Goal: Task Accomplishment & Management: Manage account settings

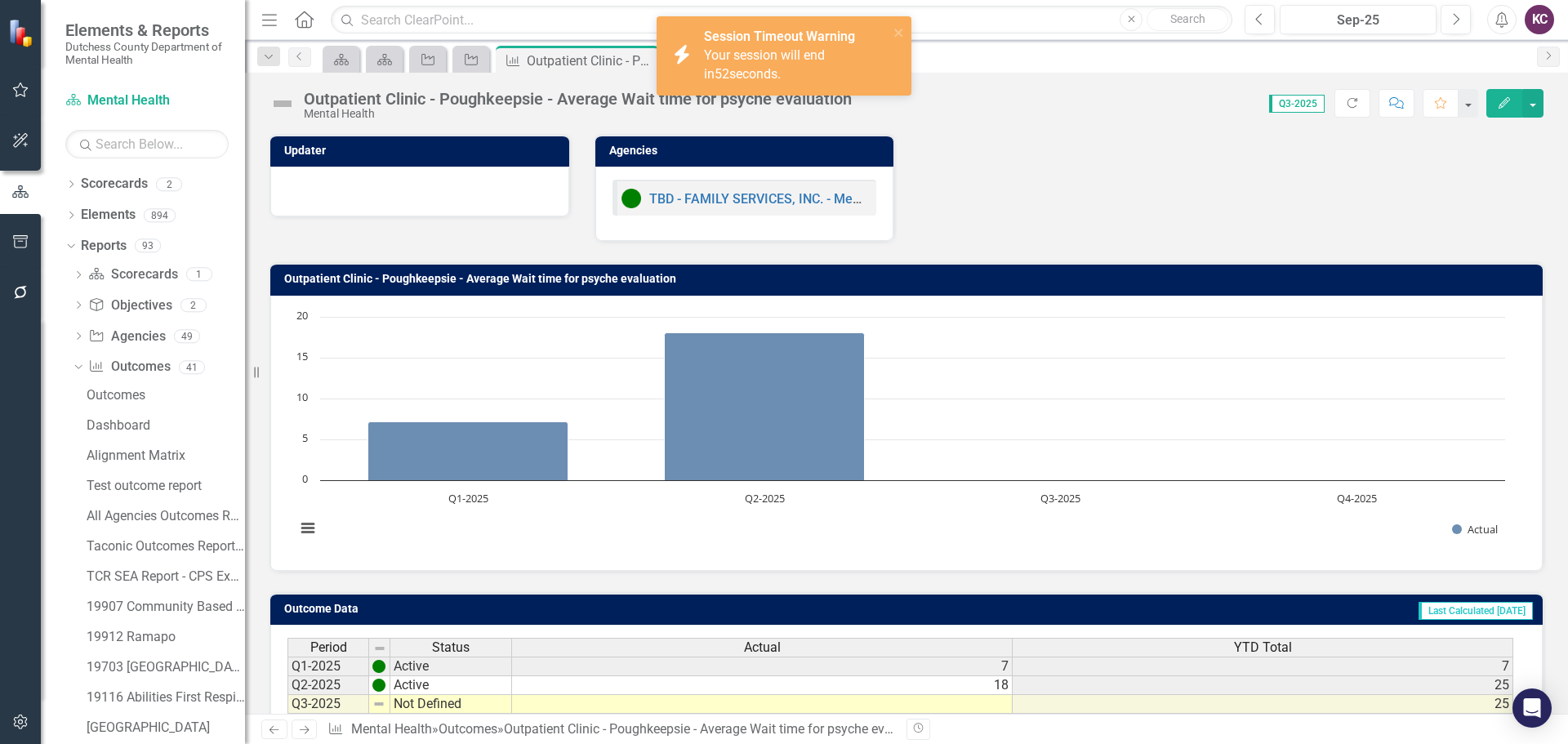
click at [1182, 147] on div "Updater Agencies TBD - FAMILY SERVICES, INC. - Mental Health Clinic for Adults …" at bounding box center [906, 178] width 1298 height 128
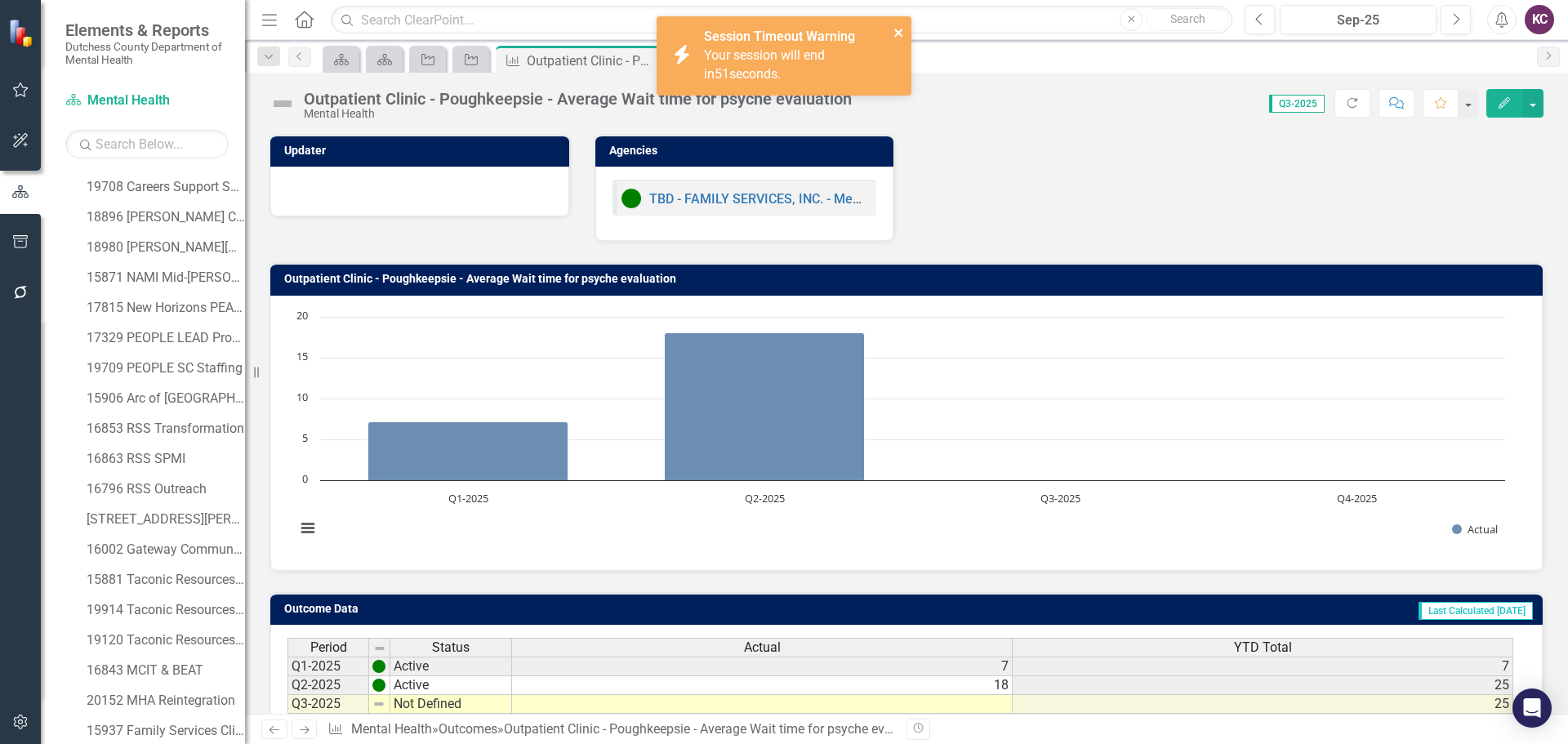
click at [899, 30] on icon "close" at bounding box center [899, 32] width 12 height 13
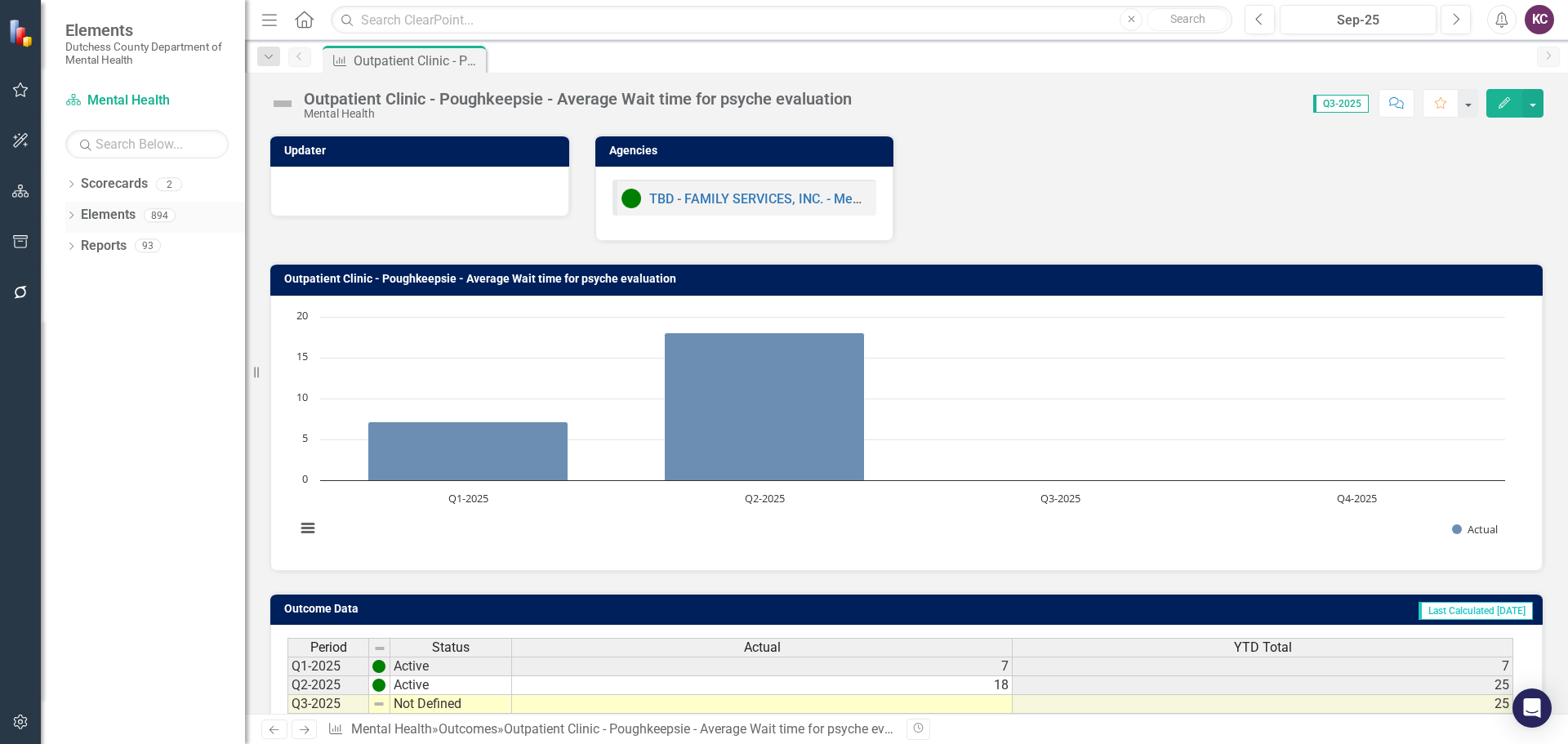
click at [117, 208] on link "Elements" at bounding box center [108, 215] width 55 height 19
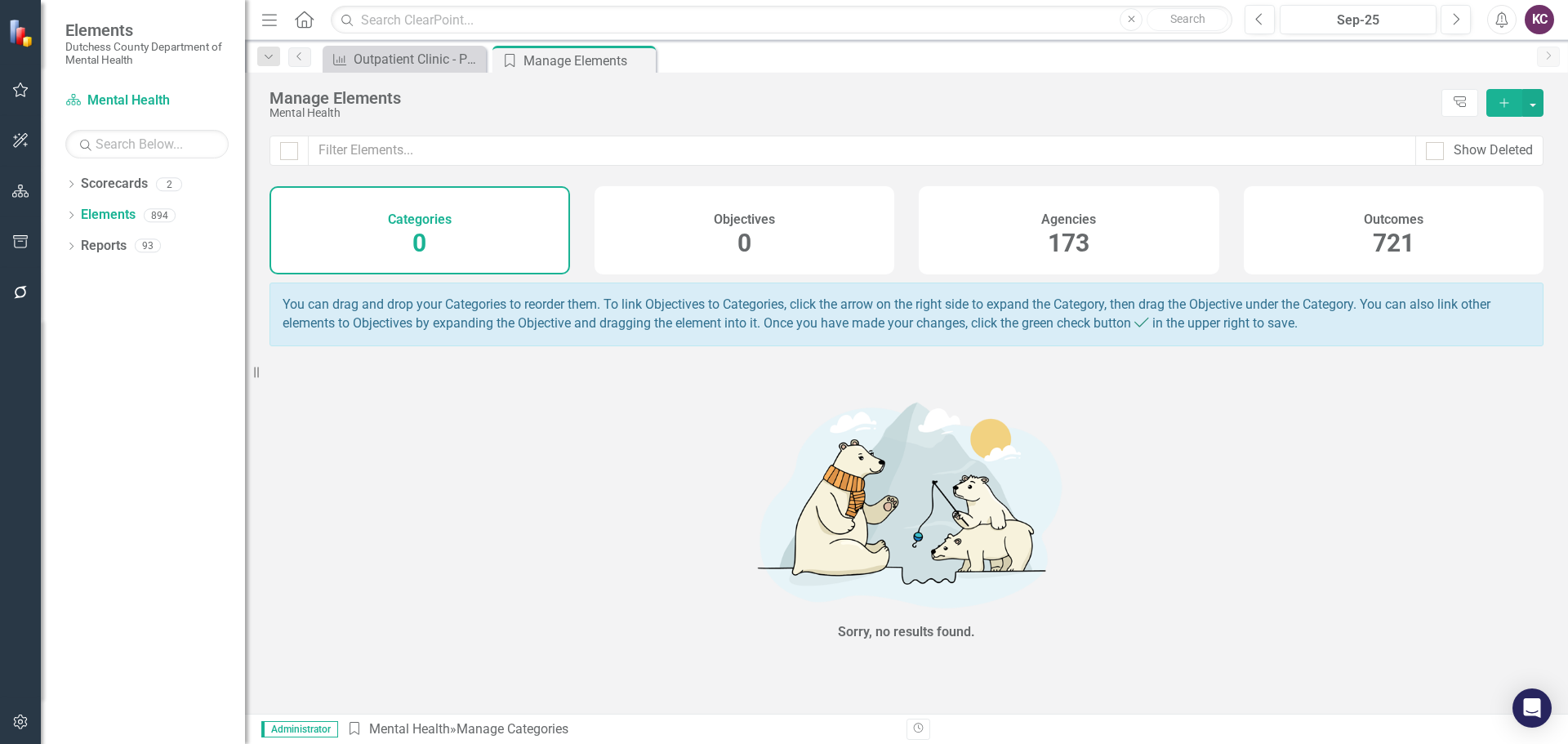
click at [966, 217] on div "Agencies 173" at bounding box center [1068, 230] width 301 height 88
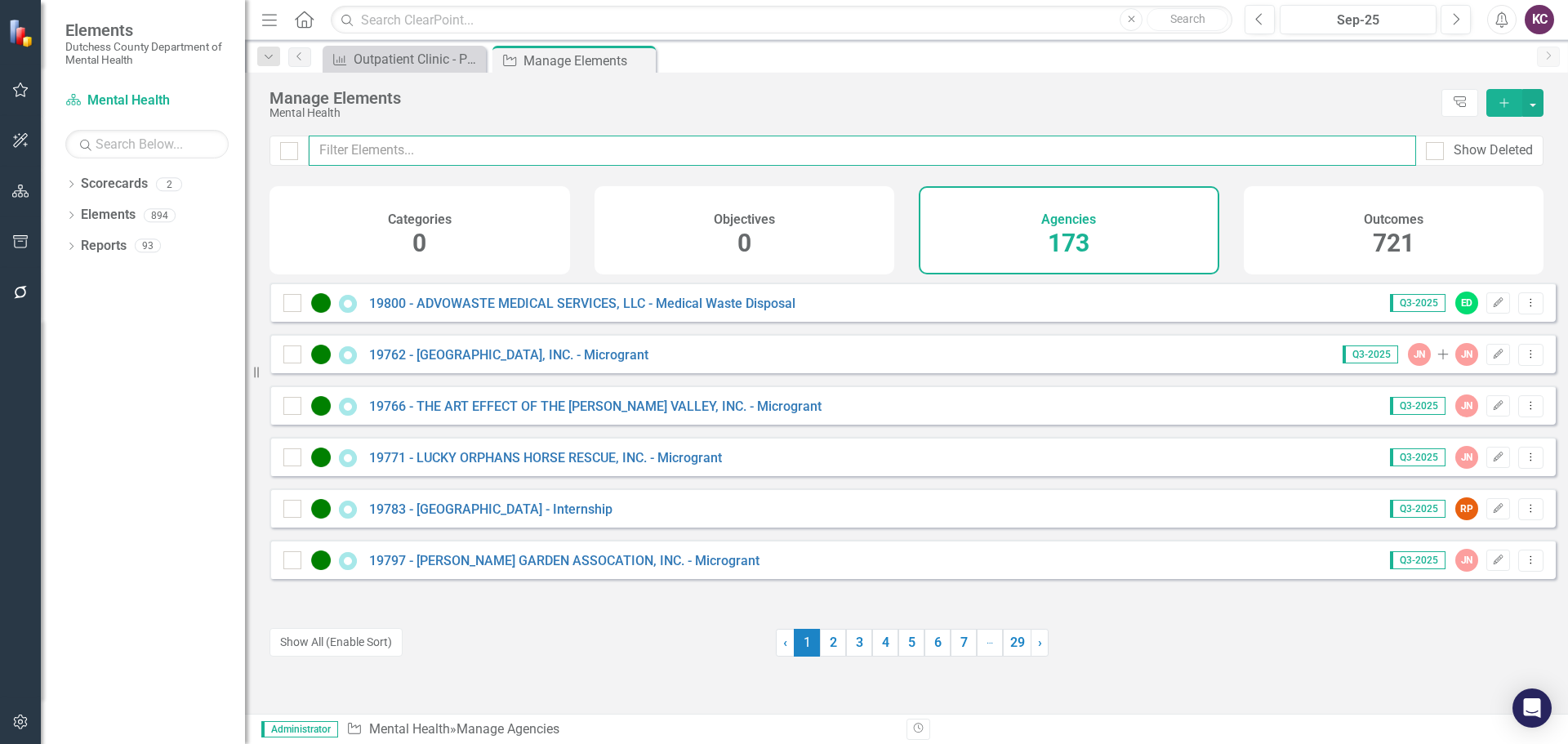
click at [435, 148] on input "text" at bounding box center [863, 151] width 1107 height 30
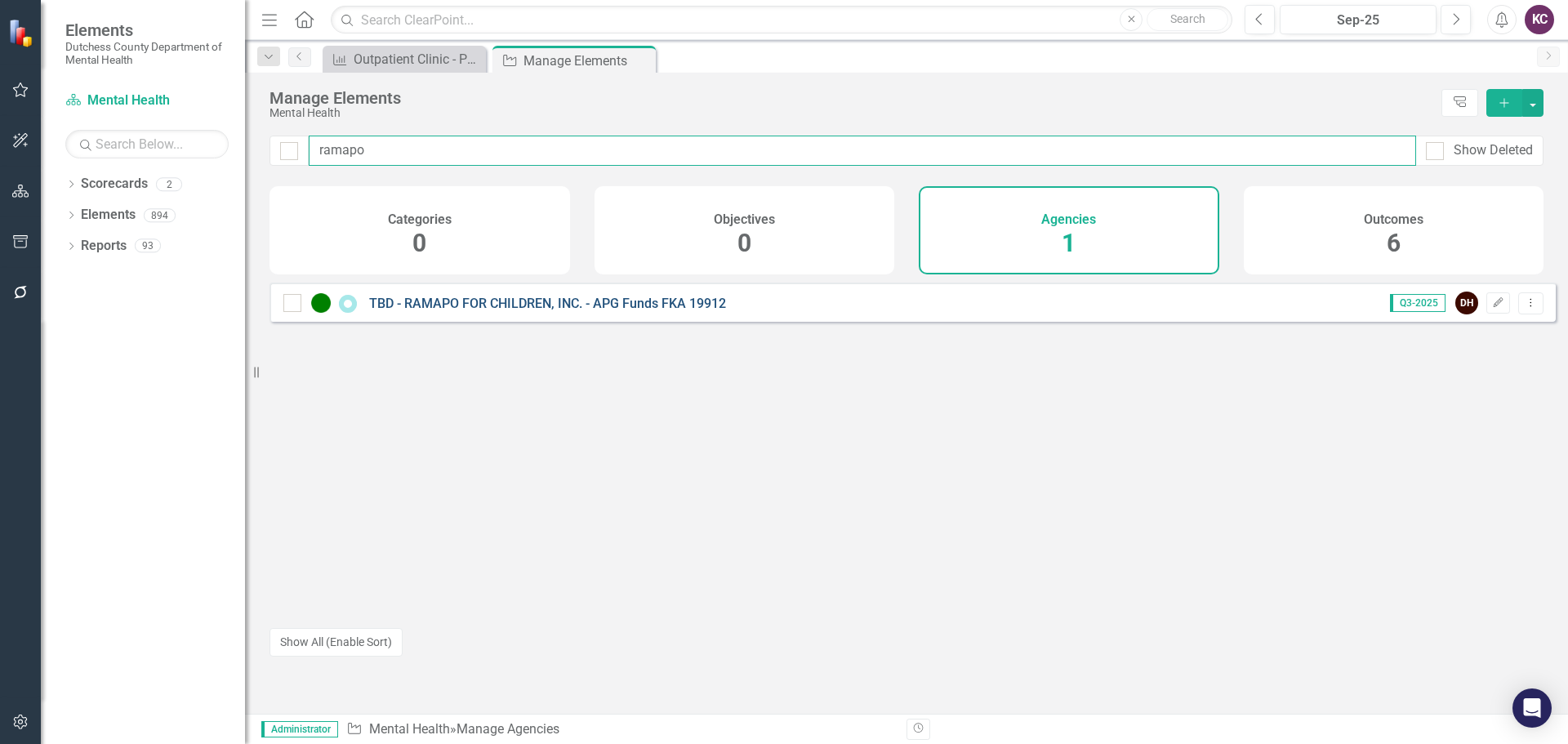
type input "ramapo"
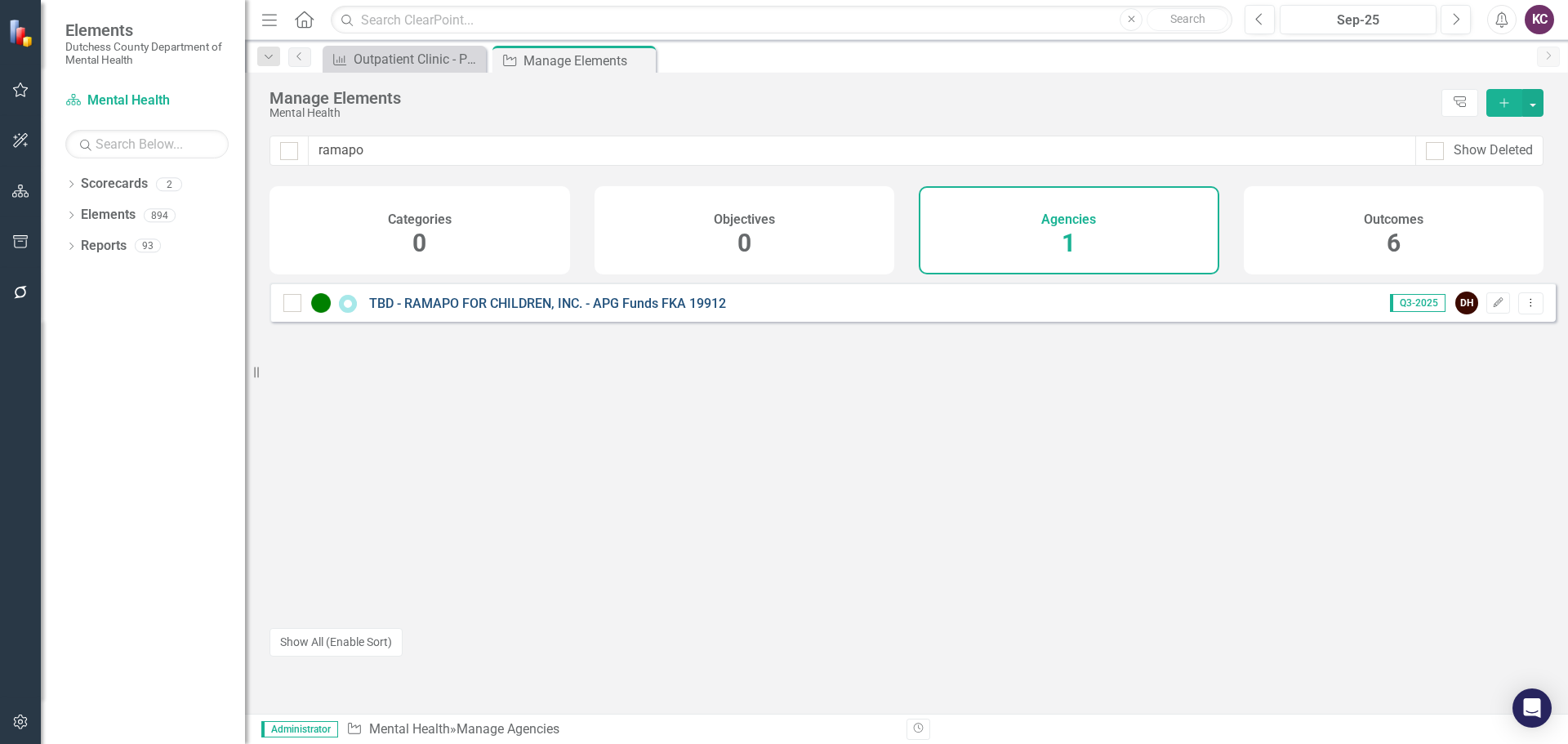
click at [499, 312] on link "TBD - RAMAPO FOR CHILDREN, INC. - APG Funds FKA 19912" at bounding box center [548, 303] width 357 height 15
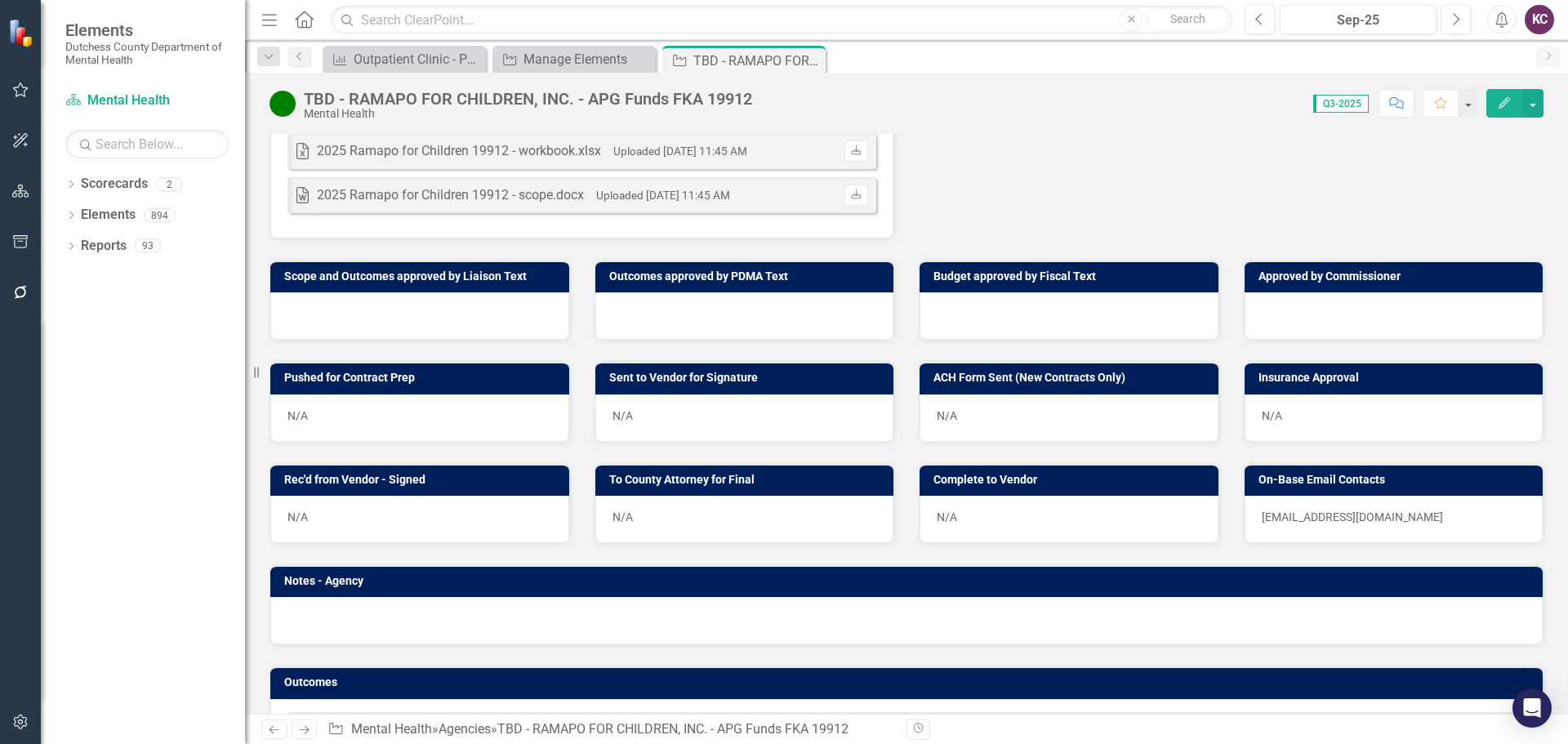
scroll to position [896, 0]
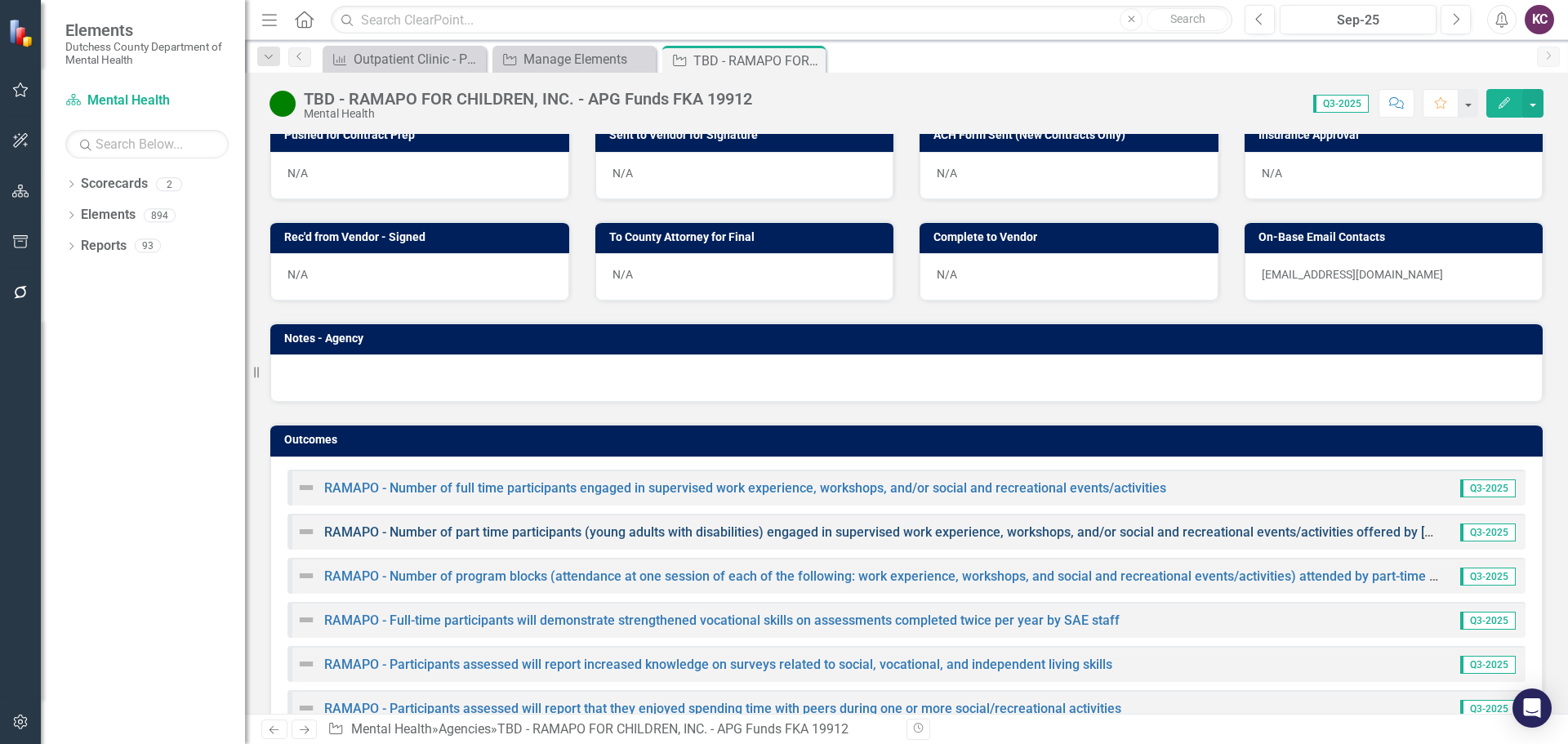
click at [682, 540] on link "RAMAPO - Number of part time participants (young adults with disabilities) enga…" at bounding box center [993, 532] width 1339 height 15
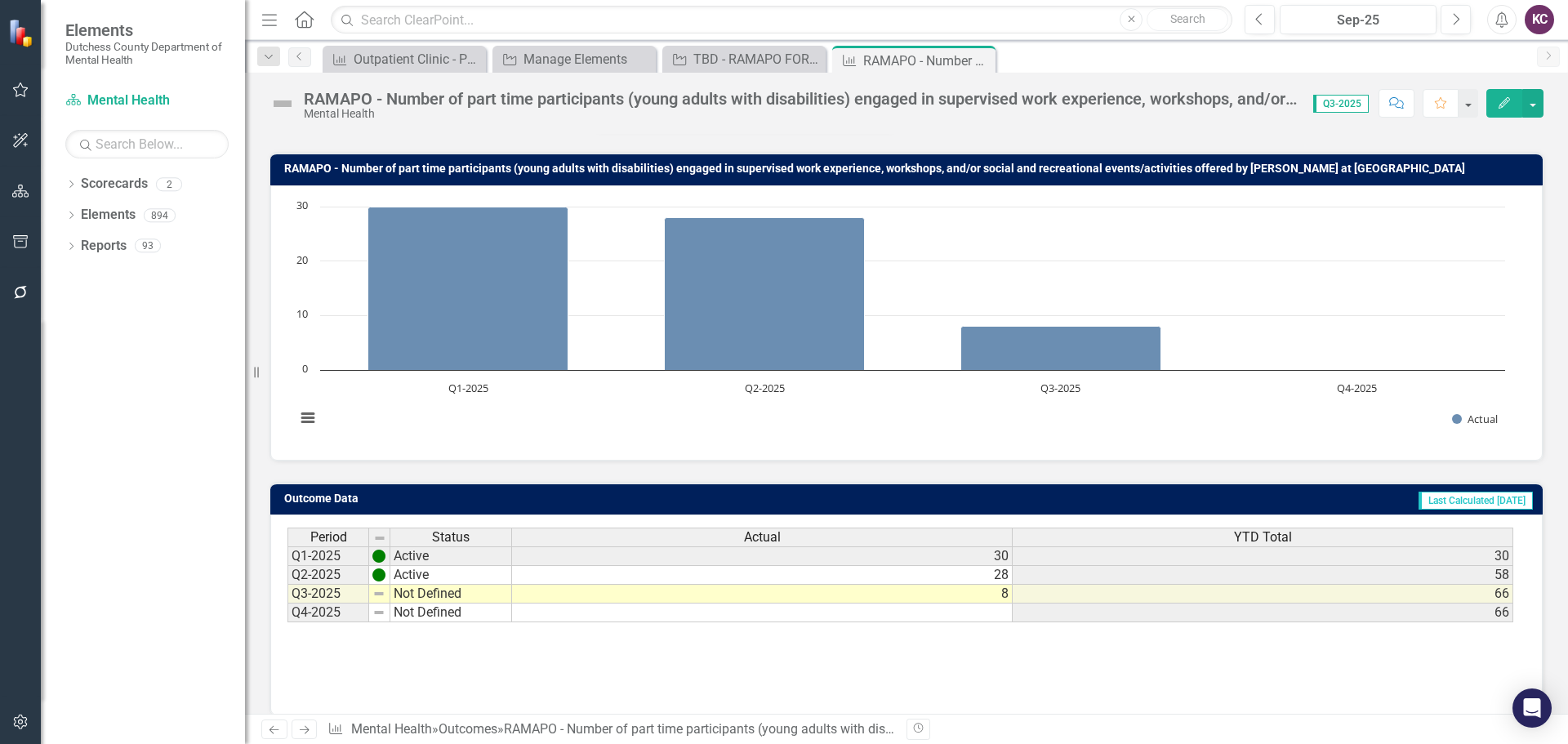
scroll to position [129, 0]
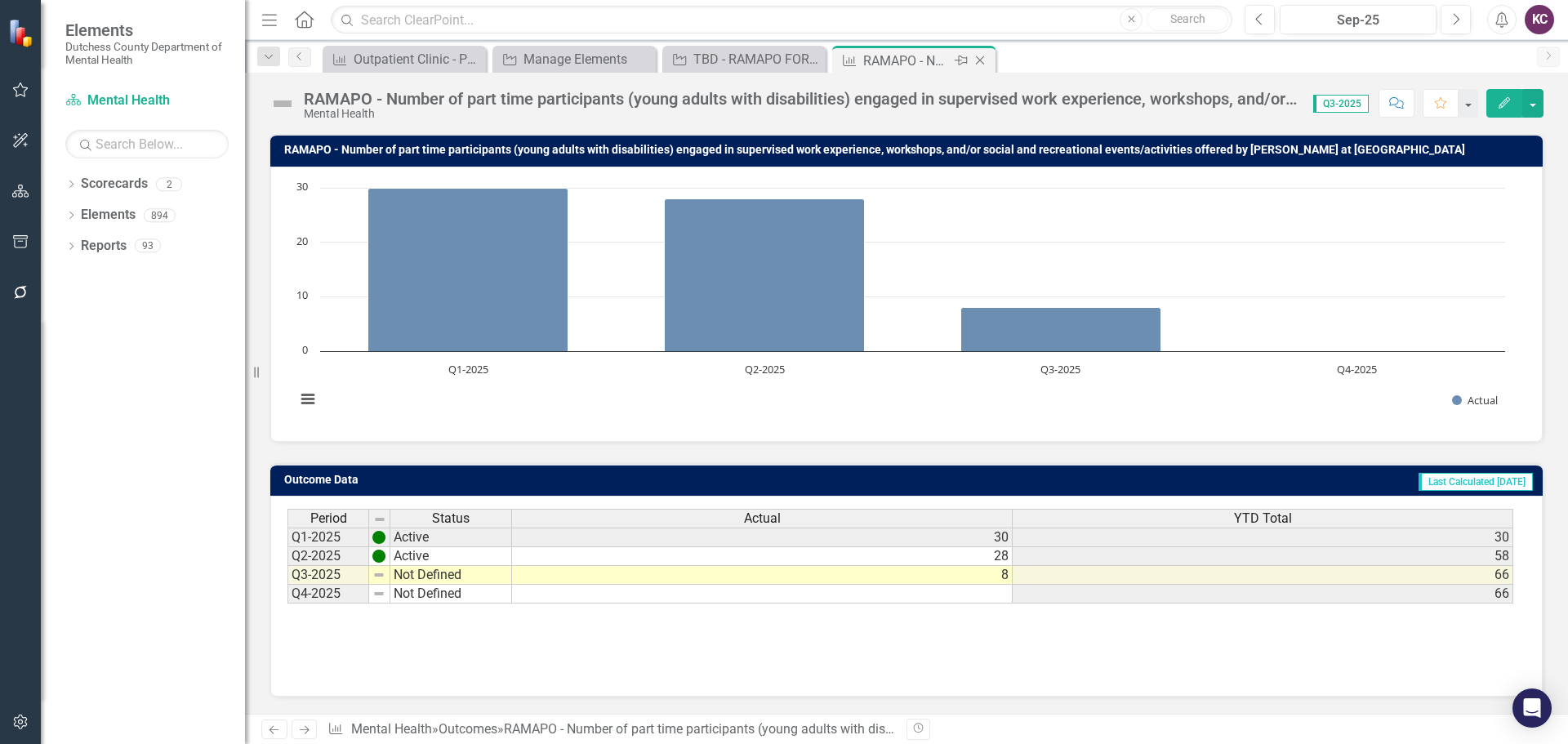
click at [981, 56] on icon "Close" at bounding box center [980, 60] width 16 height 13
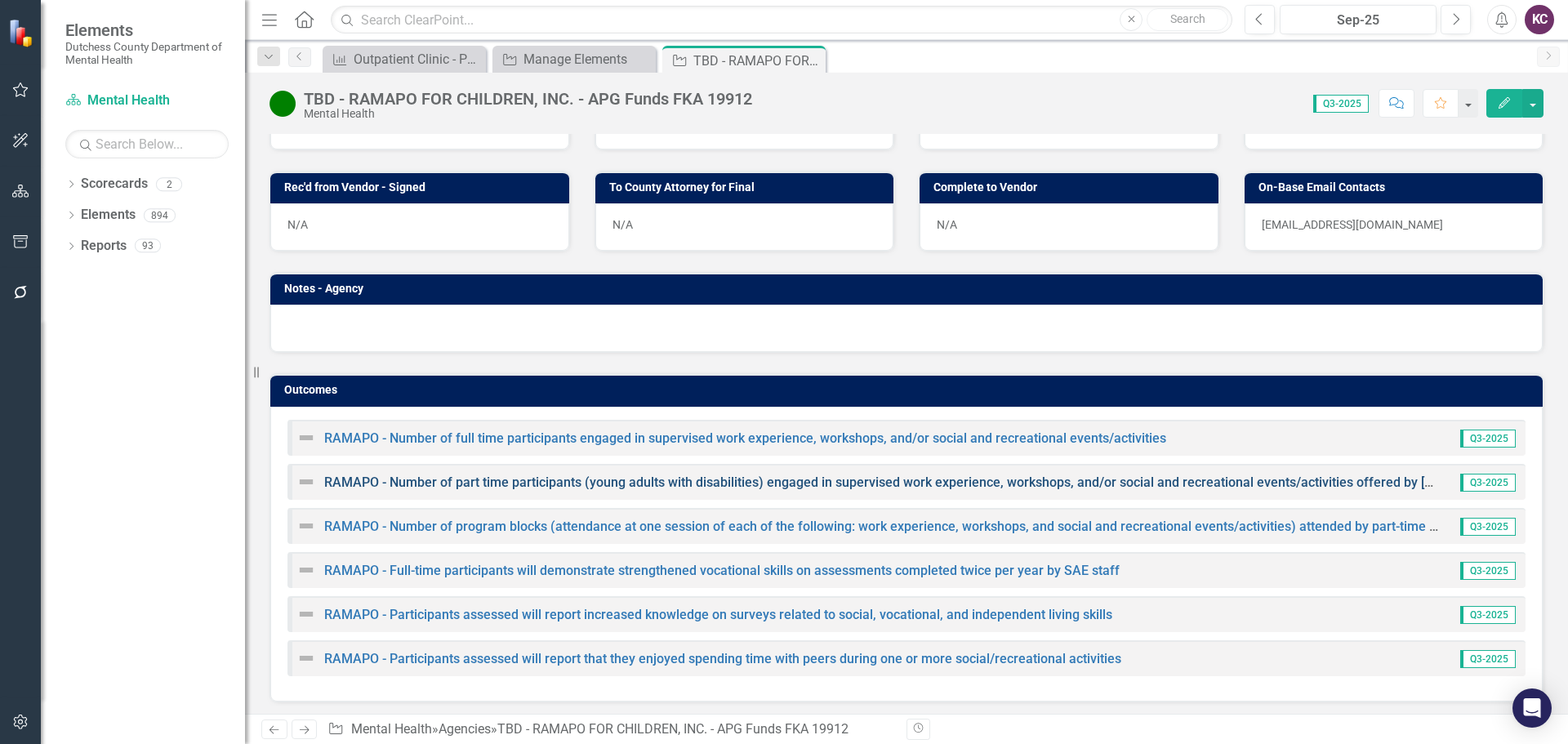
scroll to position [967, 0]
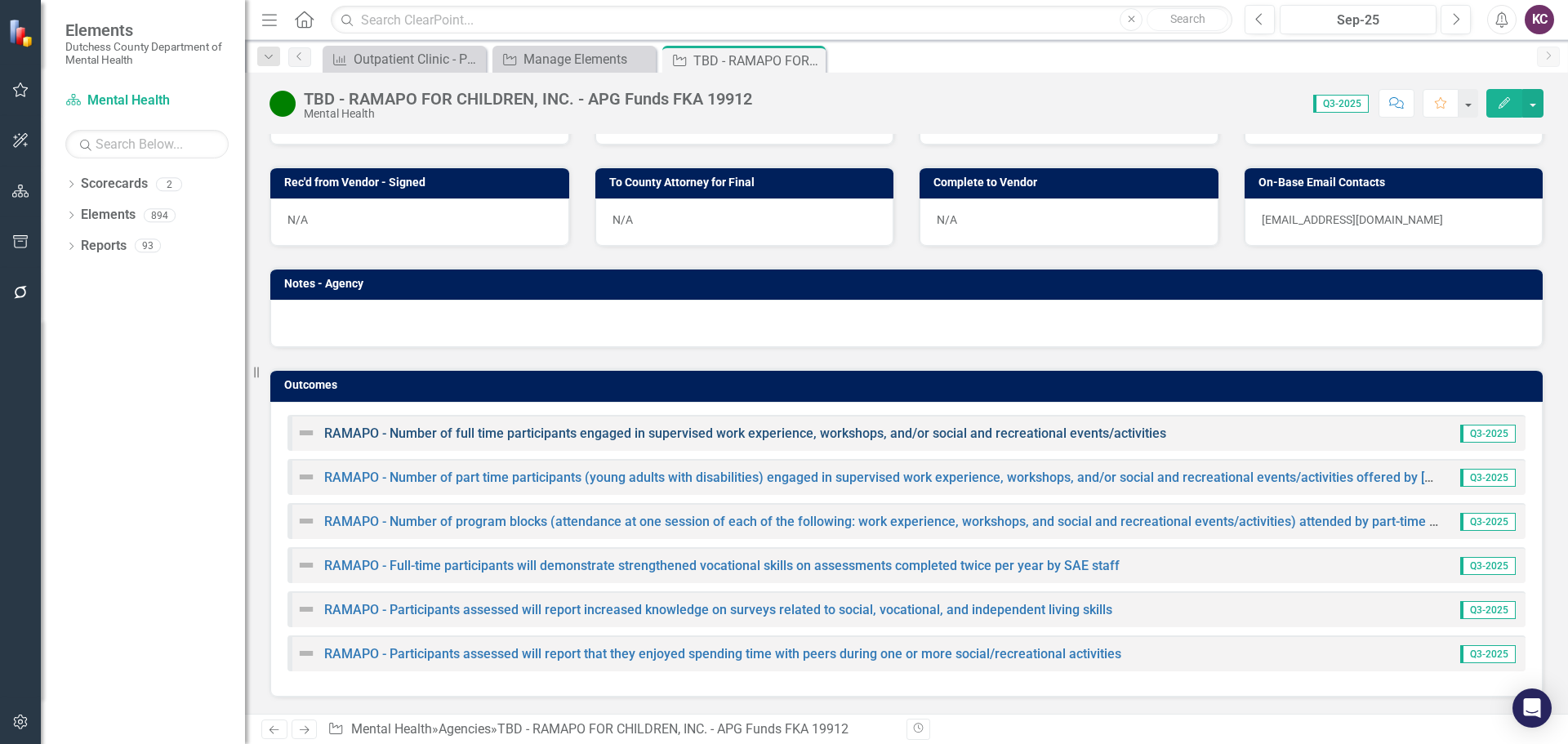
click at [536, 430] on link "RAMAPO - Number of full time participants engaged in supervised work experience…" at bounding box center [745, 432] width 842 height 15
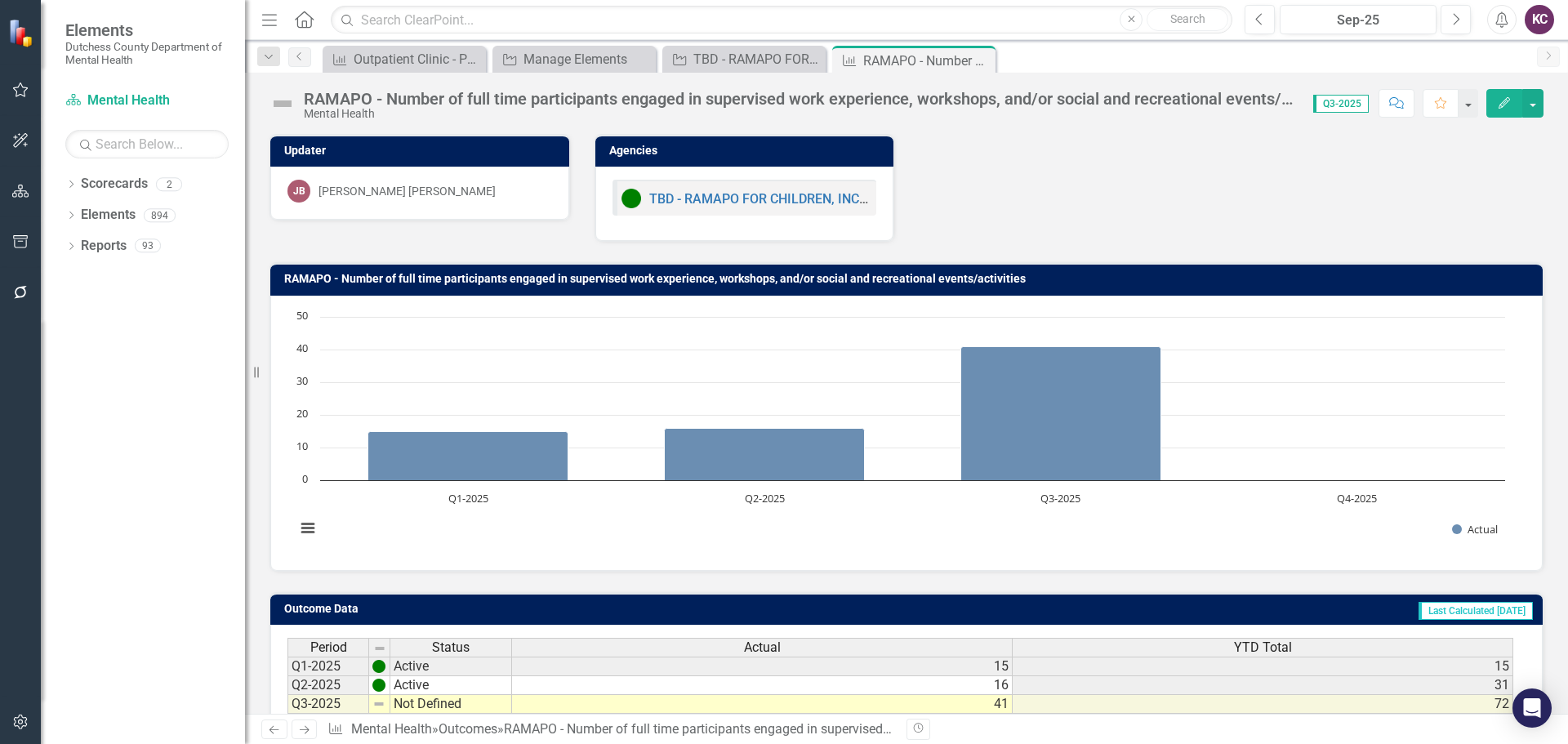
scroll to position [129, 0]
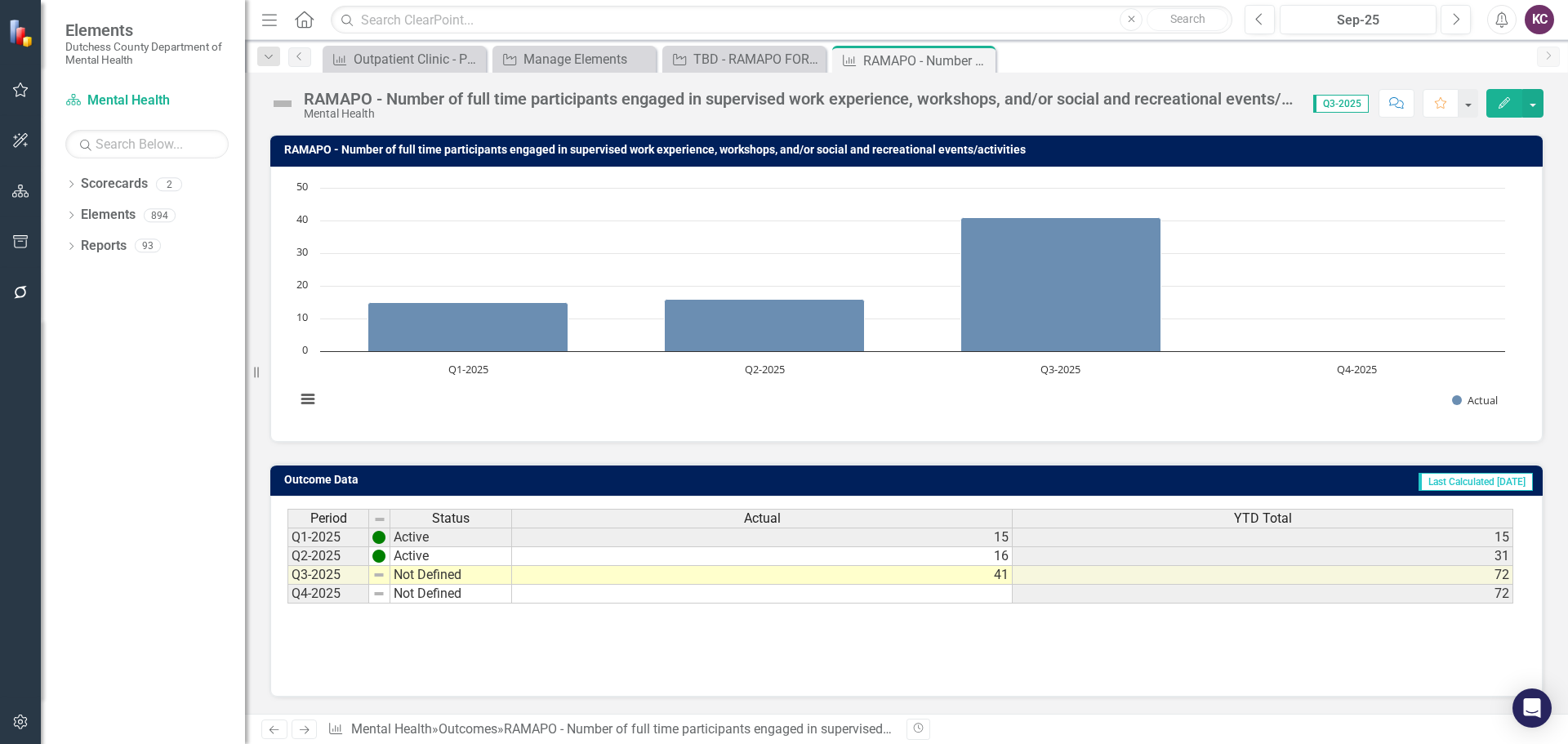
click at [428, 574] on td "Not Defined" at bounding box center [451, 575] width 122 height 19
type textarea "Not Defined"
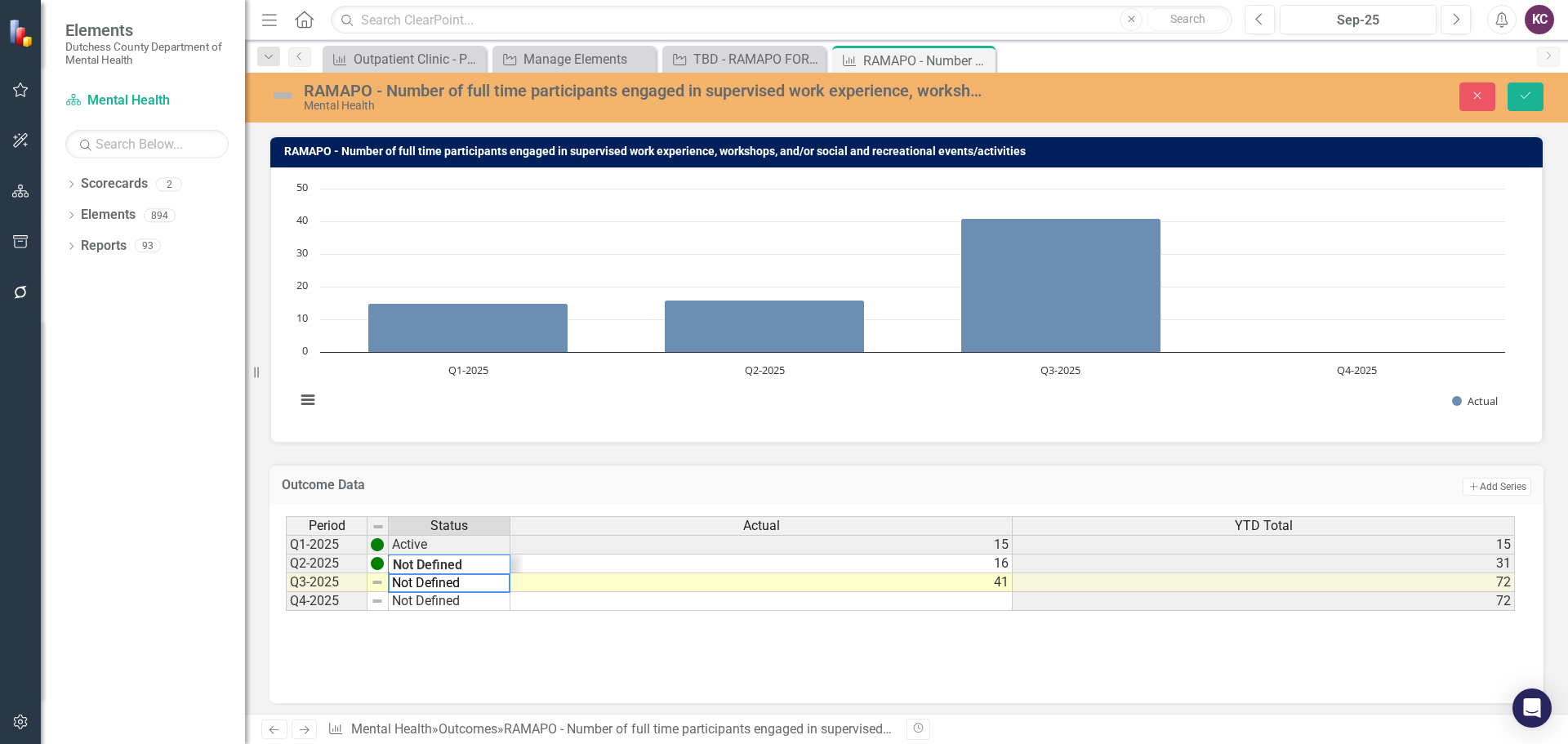
click at [464, 585] on textarea "Not Defined" at bounding box center [449, 583] width 122 height 20
click at [576, 640] on div "Period Status Actual YTD Total Q1-2025 Active 15 15 Q2-2025 Active 16 31 Q3-202…" at bounding box center [906, 598] width 1241 height 163
click at [1527, 93] on icon "Save" at bounding box center [1525, 95] width 15 height 12
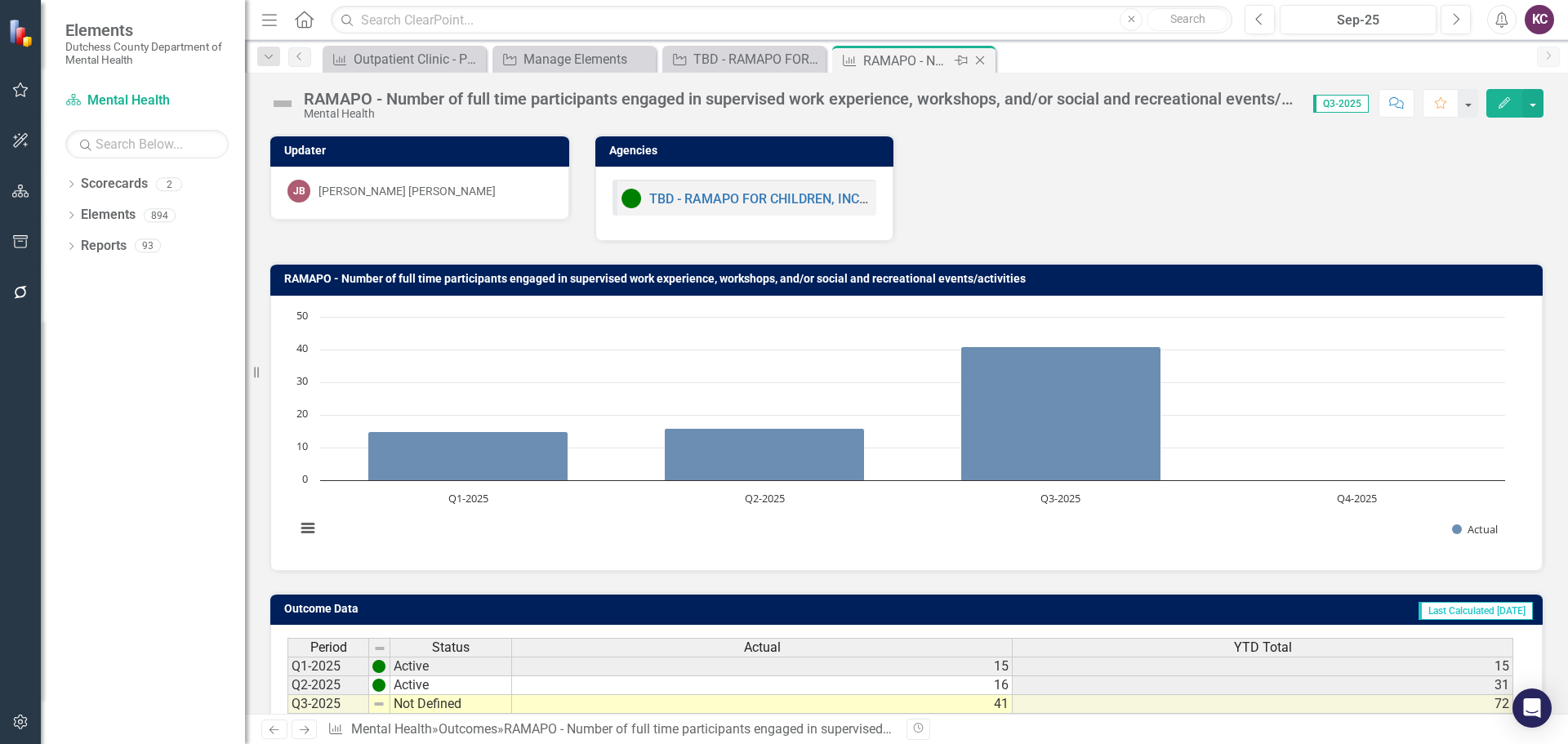
click at [983, 61] on icon "Close" at bounding box center [980, 60] width 16 height 13
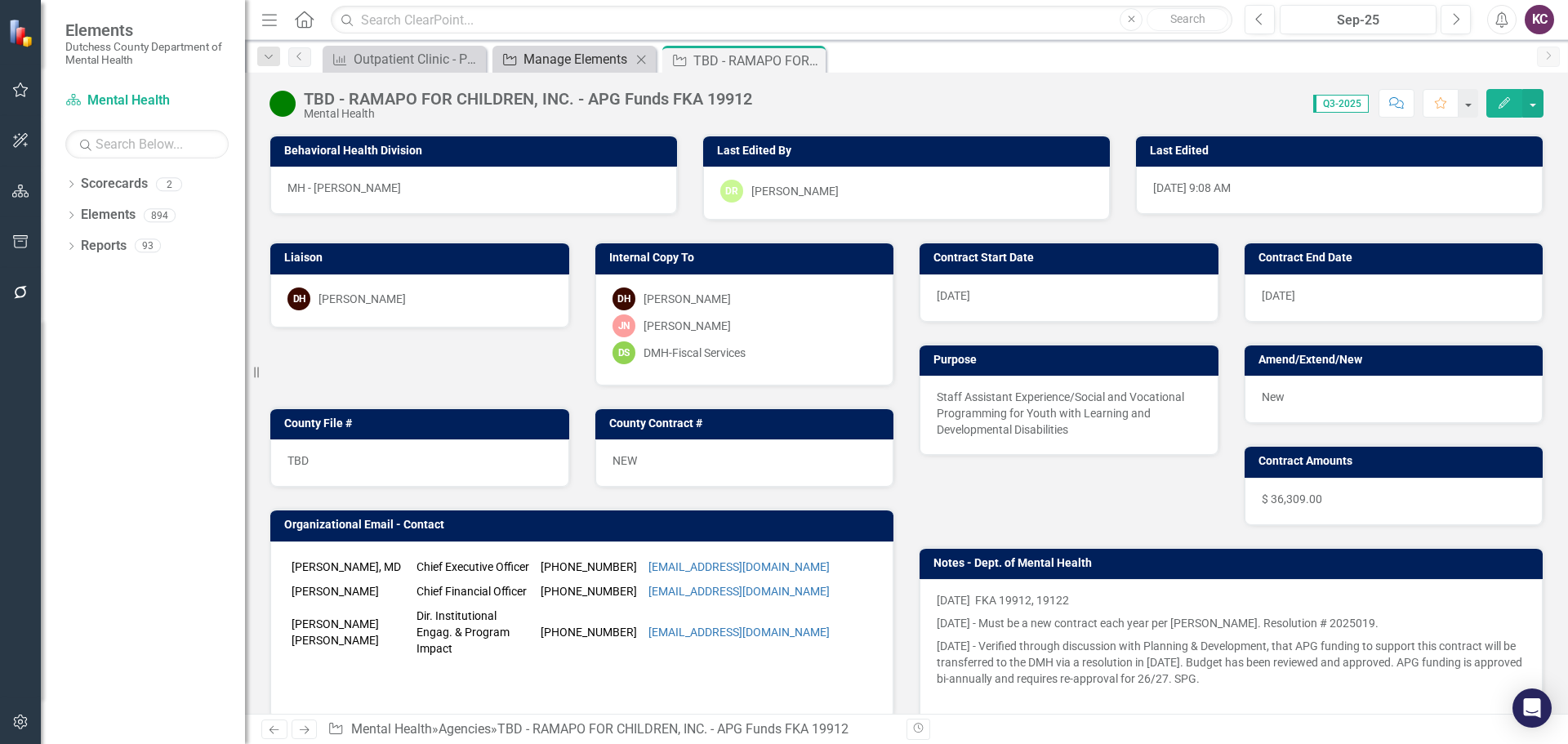
click at [576, 60] on div "Manage Elements" at bounding box center [577, 59] width 107 height 20
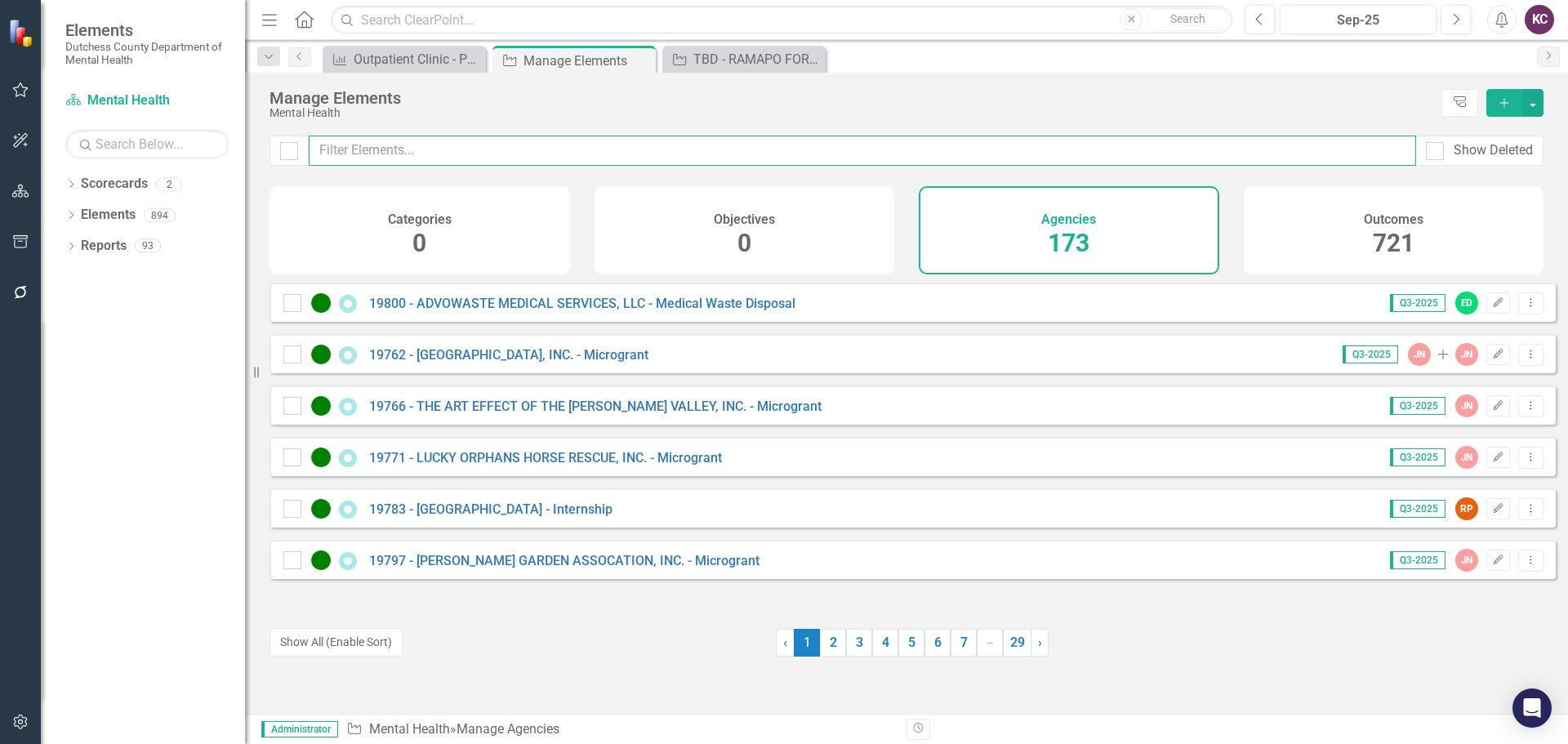
click at [490, 148] on input "text" at bounding box center [863, 151] width 1107 height 30
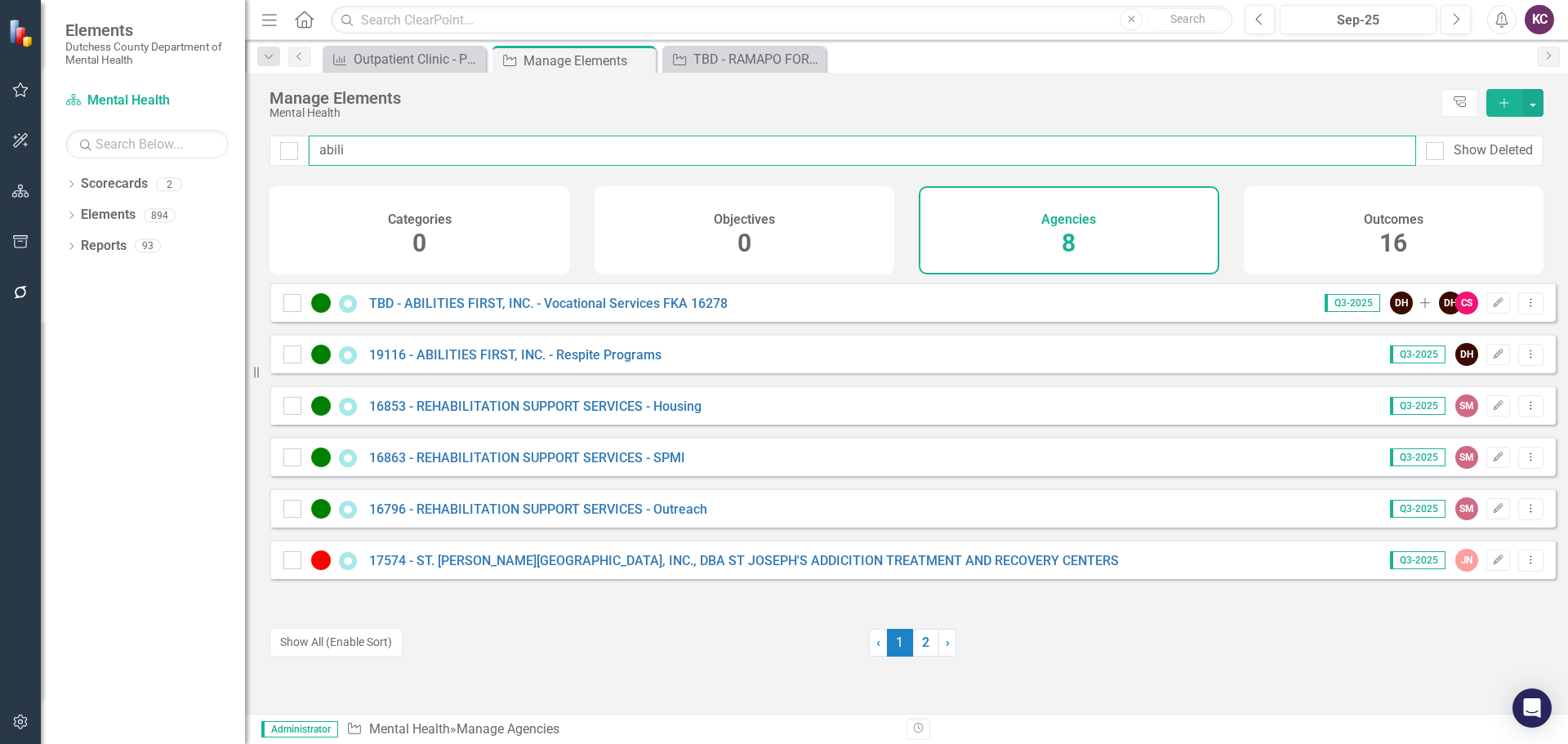
type input "abili"
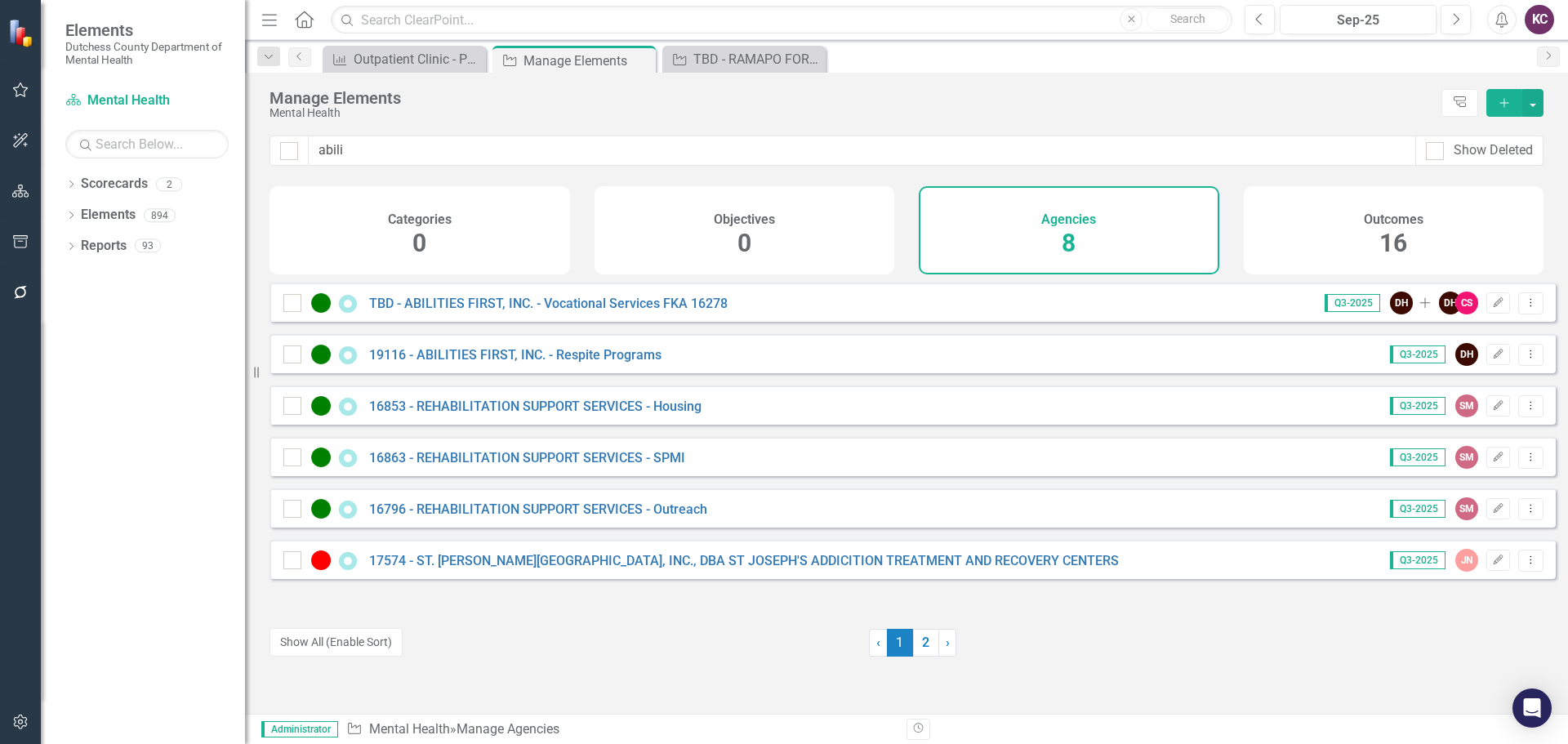
click at [558, 313] on div "TBD - ABILITIES FIRST, INC. - Vocational Services FKA 16278" at bounding box center [507, 303] width 448 height 20
click at [558, 312] on link "TBD - ABILITIES FIRST, INC. - Vocational Services FKA 16278" at bounding box center [548, 303] width 359 height 15
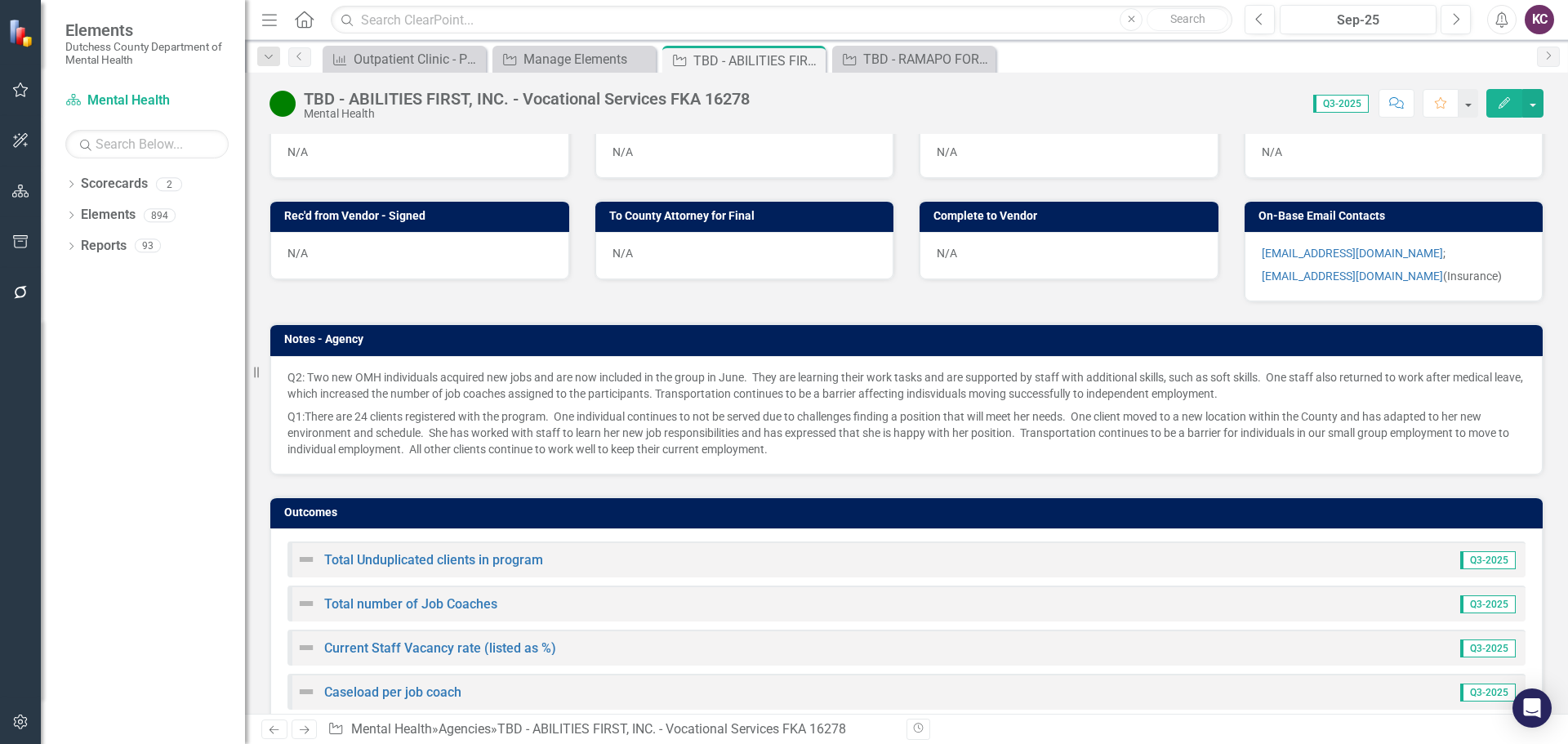
scroll to position [1140, 0]
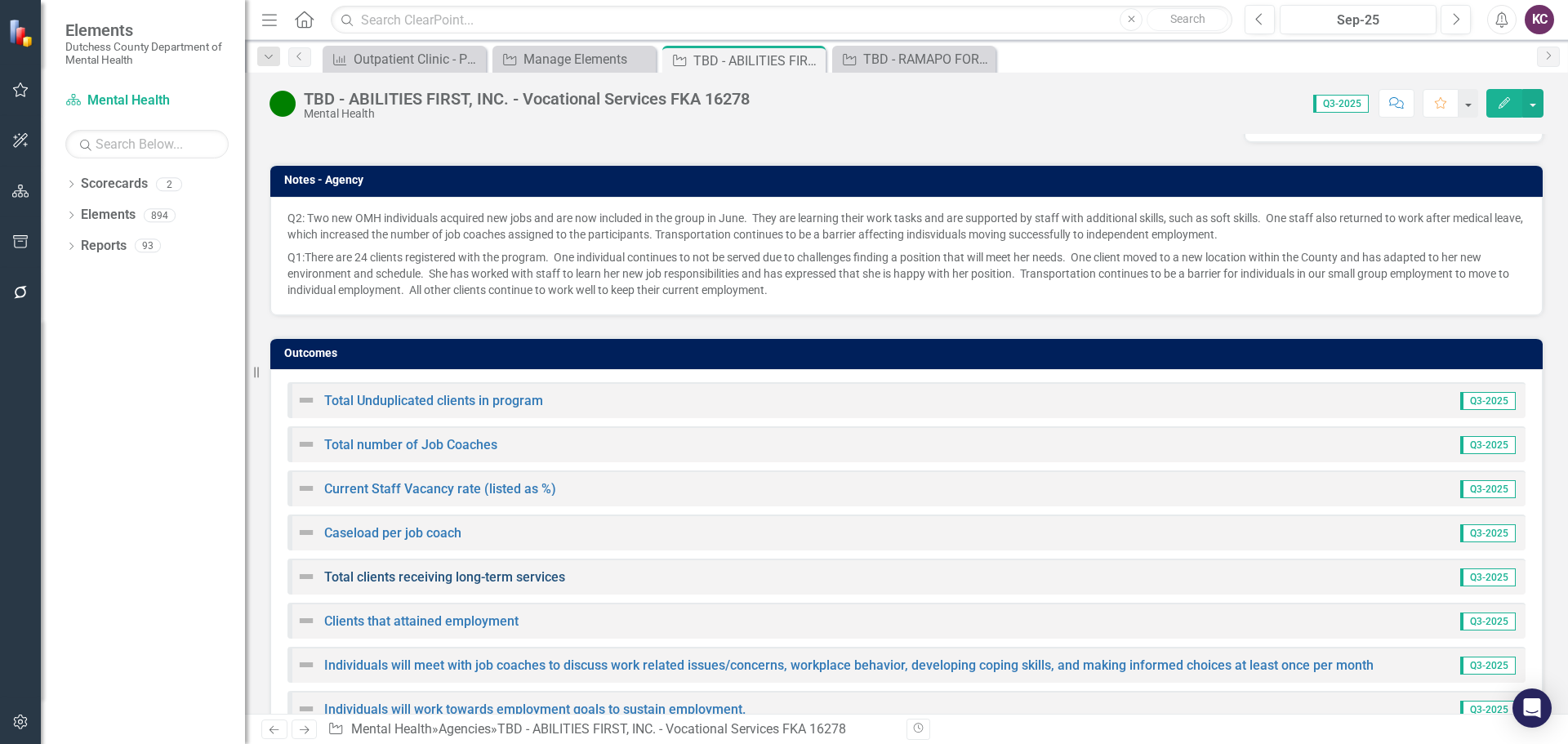
click at [394, 569] on link "Total clients receiving long-term services" at bounding box center [444, 576] width 240 height 15
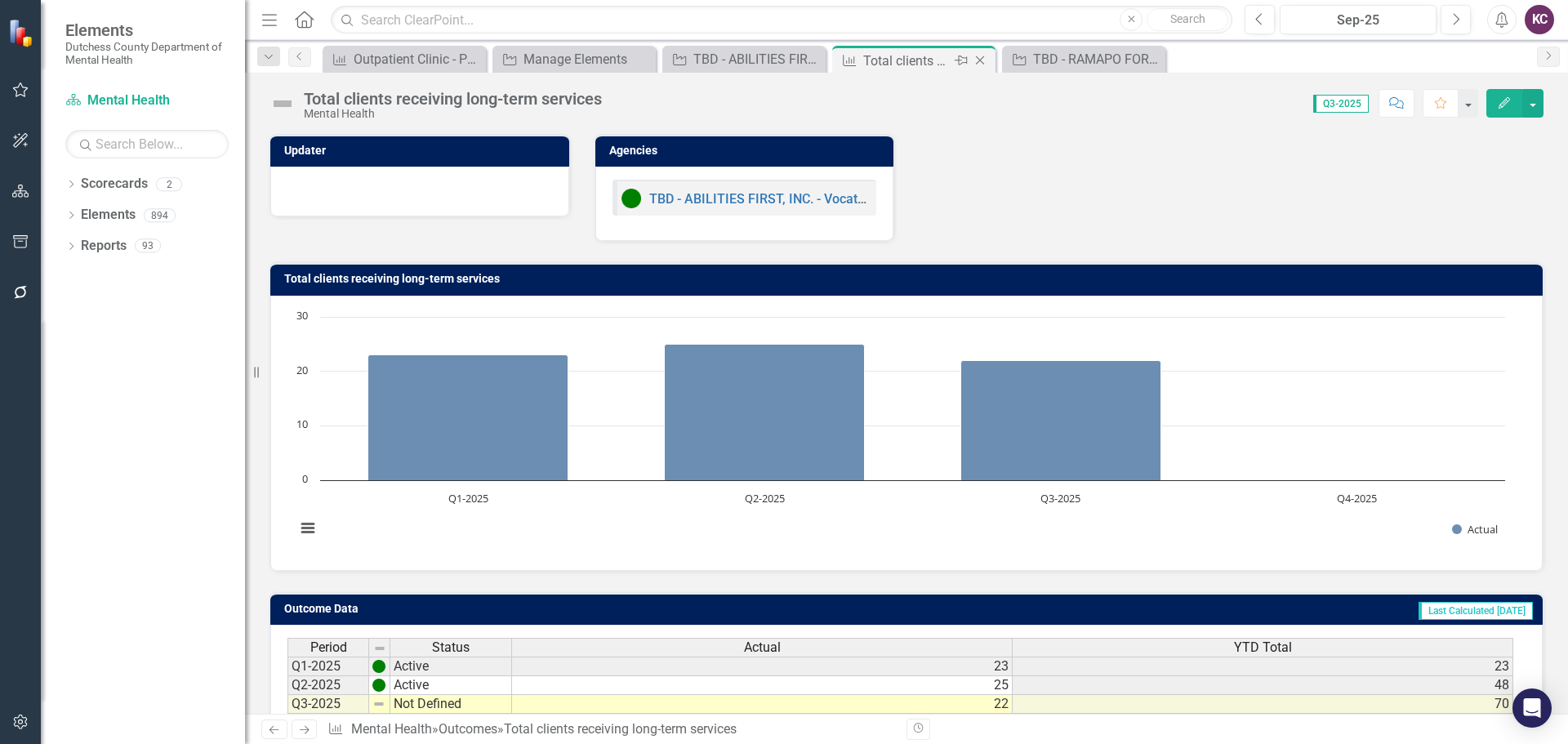
click at [982, 60] on icon "Close" at bounding box center [980, 60] width 16 height 13
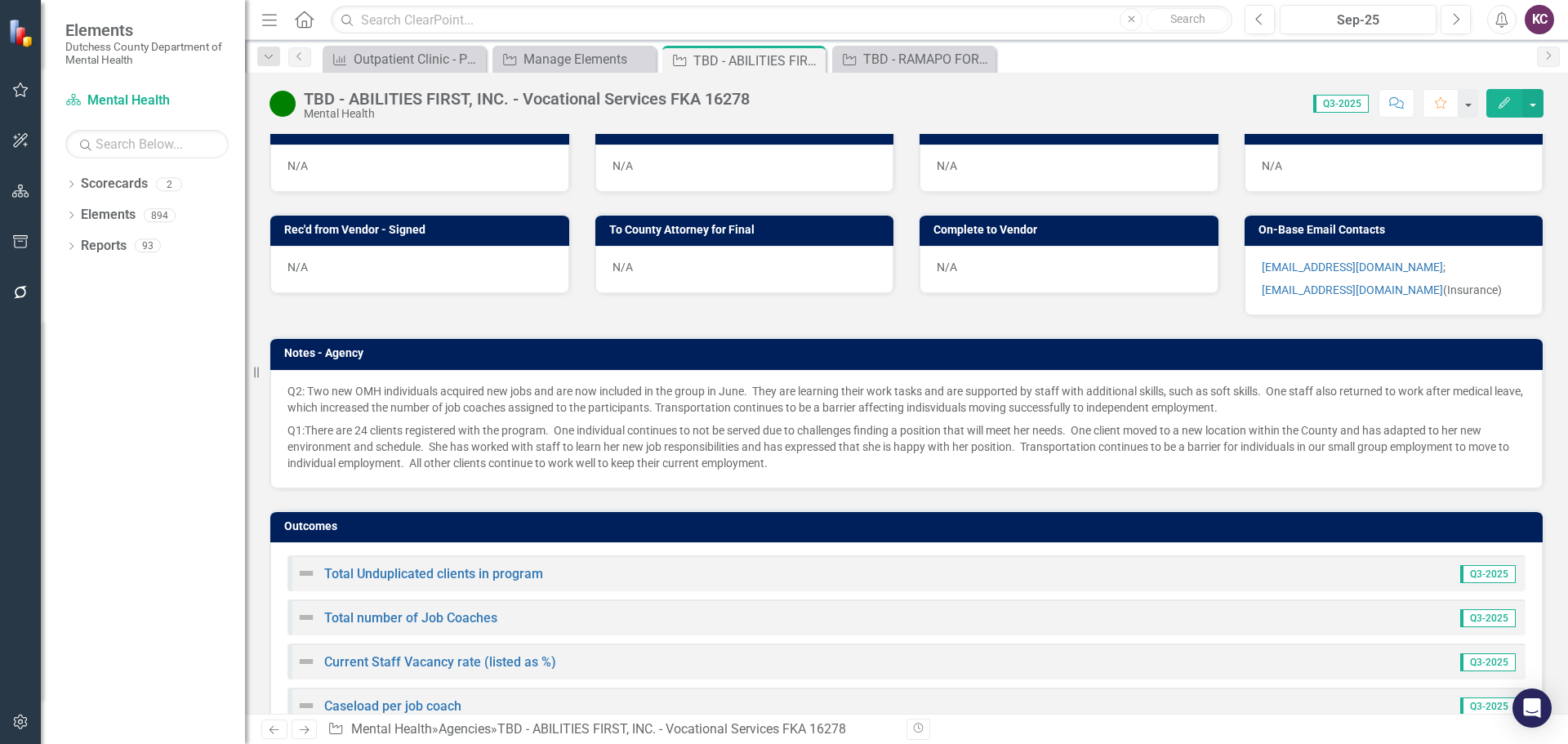
scroll to position [980, 0]
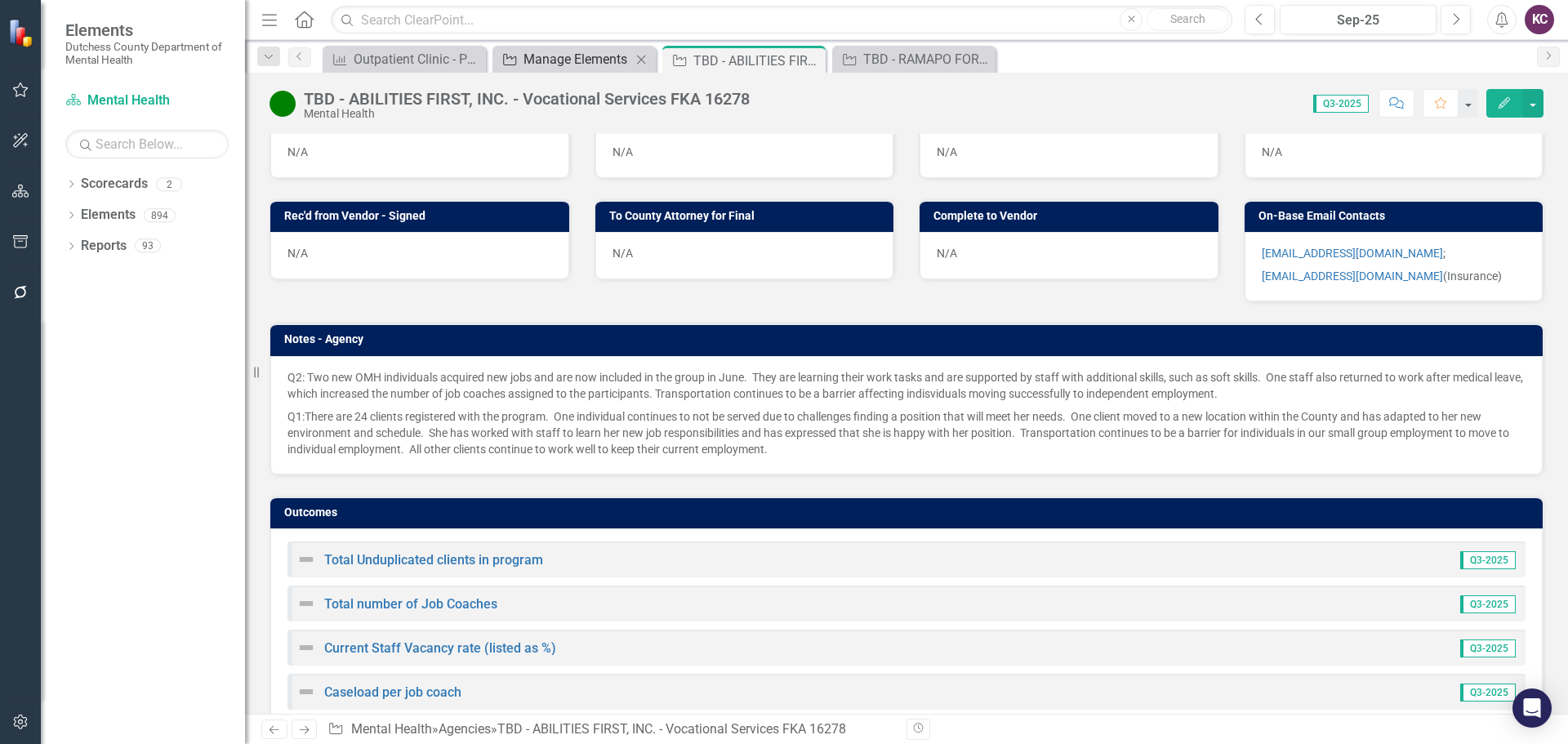
click at [580, 58] on div "Manage Elements" at bounding box center [577, 59] width 107 height 20
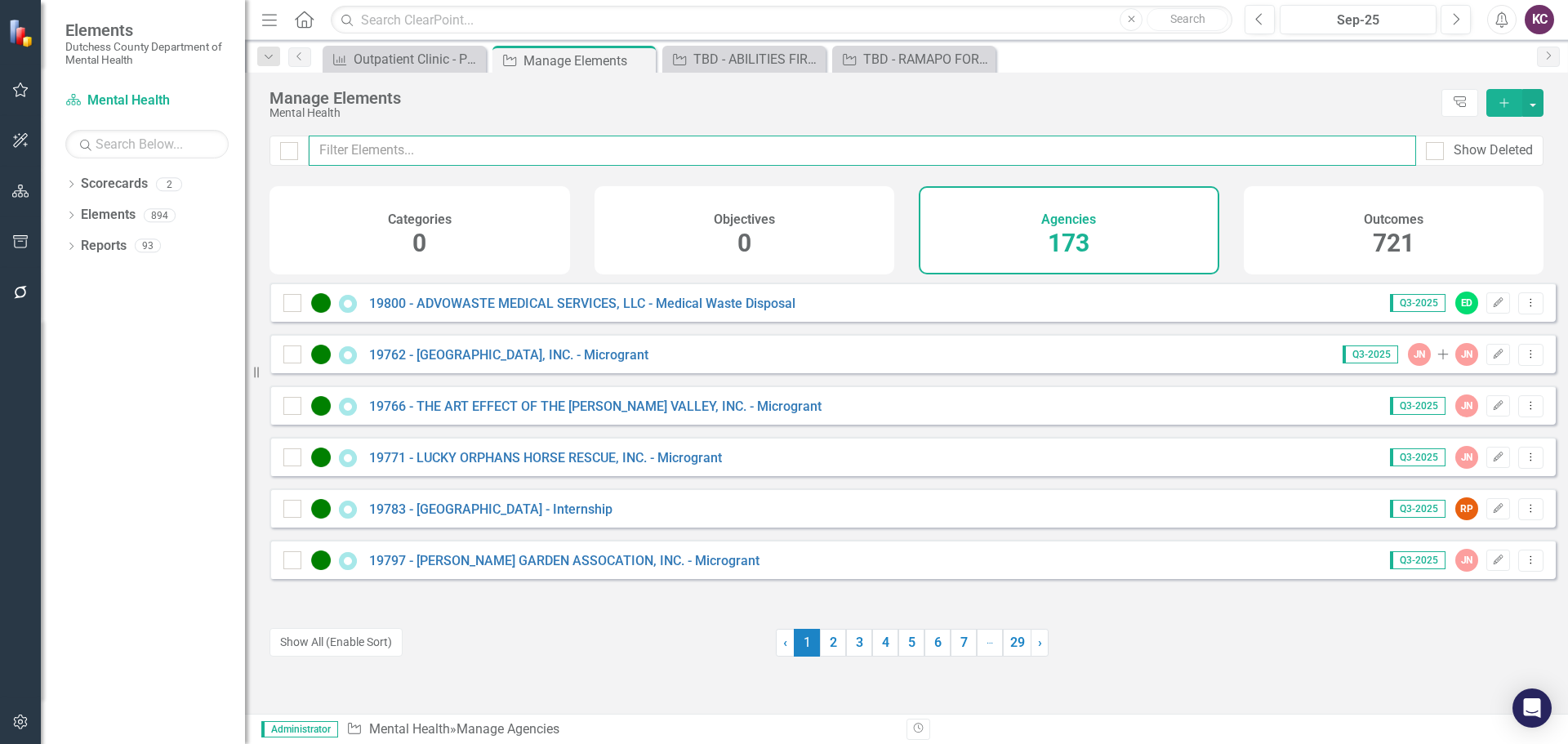
click at [353, 152] on input "text" at bounding box center [863, 151] width 1107 height 30
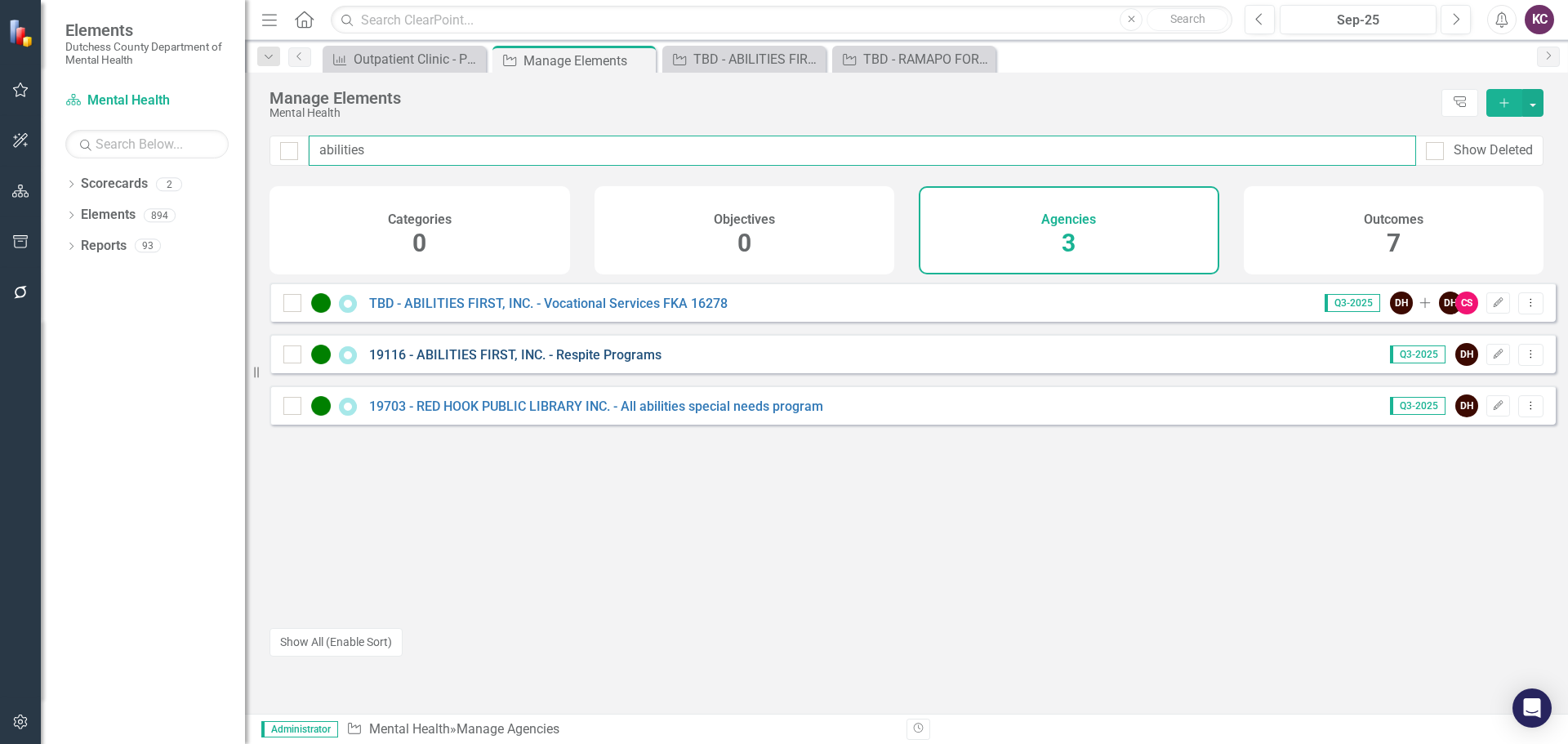
type input "abilities"
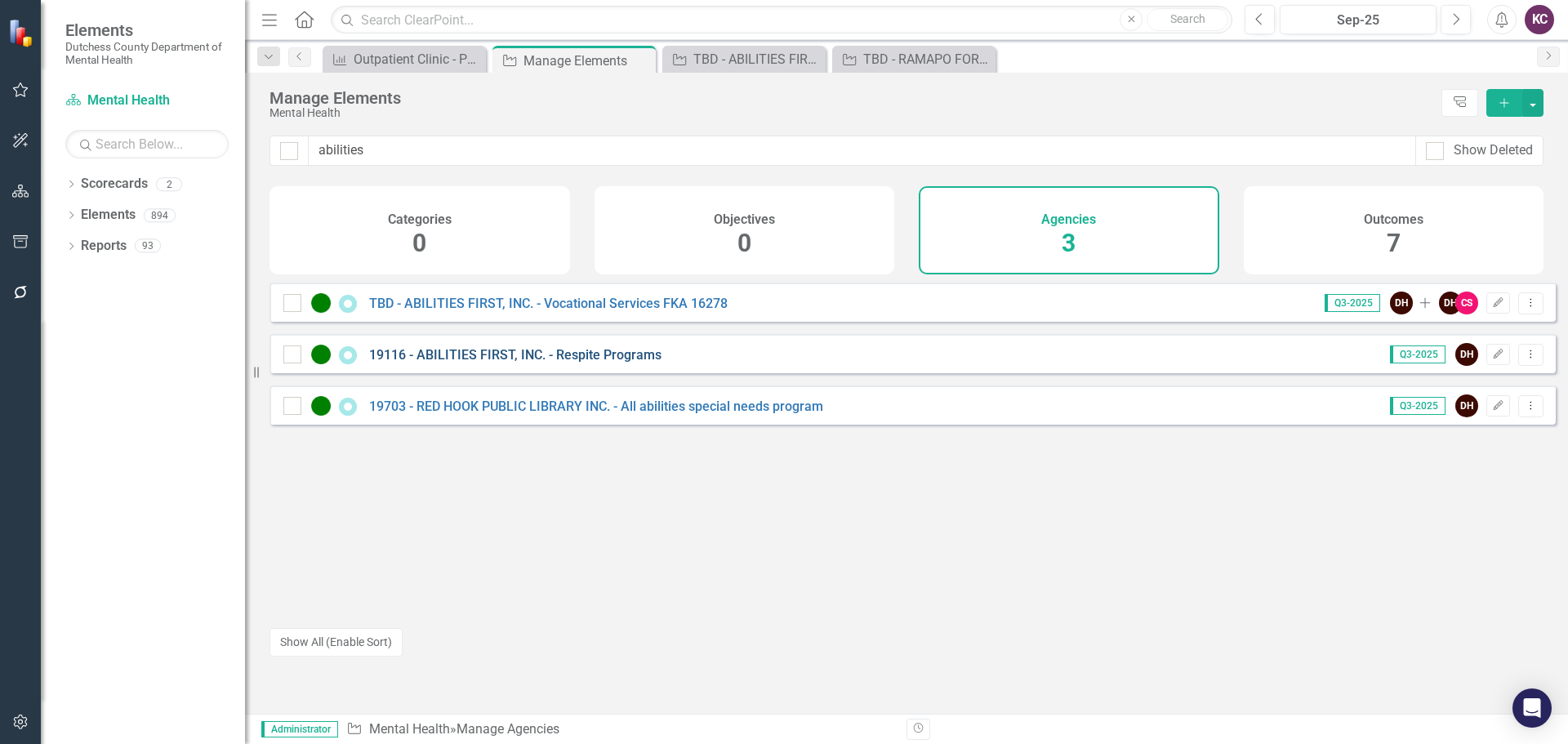
click at [555, 363] on link "19116 - ABILITIES FIRST, INC. - Respite Programs" at bounding box center [515, 354] width 292 height 15
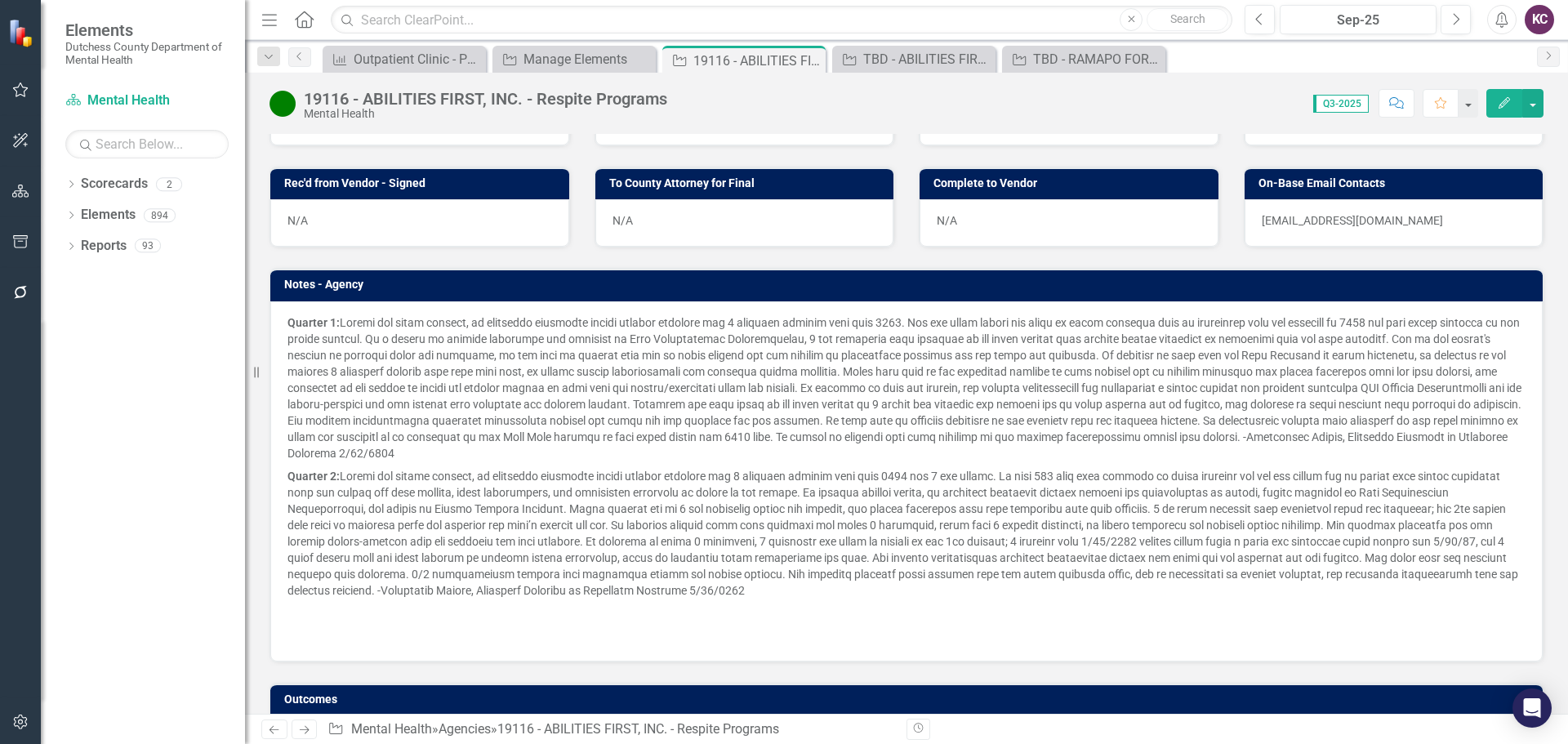
scroll to position [888, 0]
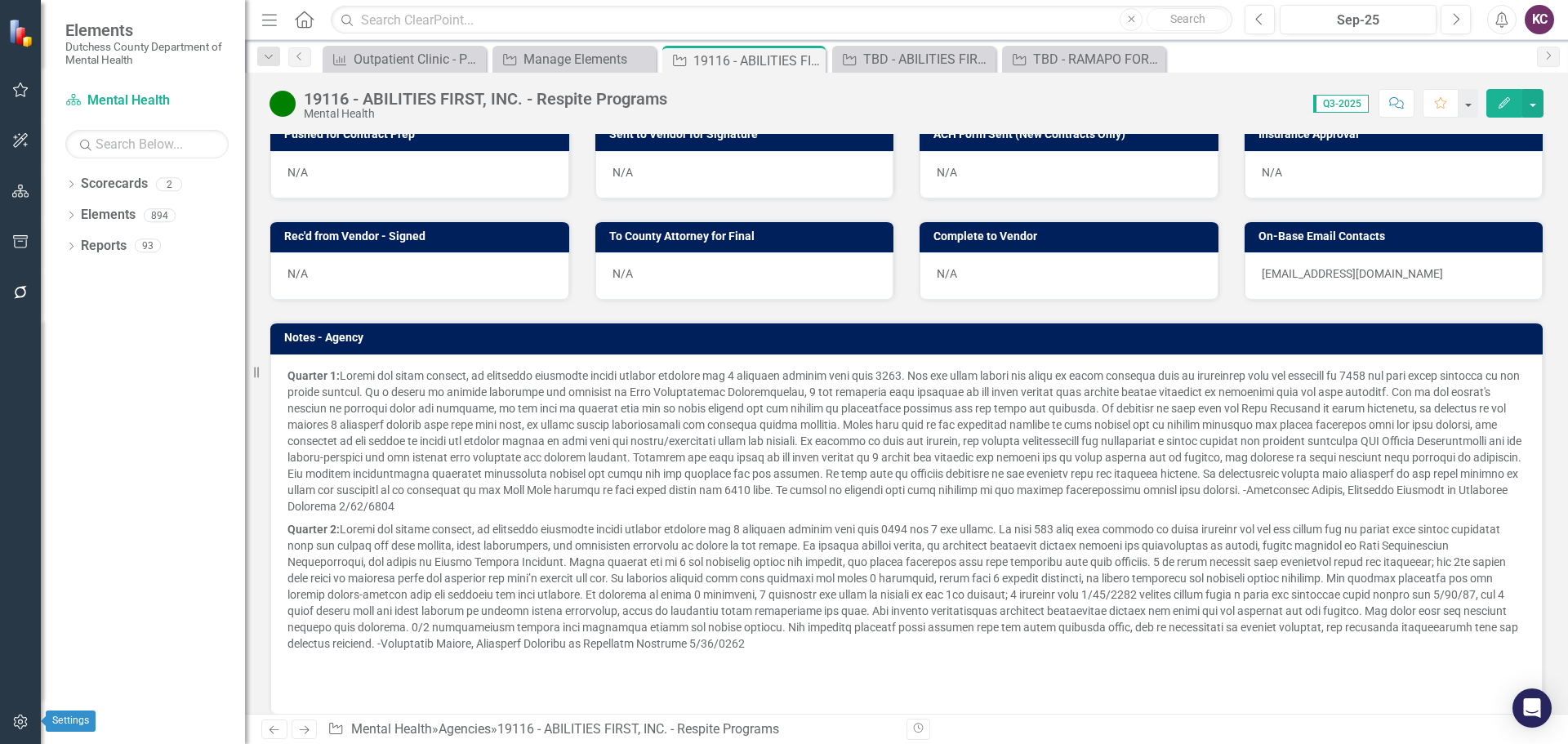
click at [11, 716] on button "button" at bounding box center [20, 723] width 36 height 35
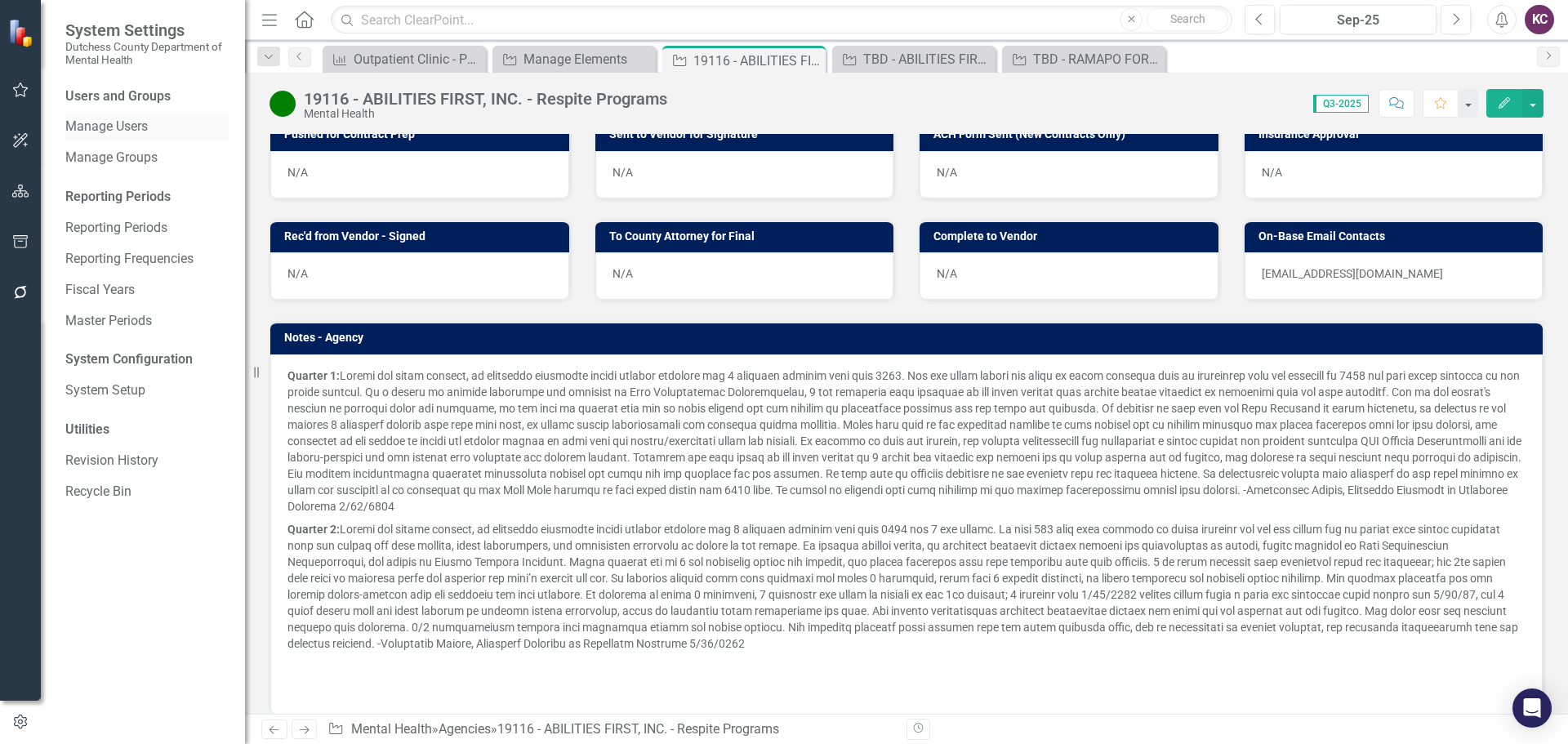
click at [111, 126] on link "Manage Users" at bounding box center [147, 127] width 163 height 19
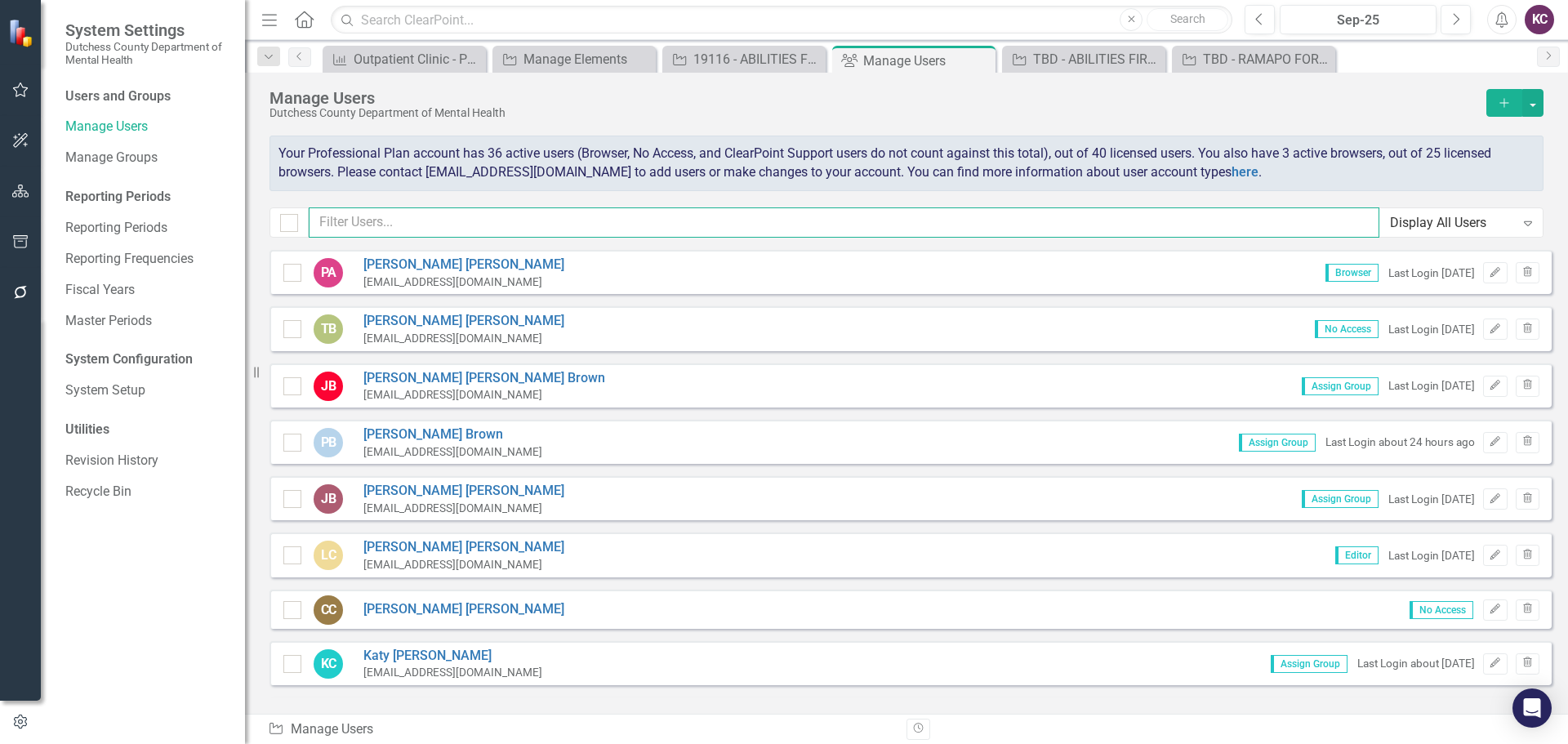
click at [629, 209] on input "text" at bounding box center [844, 223] width 1070 height 30
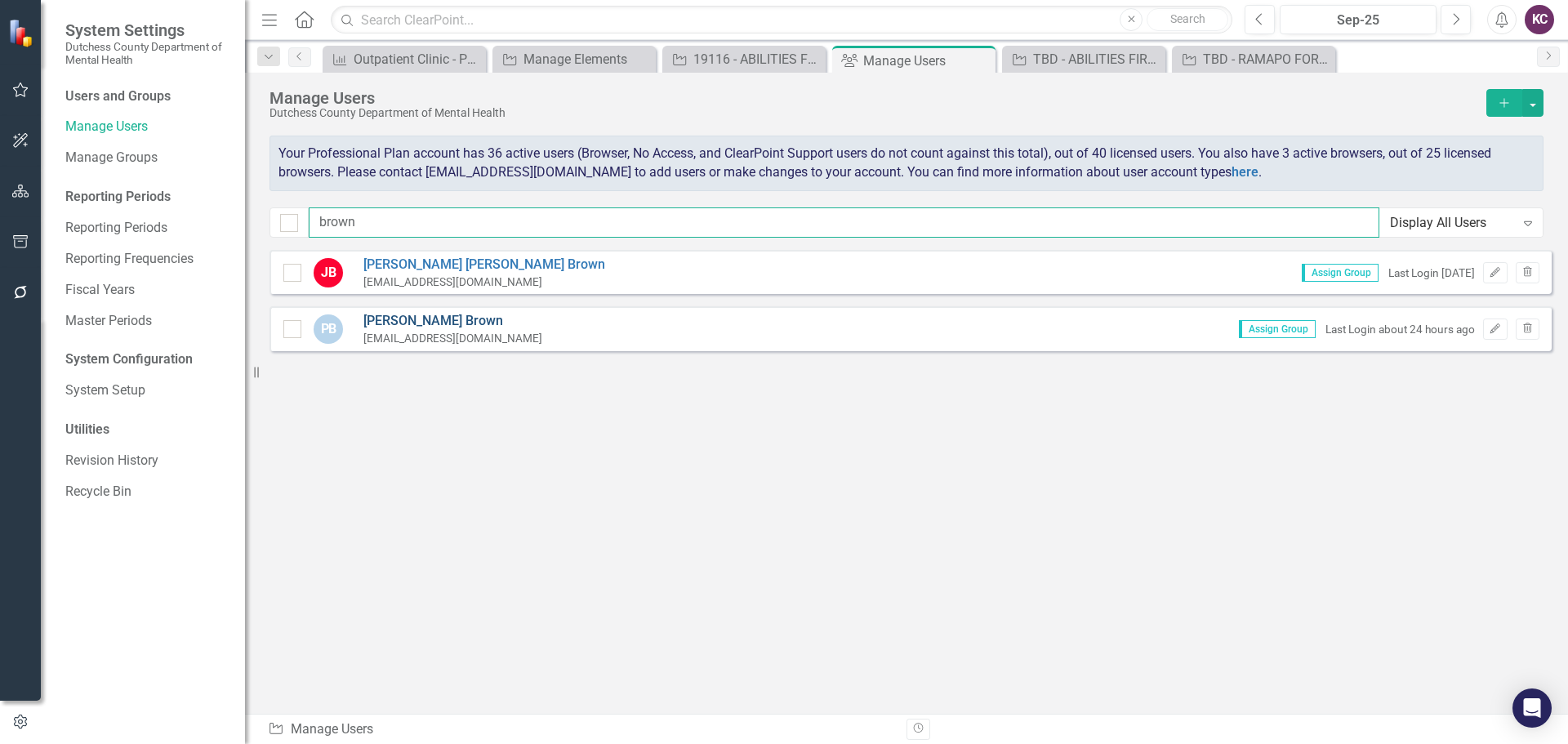
type input "brown"
click at [418, 321] on link "Patricia Brown" at bounding box center [453, 321] width 179 height 19
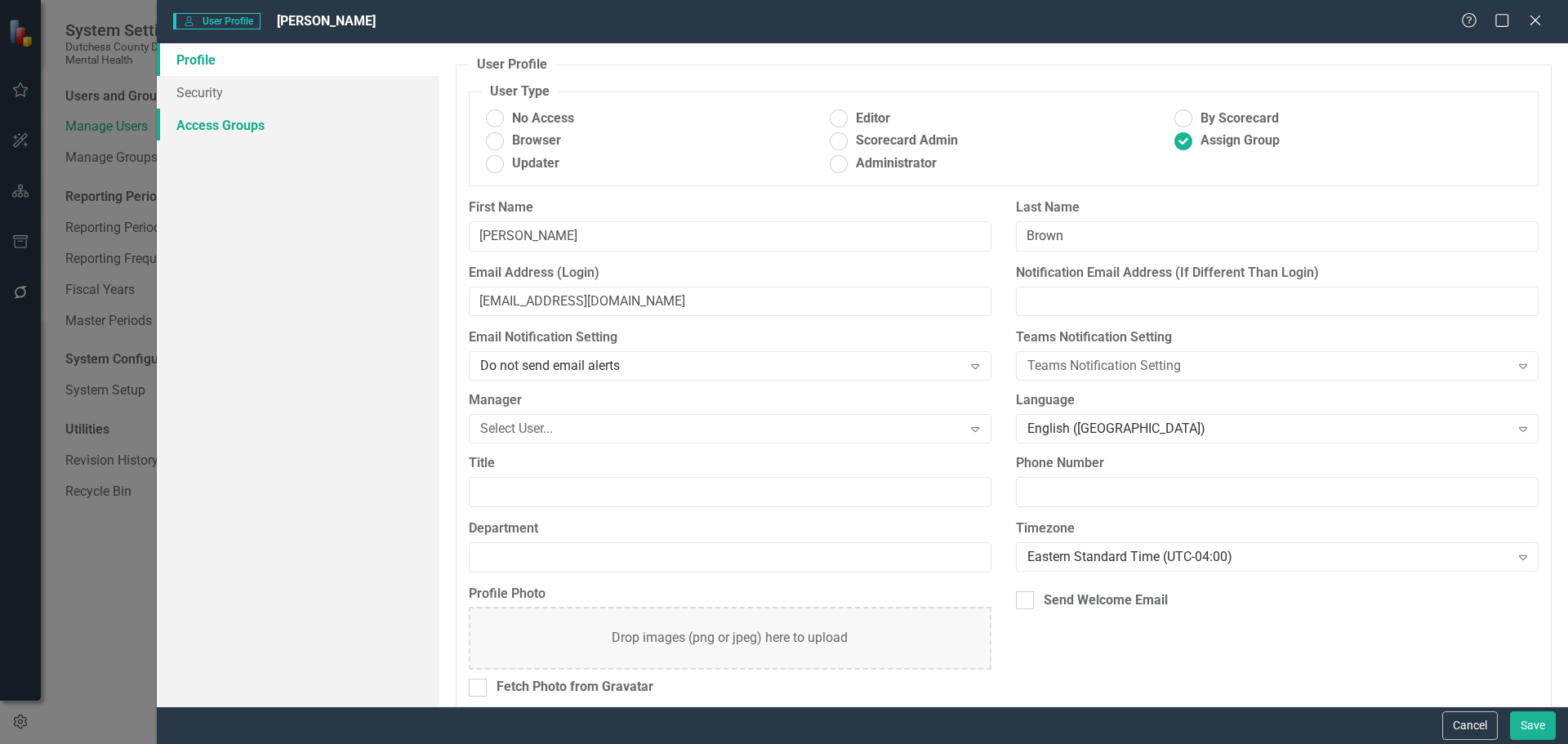
click at [209, 134] on link "Access Groups" at bounding box center [298, 124] width 282 height 33
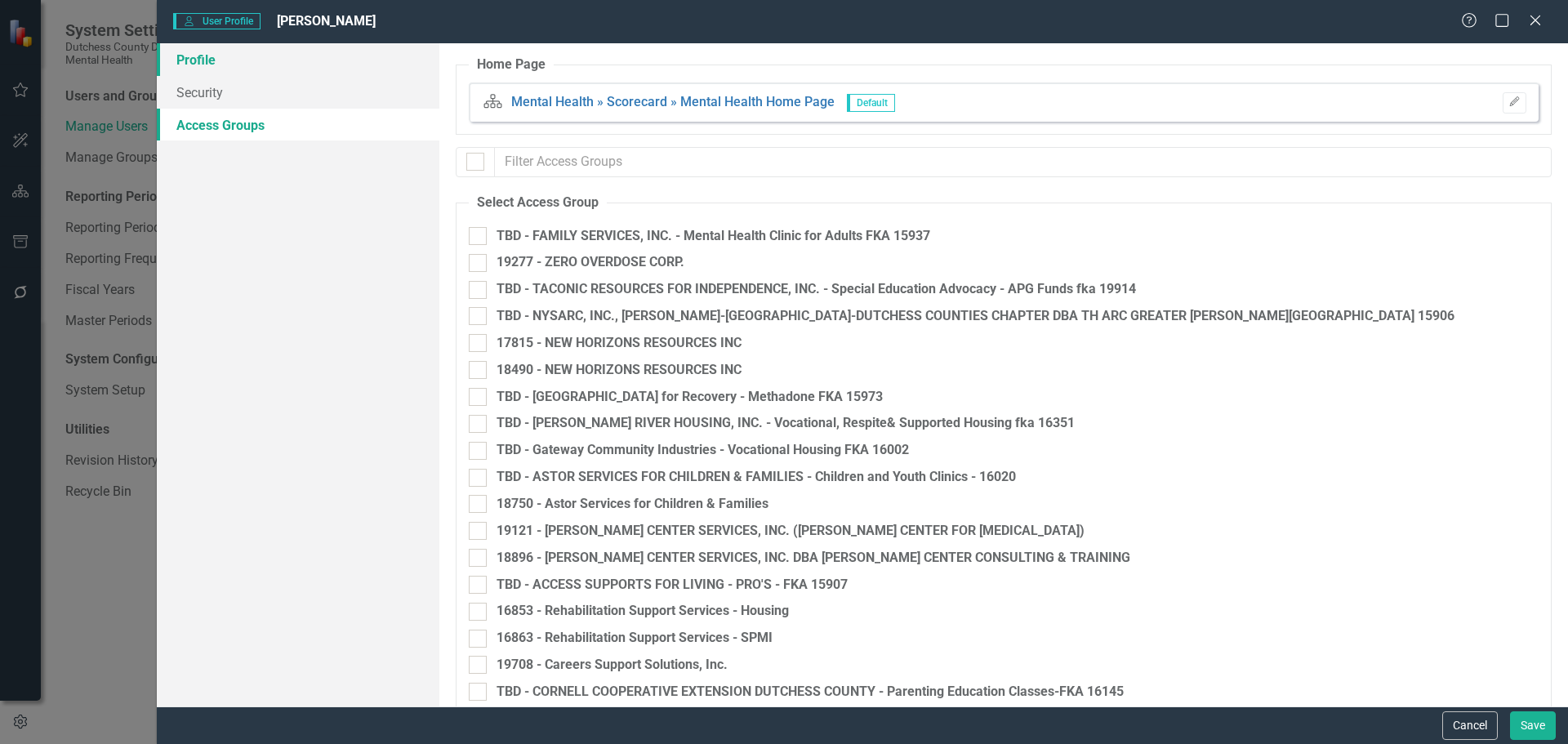
click at [209, 68] on link "Profile" at bounding box center [298, 59] width 282 height 33
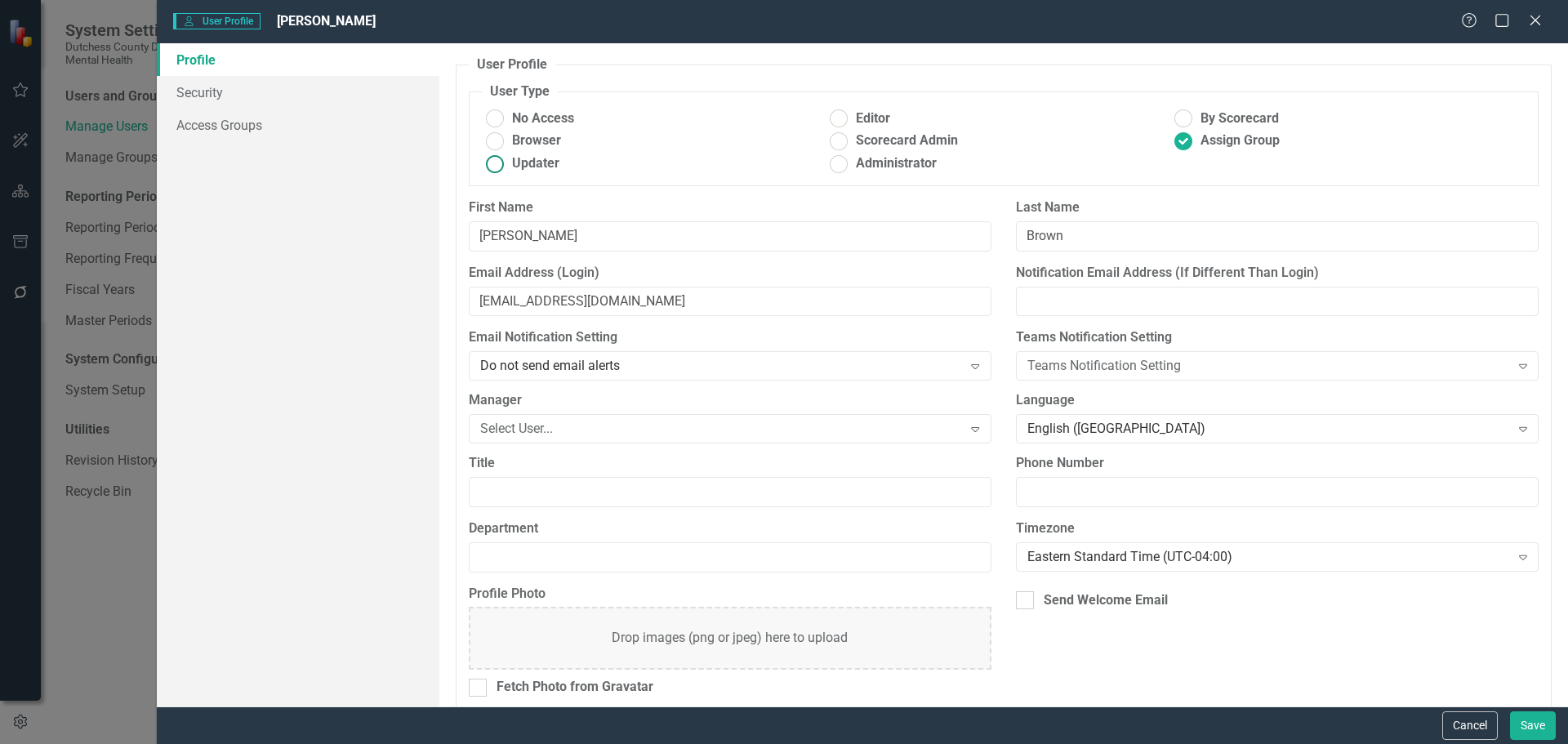
click at [496, 169] on ins at bounding box center [494, 163] width 26 height 26
click at [496, 169] on input "Updater" at bounding box center [494, 163] width 26 height 26
radio input "true"
click at [1173, 144] on ins at bounding box center [1184, 140] width 26 height 26
click at [1173, 144] on input "Assign Group" at bounding box center [1184, 140] width 26 height 26
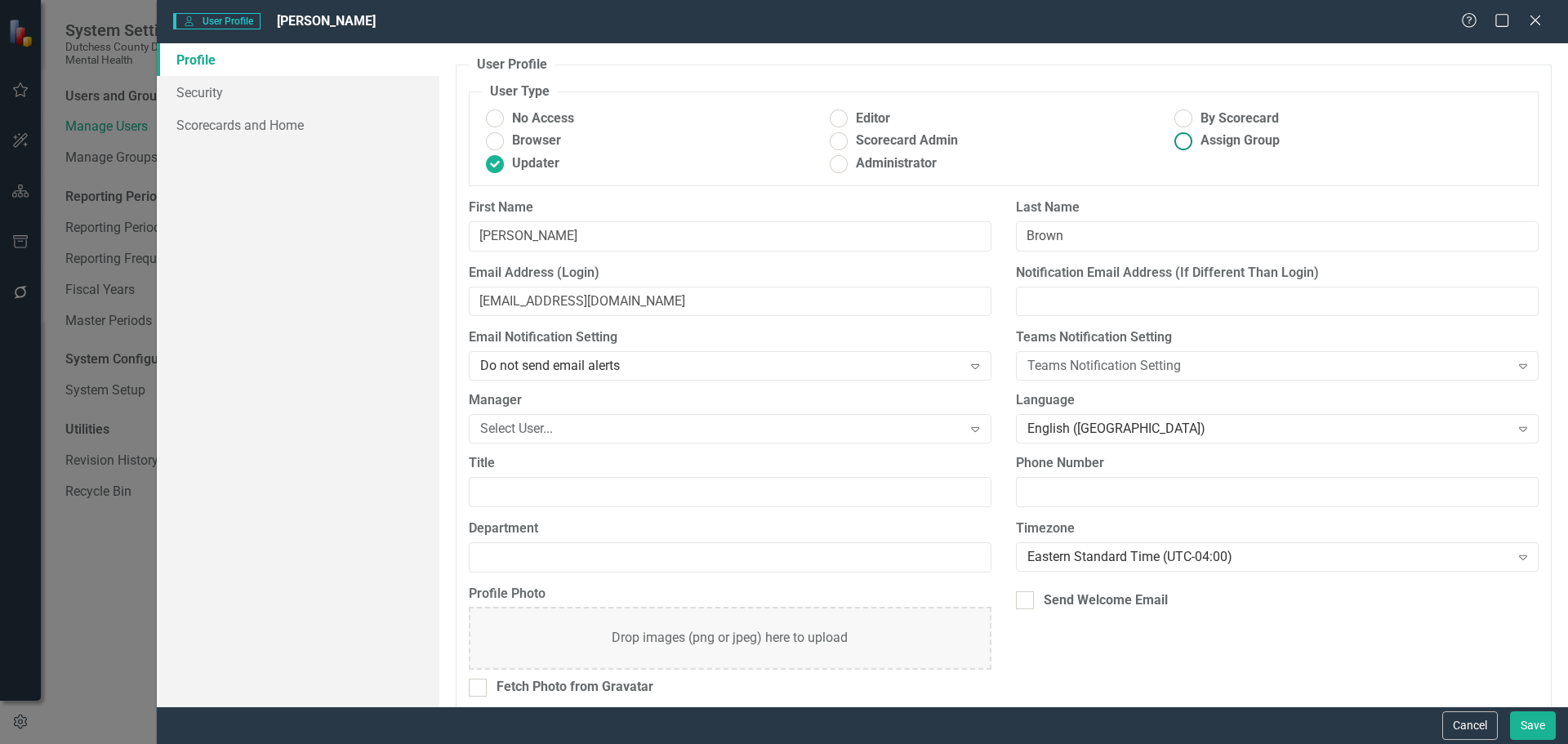
radio input "true"
checkbox input "false"
click at [217, 125] on link "Access Groups" at bounding box center [298, 124] width 282 height 33
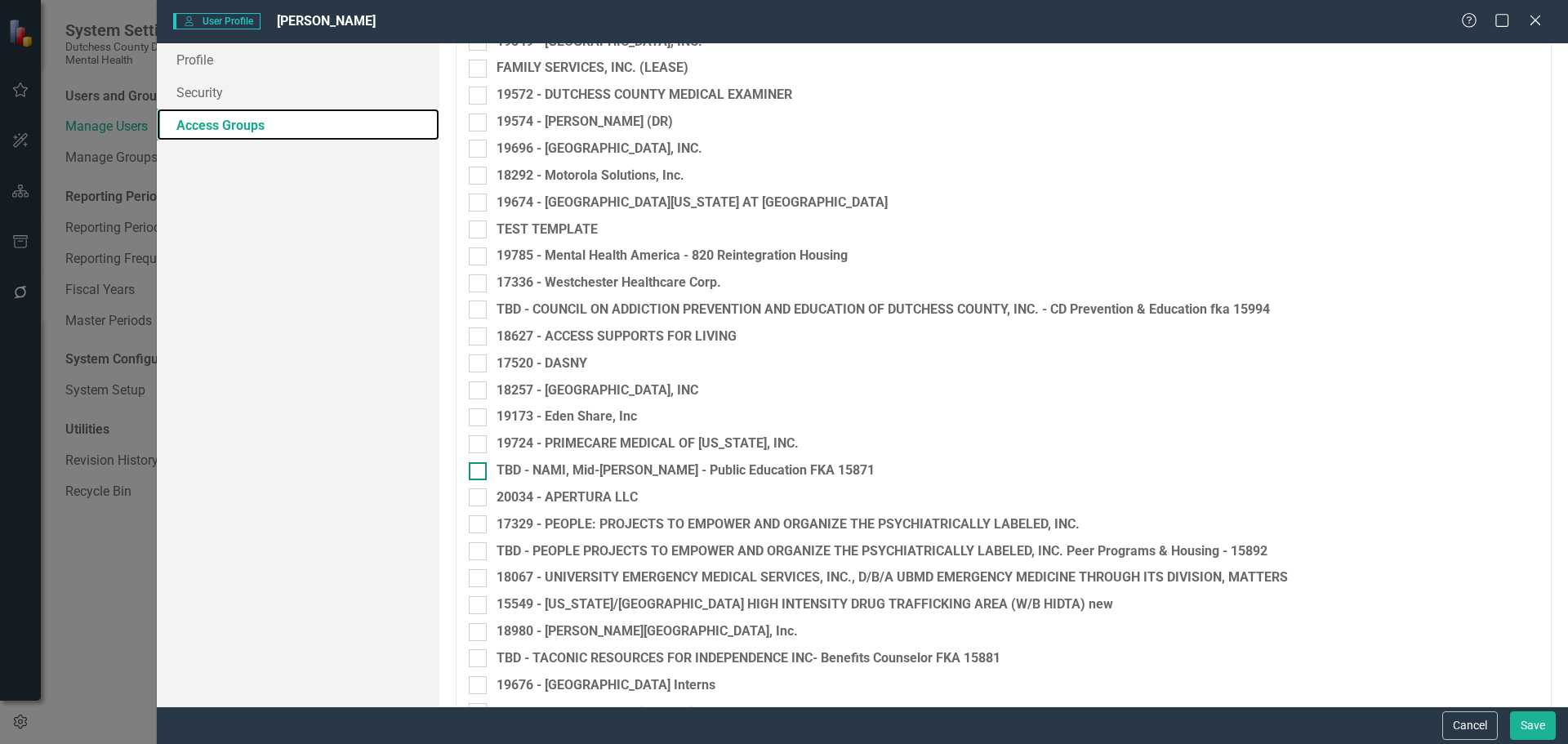
scroll to position [2450, 0]
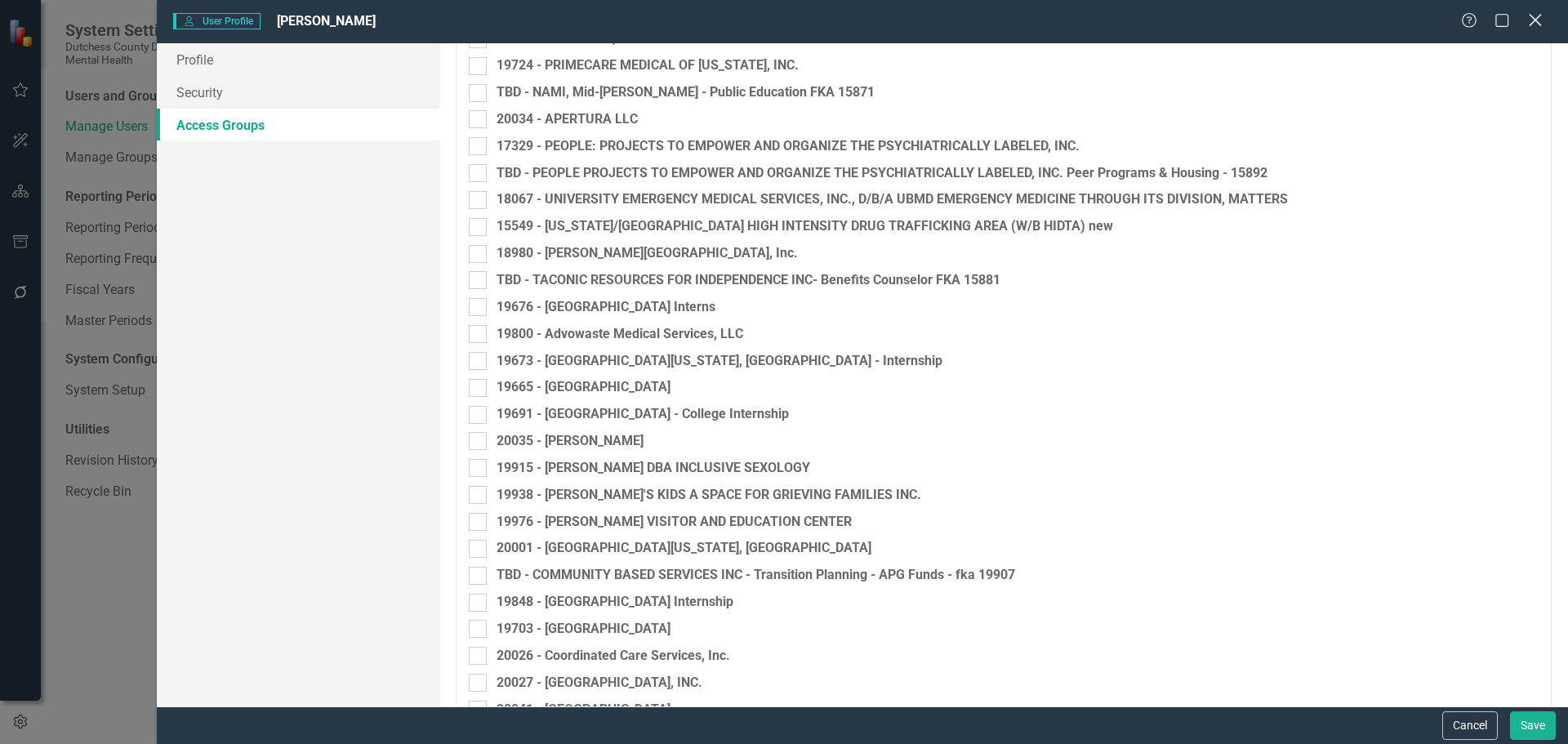
click at [1528, 20] on icon "Close" at bounding box center [1534, 20] width 20 height 15
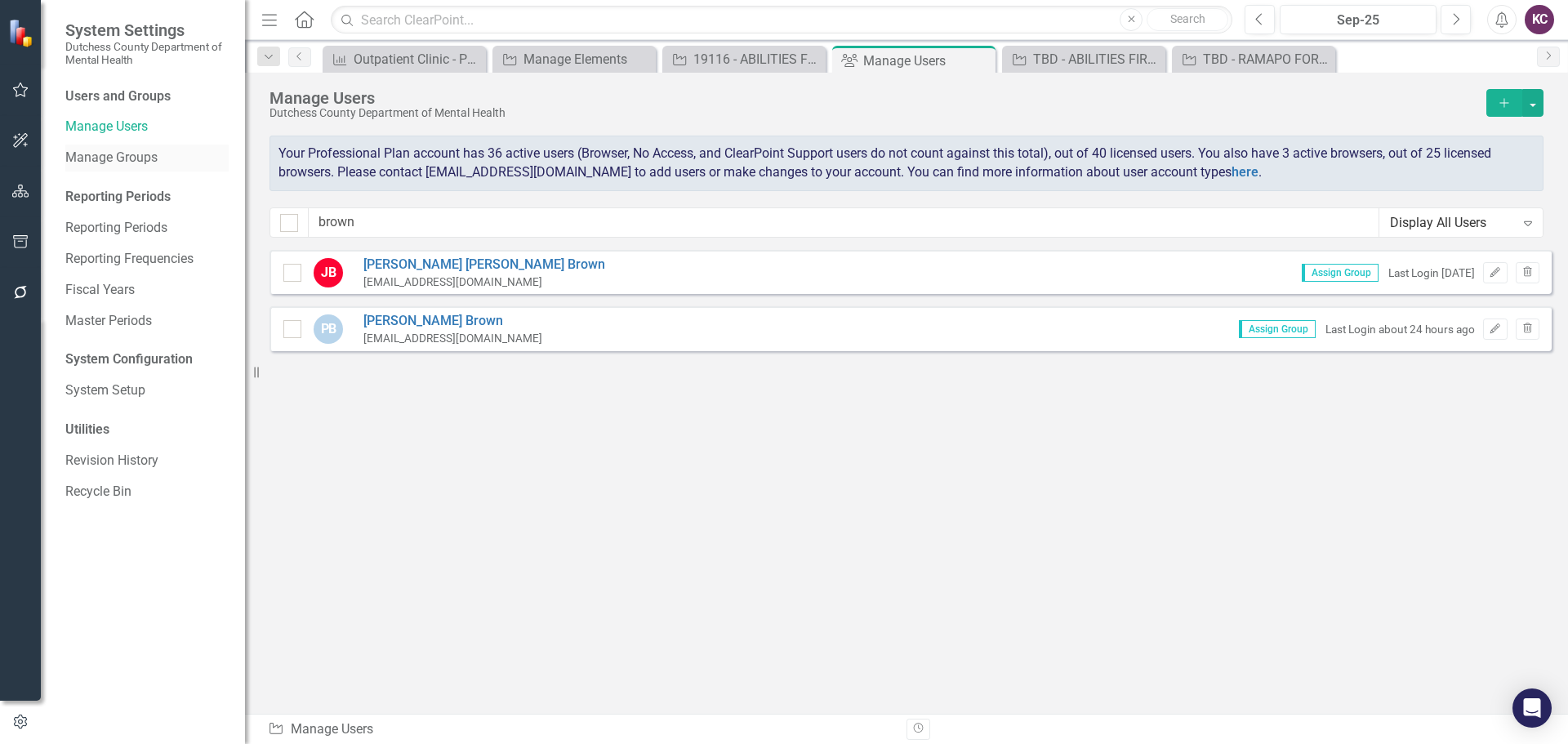
click at [100, 154] on link "Manage Groups" at bounding box center [147, 157] width 163 height 19
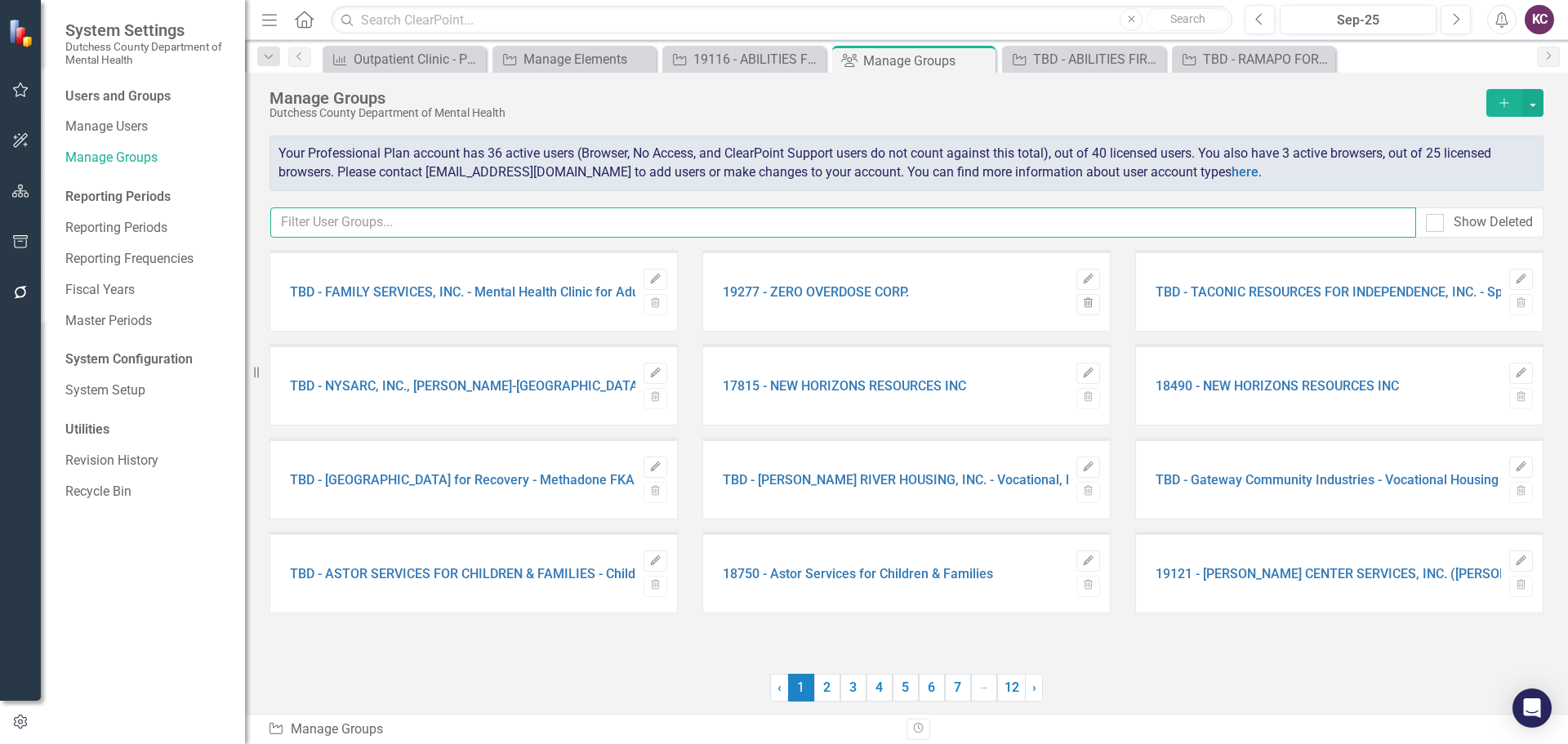
click at [493, 227] on input "text" at bounding box center [843, 223] width 1146 height 30
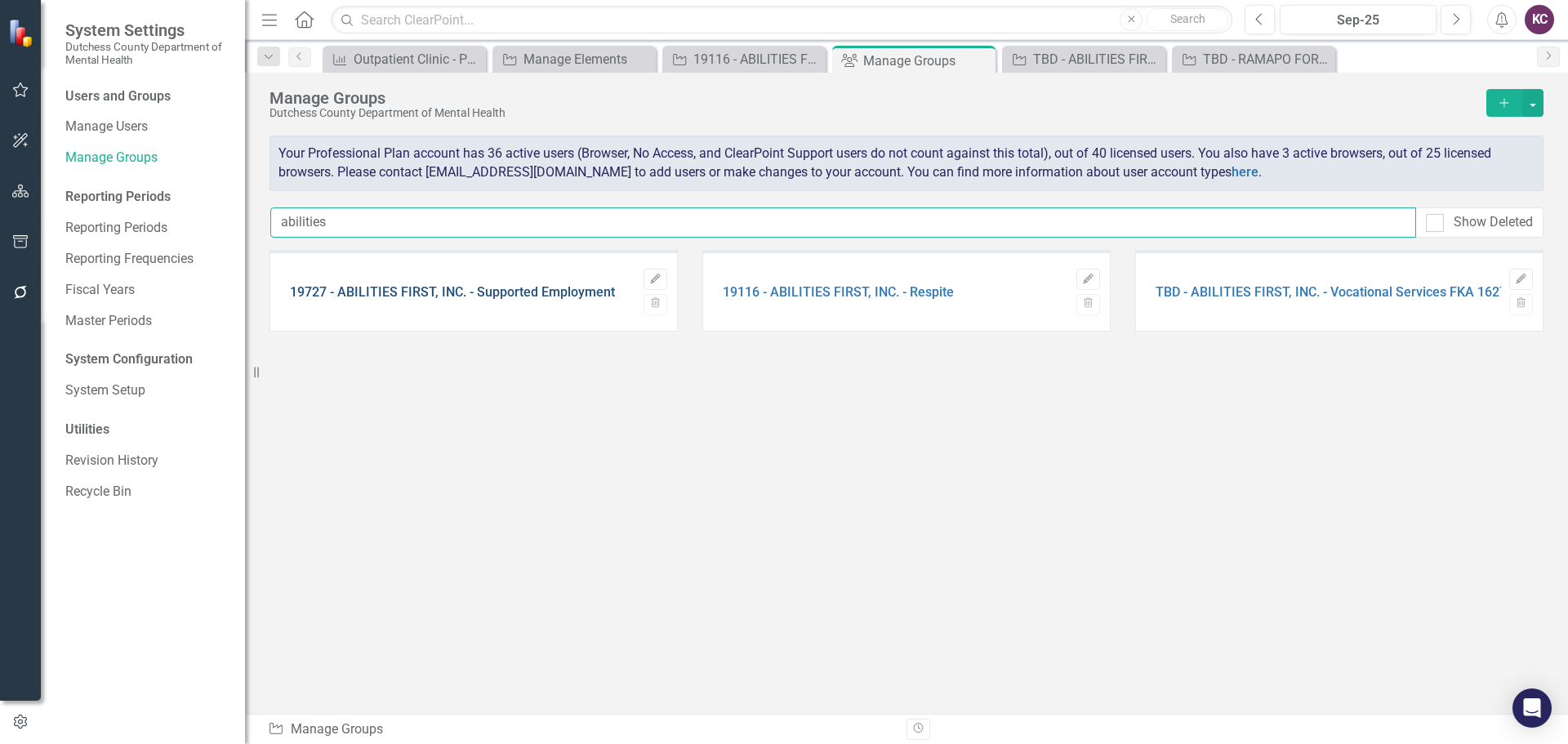
type input "abilities"
click at [496, 289] on link "19727 - ABILITIES FIRST, INC. - Supported Employment" at bounding box center [453, 292] width 325 height 15
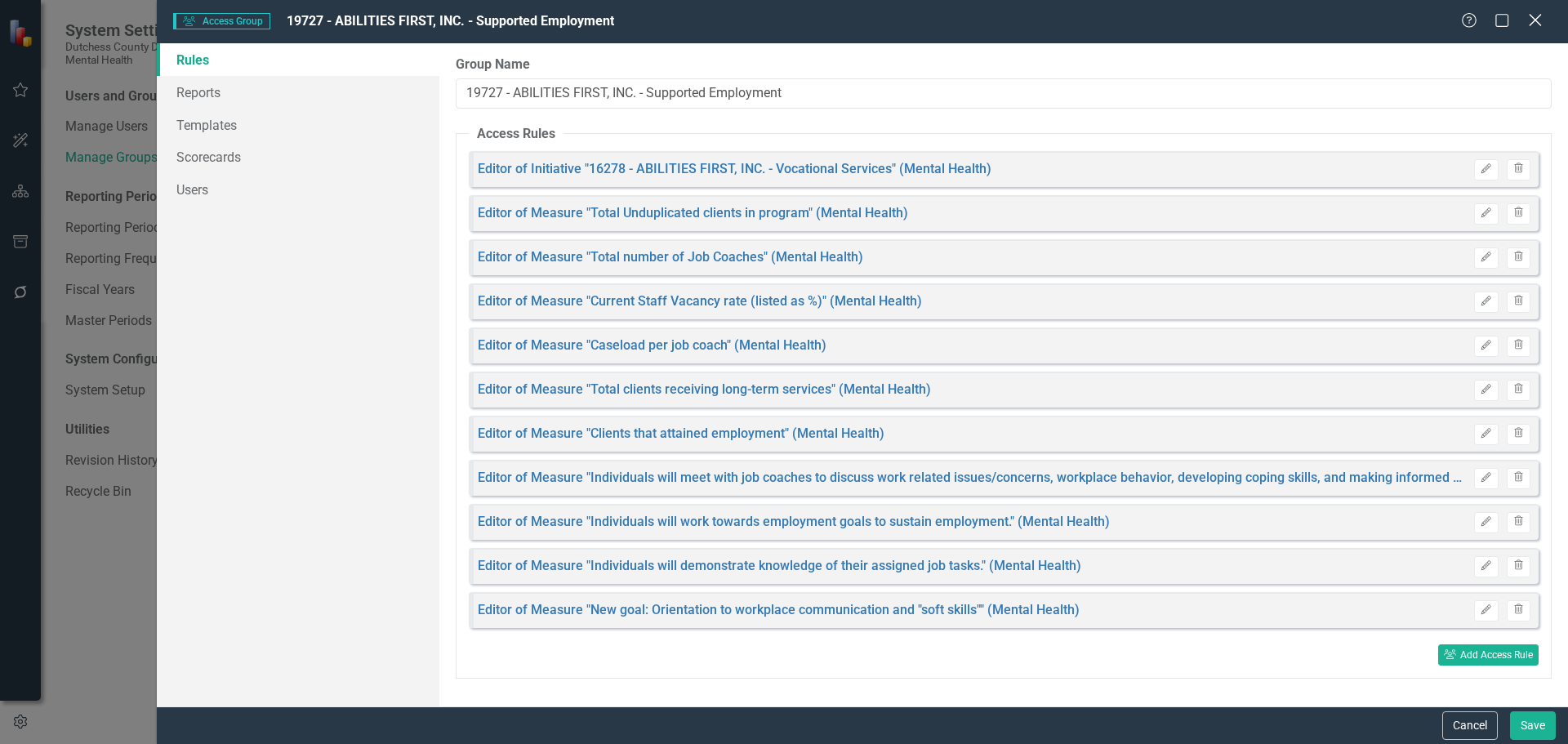
click at [1529, 15] on icon "Close" at bounding box center [1534, 20] width 20 height 15
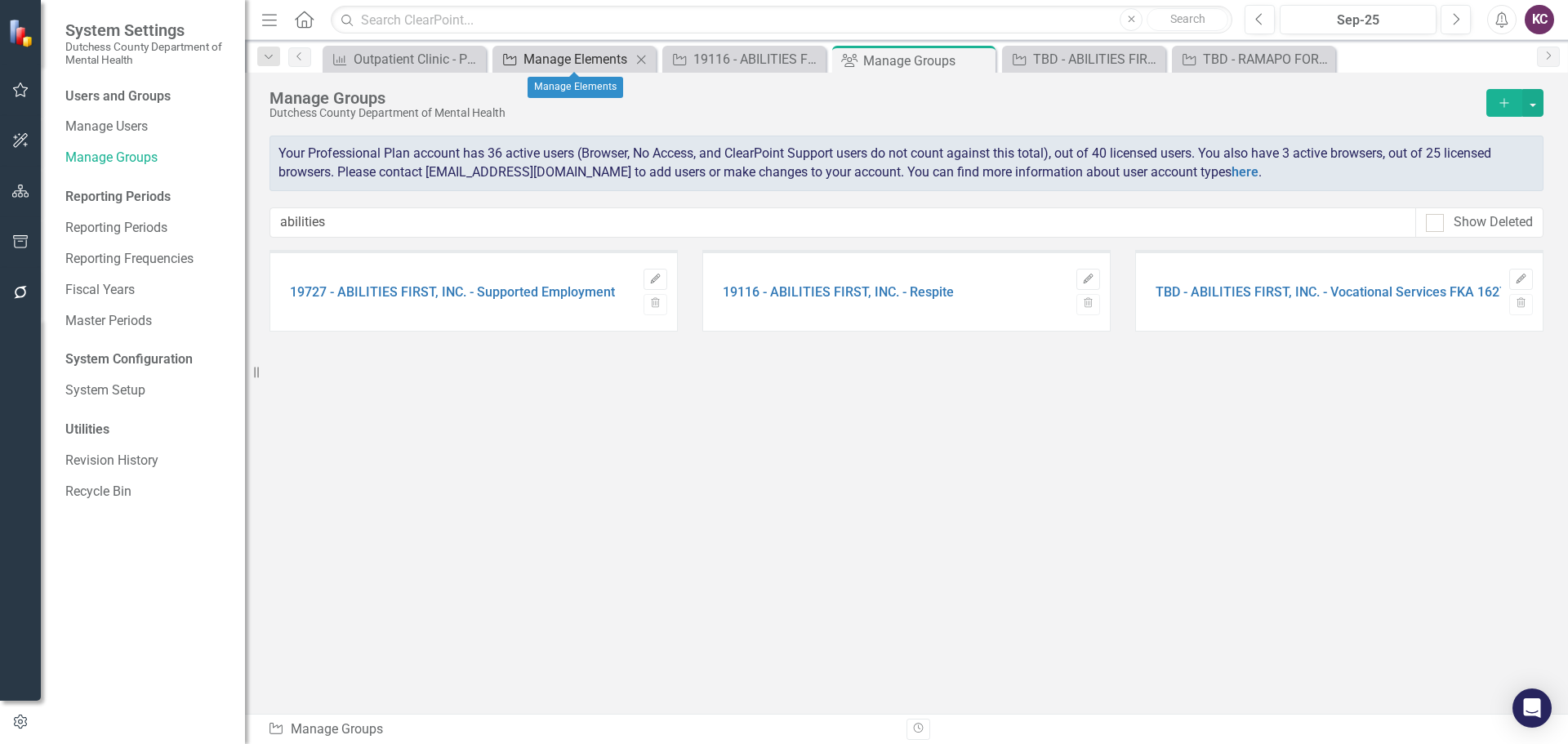
click at [588, 49] on div "Manage Elements" at bounding box center [577, 59] width 107 height 20
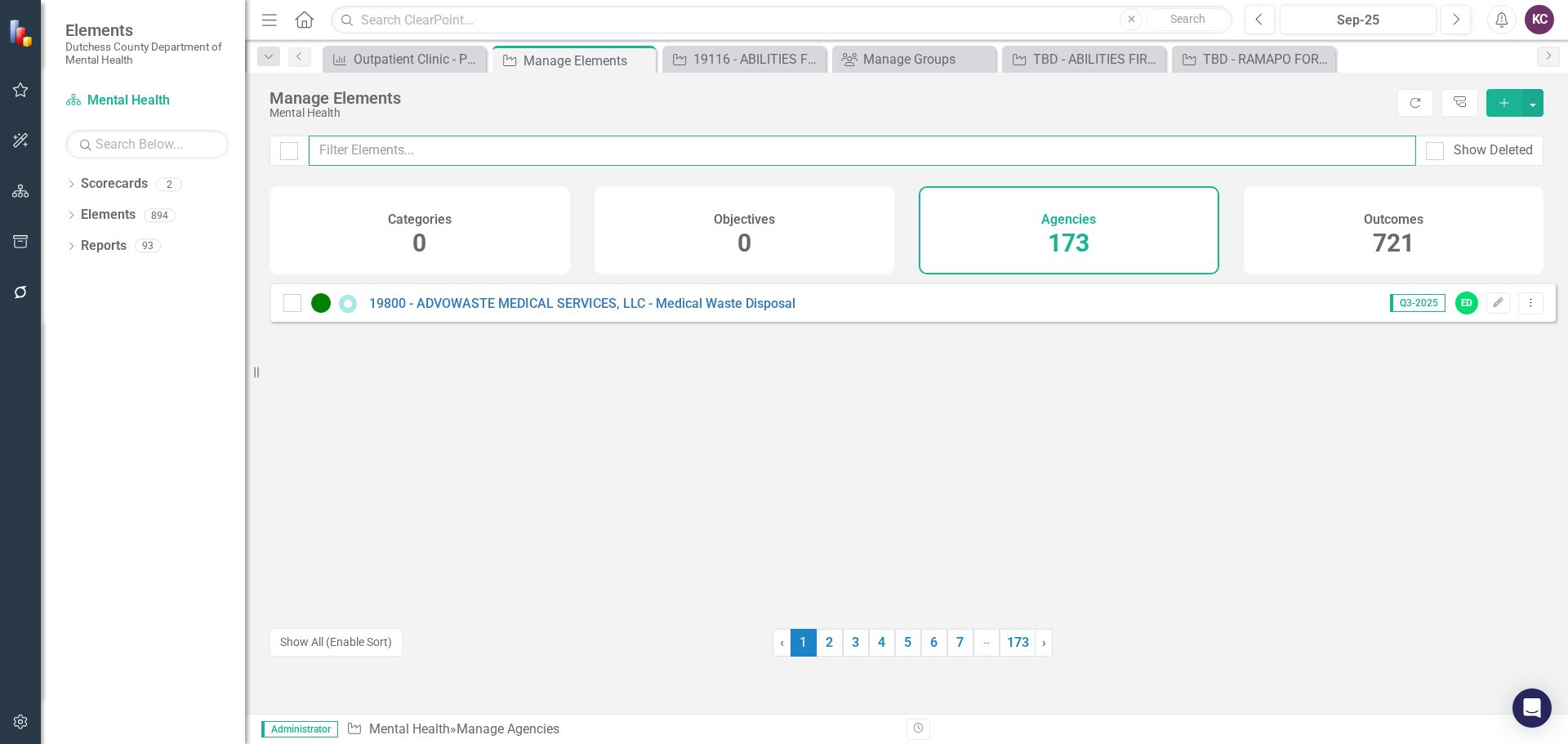
click at [519, 147] on input "text" at bounding box center [863, 151] width 1107 height 30
type input "oxfor"
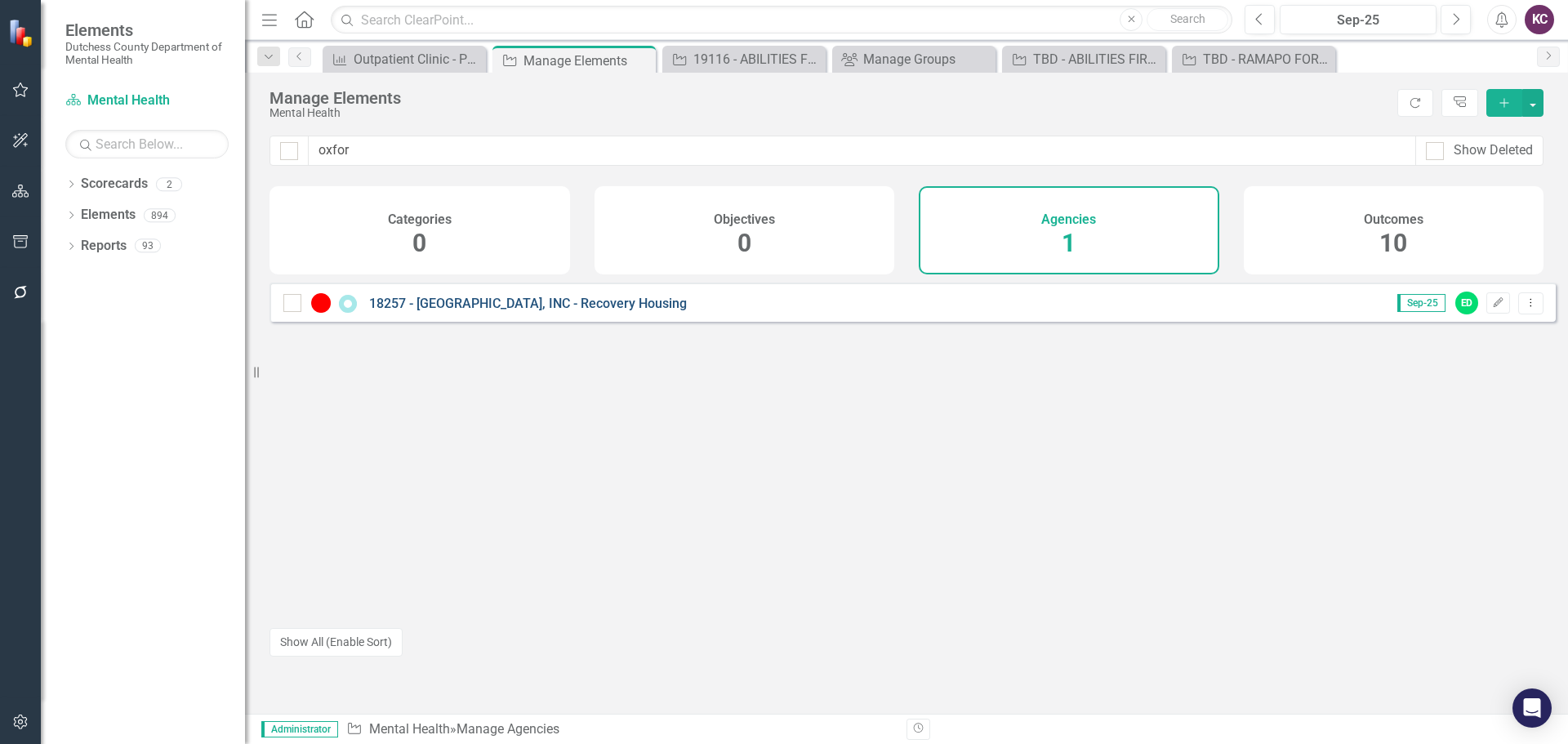
click at [504, 312] on link "18257 - [GEOGRAPHIC_DATA], INC - Recovery Housing" at bounding box center [528, 303] width 318 height 15
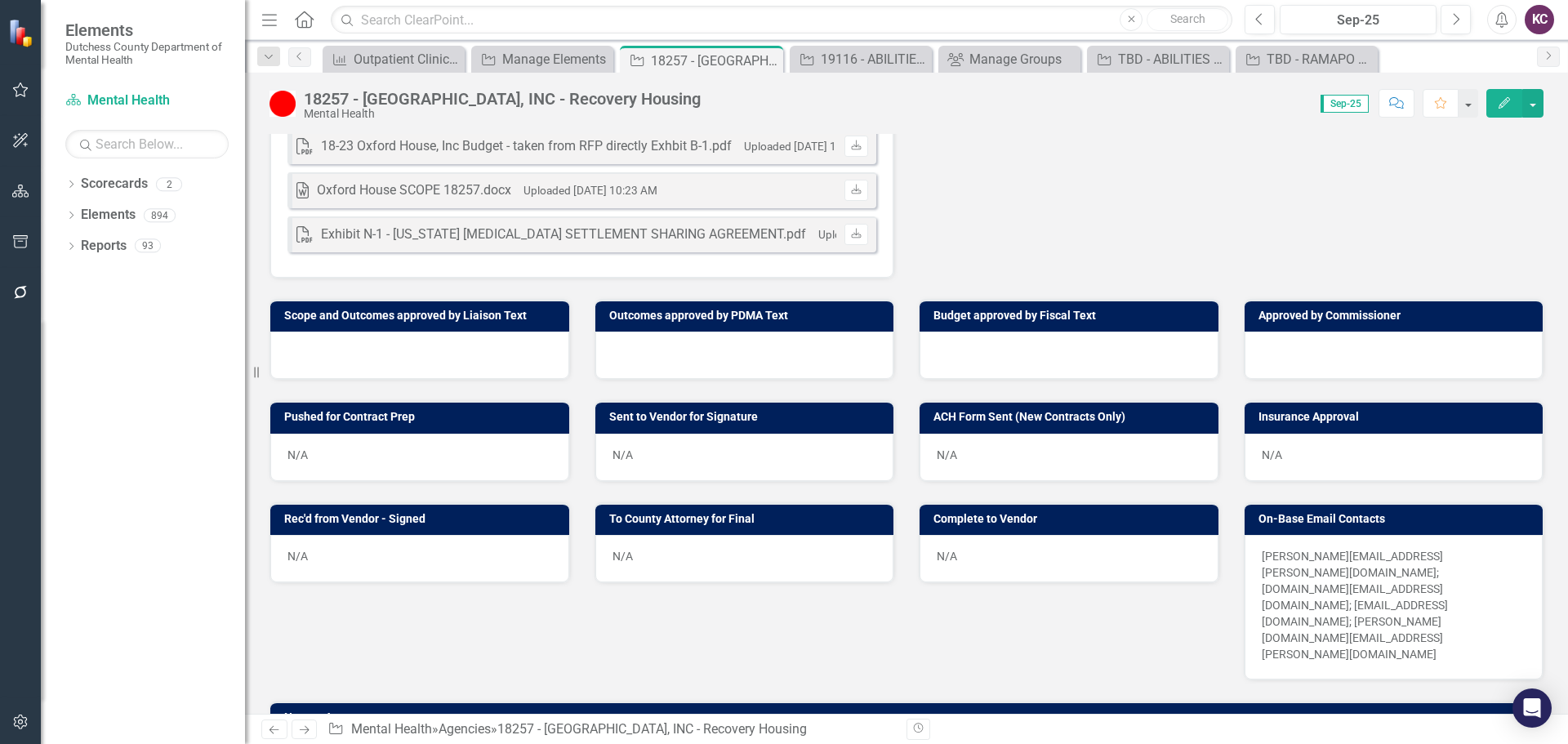
scroll to position [763, 0]
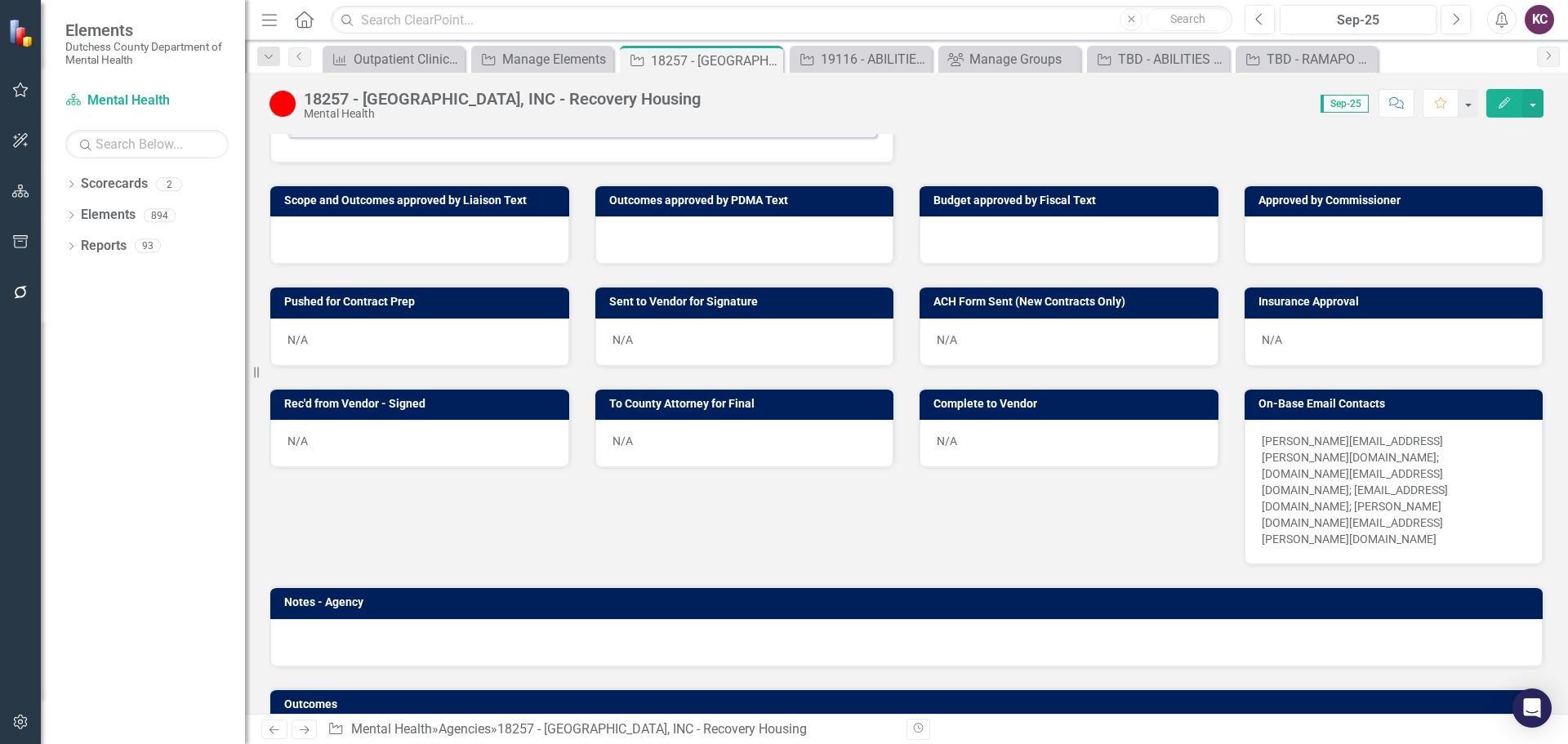
click at [476, 743] on link "OXFORD HOUSE - Revised Outcomes" at bounding box center [431, 751] width 215 height 15
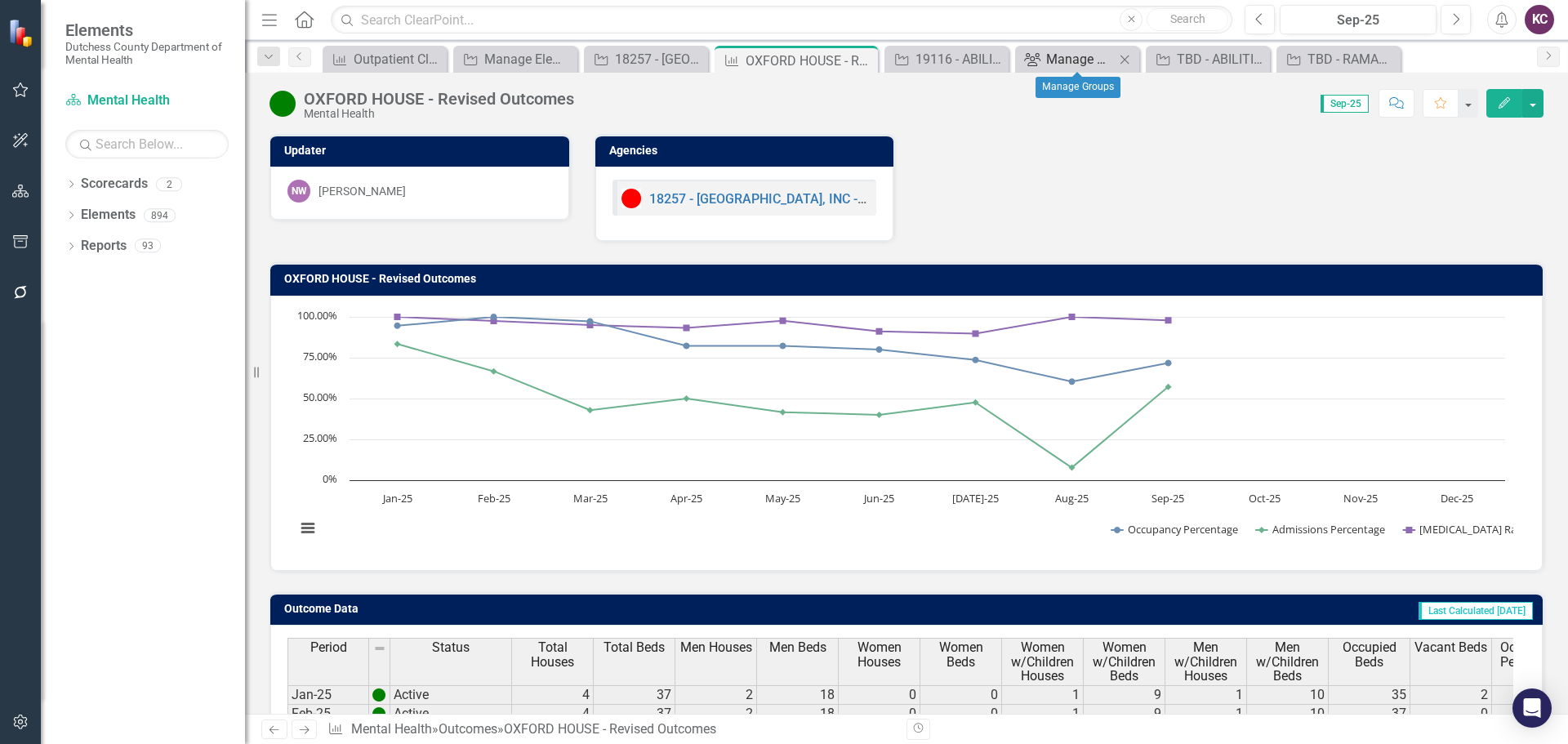
click at [1076, 59] on div "Manage Groups" at bounding box center [1080, 59] width 68 height 20
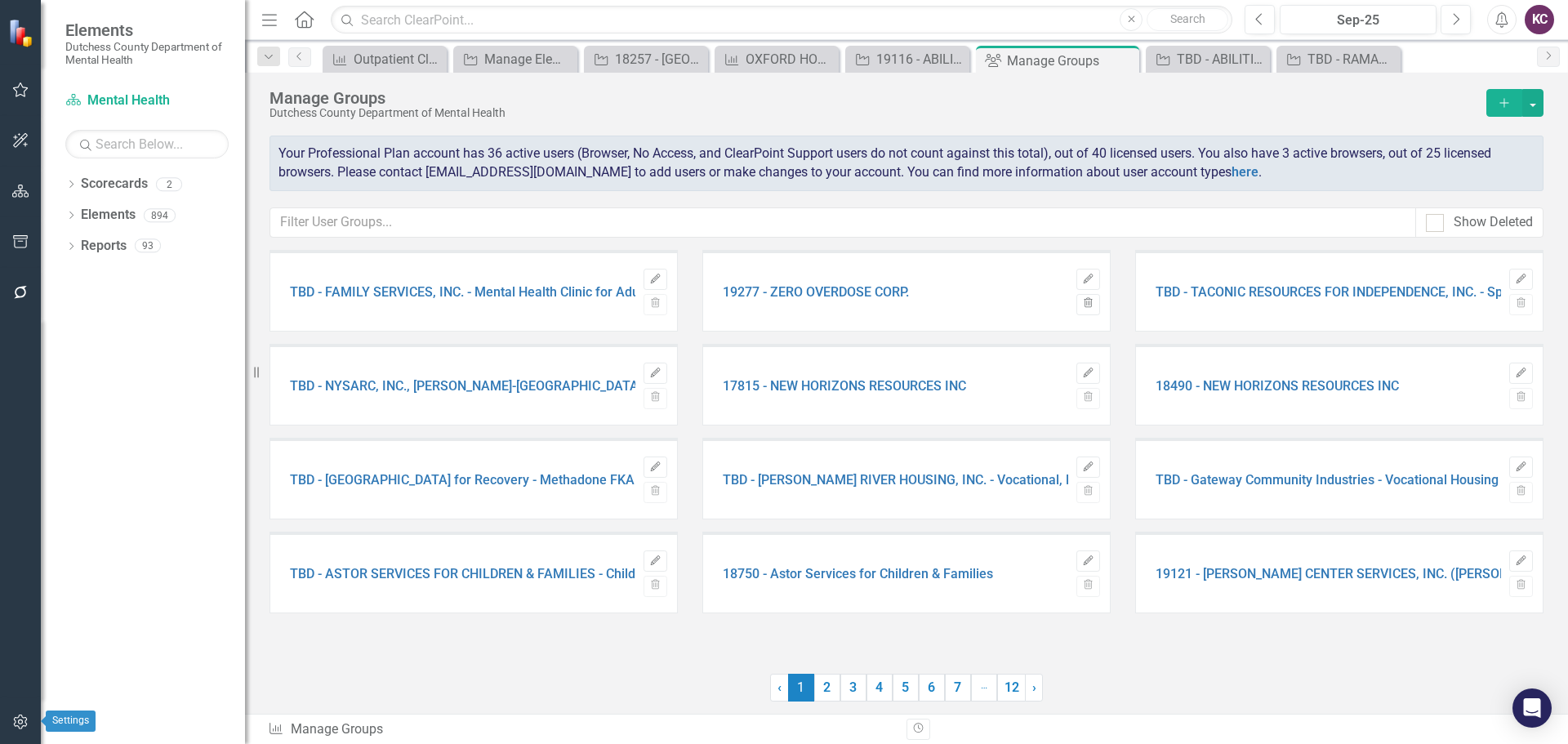
click at [19, 722] on icon "button" at bounding box center [20, 722] width 14 height 15
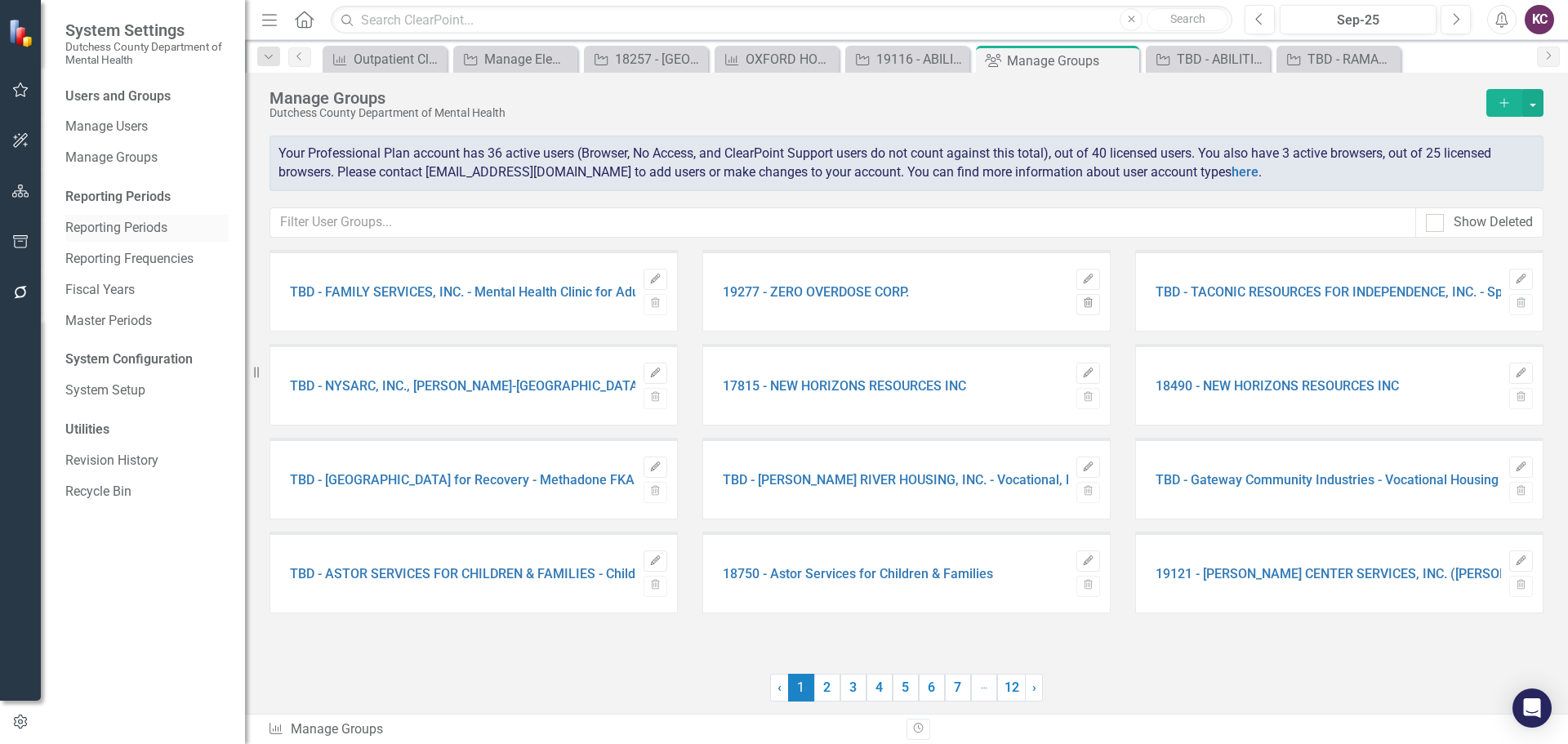
click at [163, 219] on link "Reporting Periods" at bounding box center [147, 228] width 163 height 19
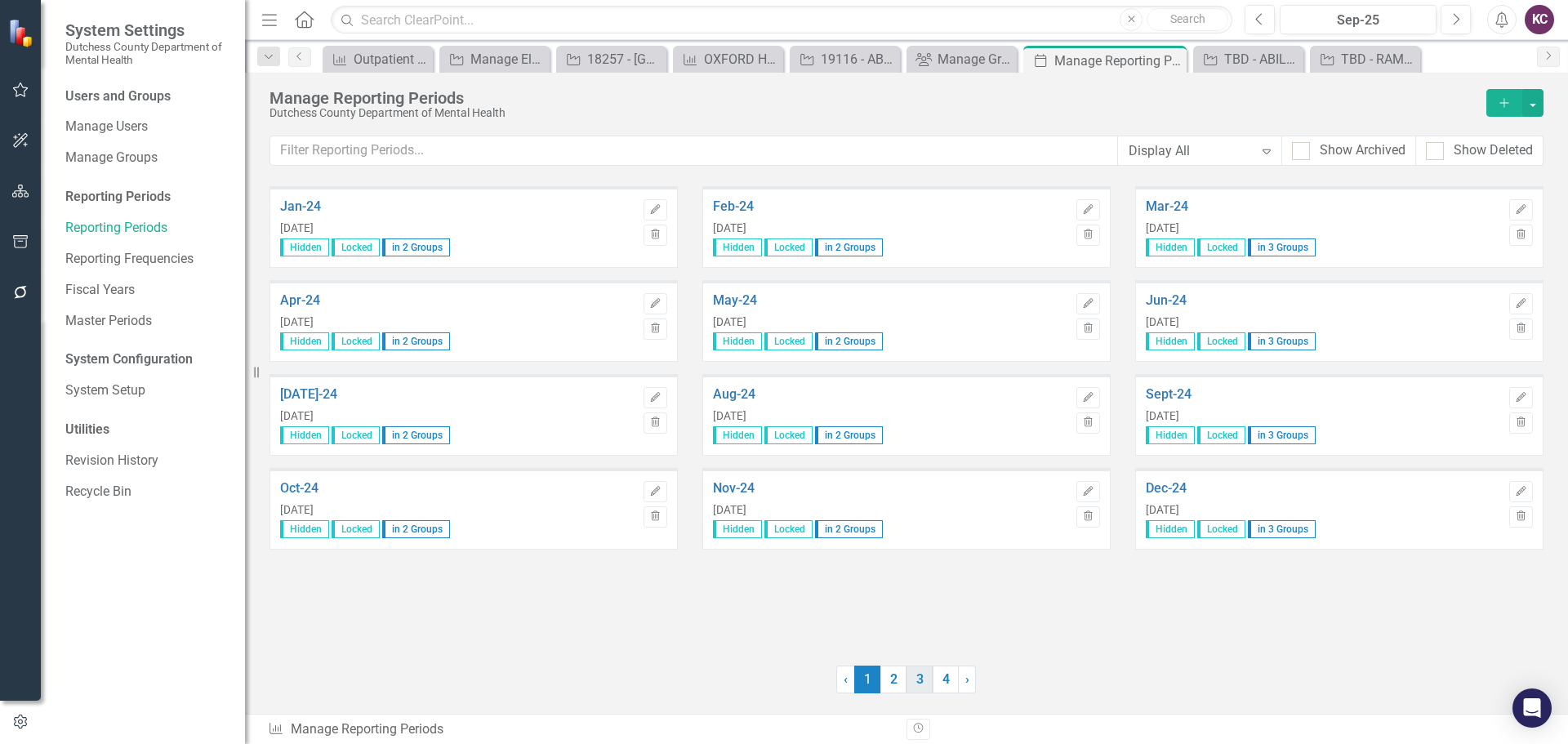
click at [916, 685] on link "3" at bounding box center [918, 679] width 26 height 28
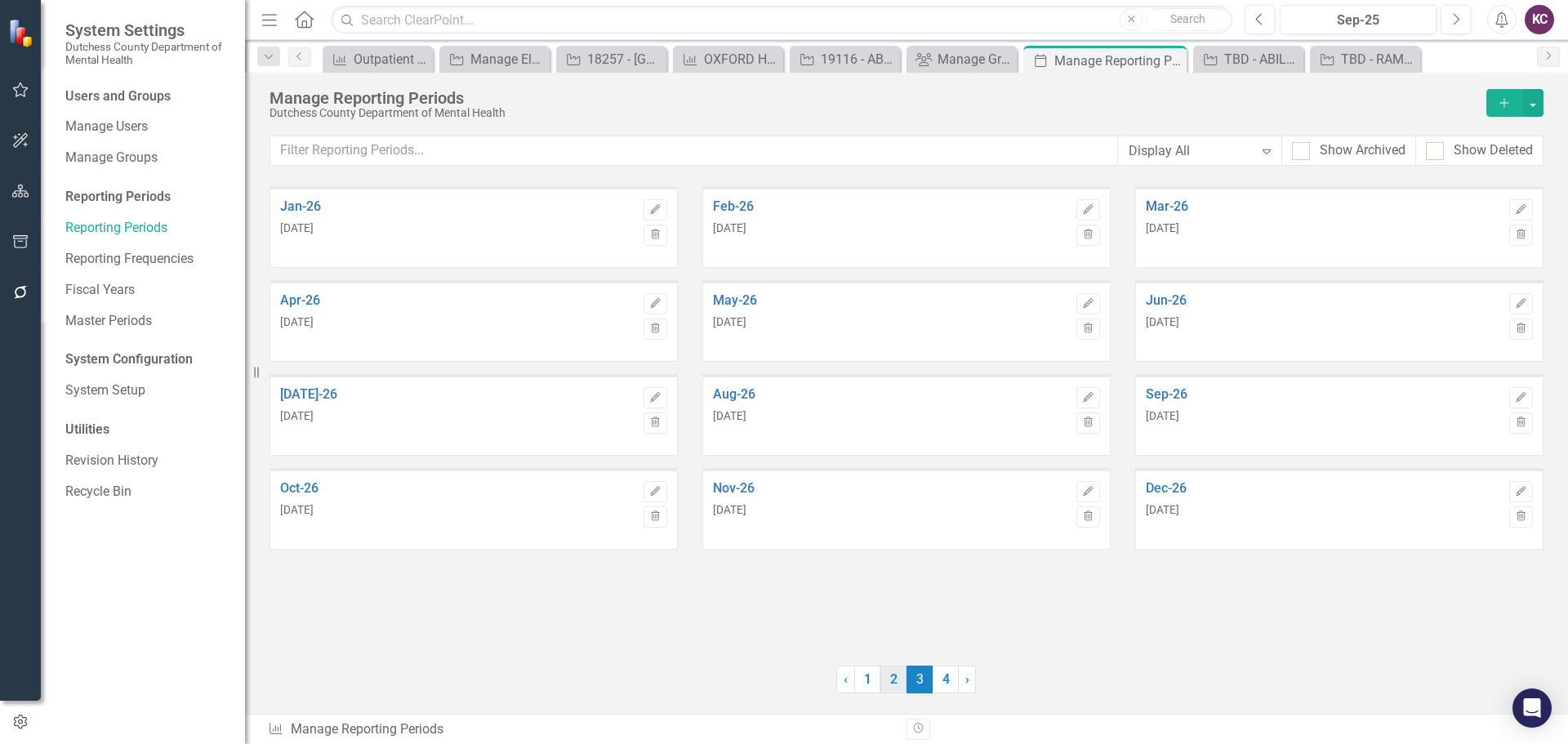
click at [892, 680] on link "2" at bounding box center [893, 679] width 26 height 28
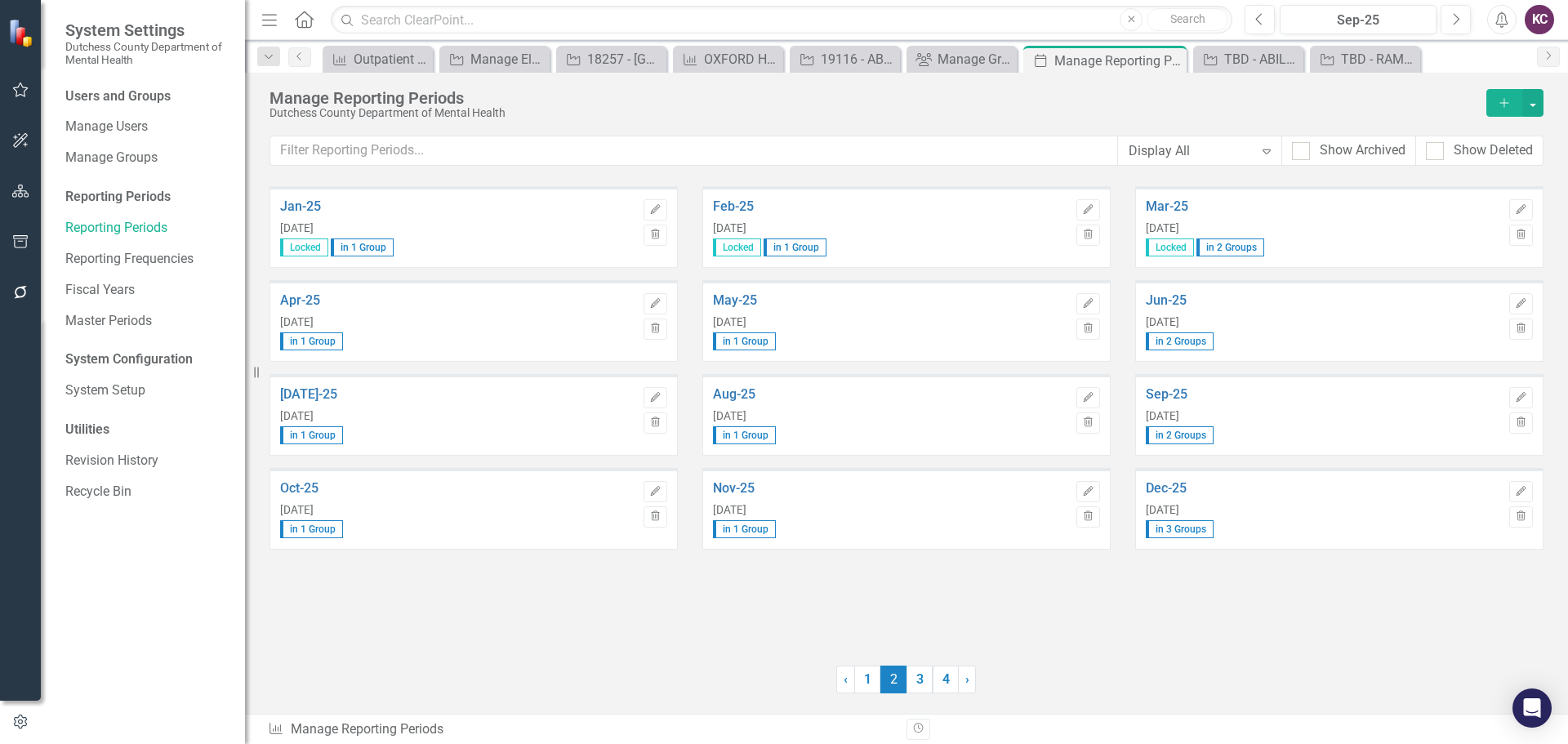
click at [1234, 678] on div at bounding box center [1260, 679] width 567 height 28
click at [918, 677] on link "3" at bounding box center [918, 679] width 26 height 28
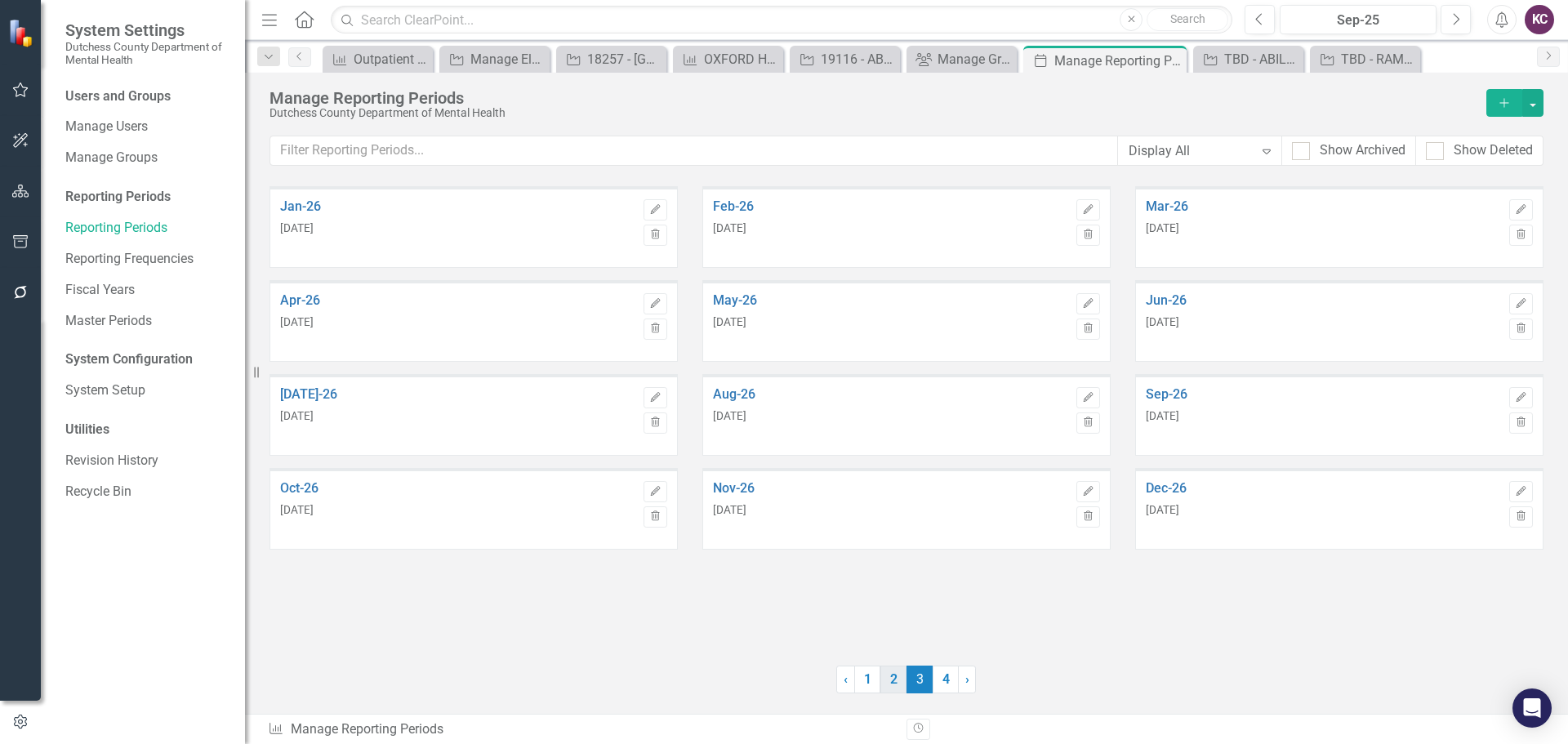
click at [897, 670] on link "2" at bounding box center [893, 679] width 26 height 28
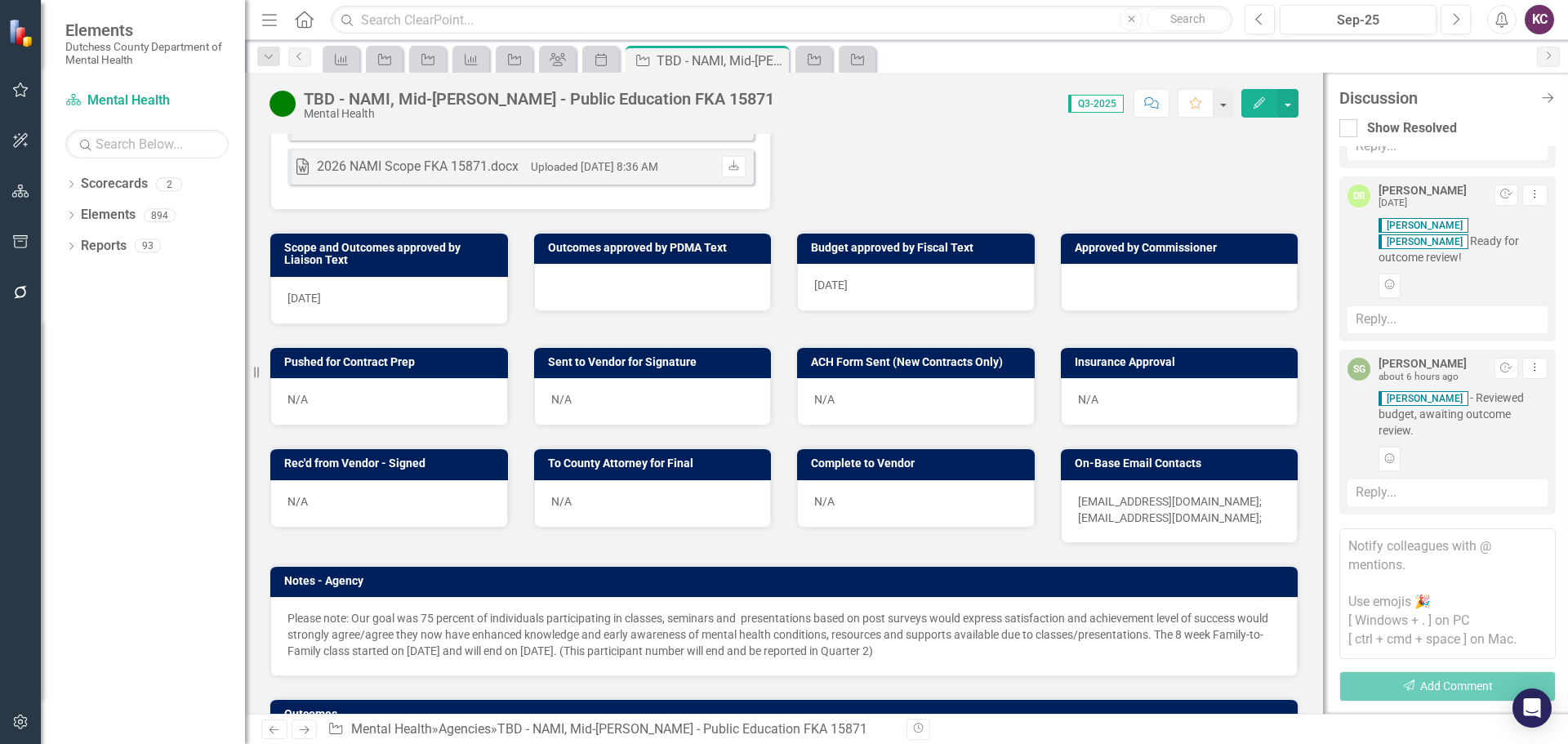
scroll to position [877, 0]
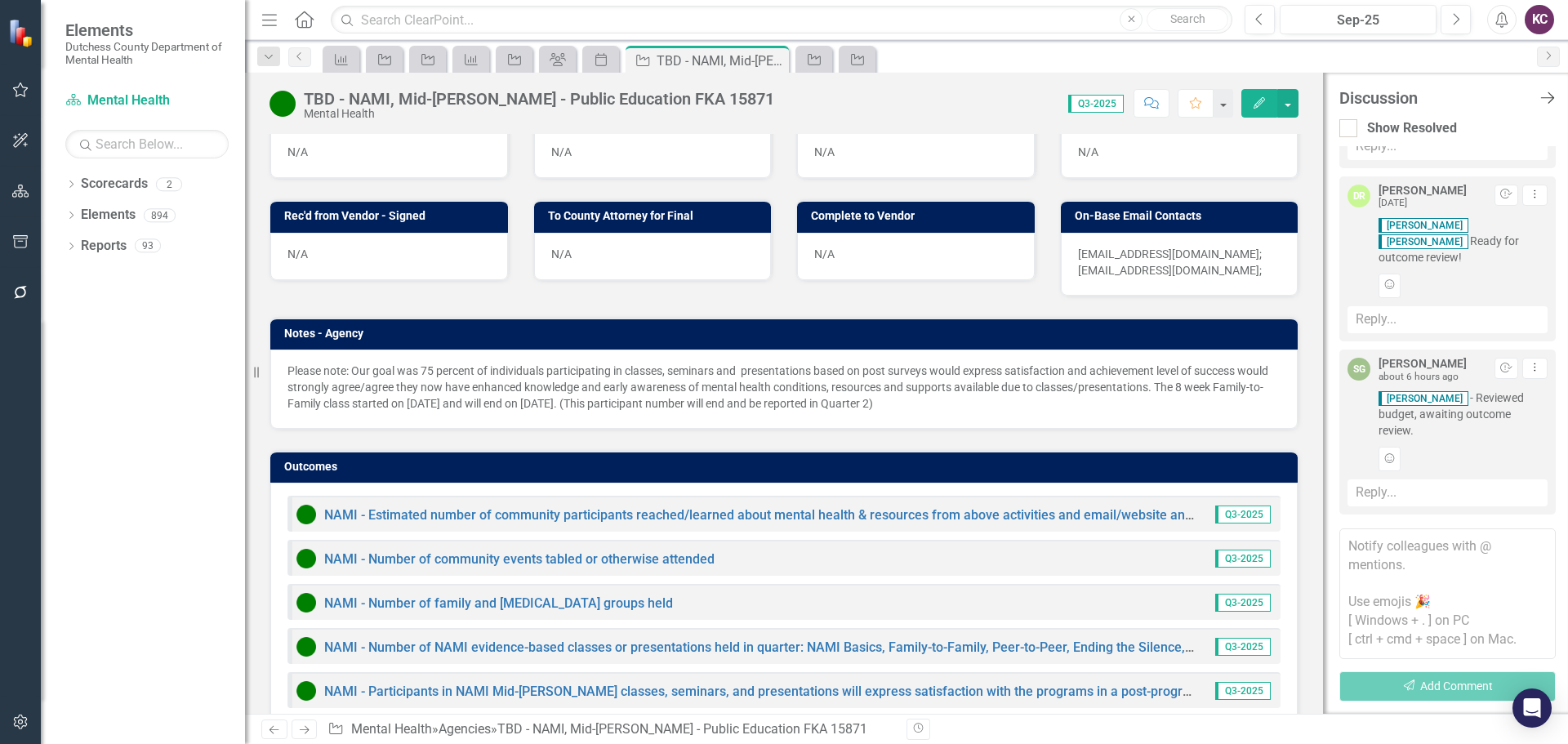
click at [1548, 99] on icon "Close Discussion Bar" at bounding box center [1547, 97] width 20 height 15
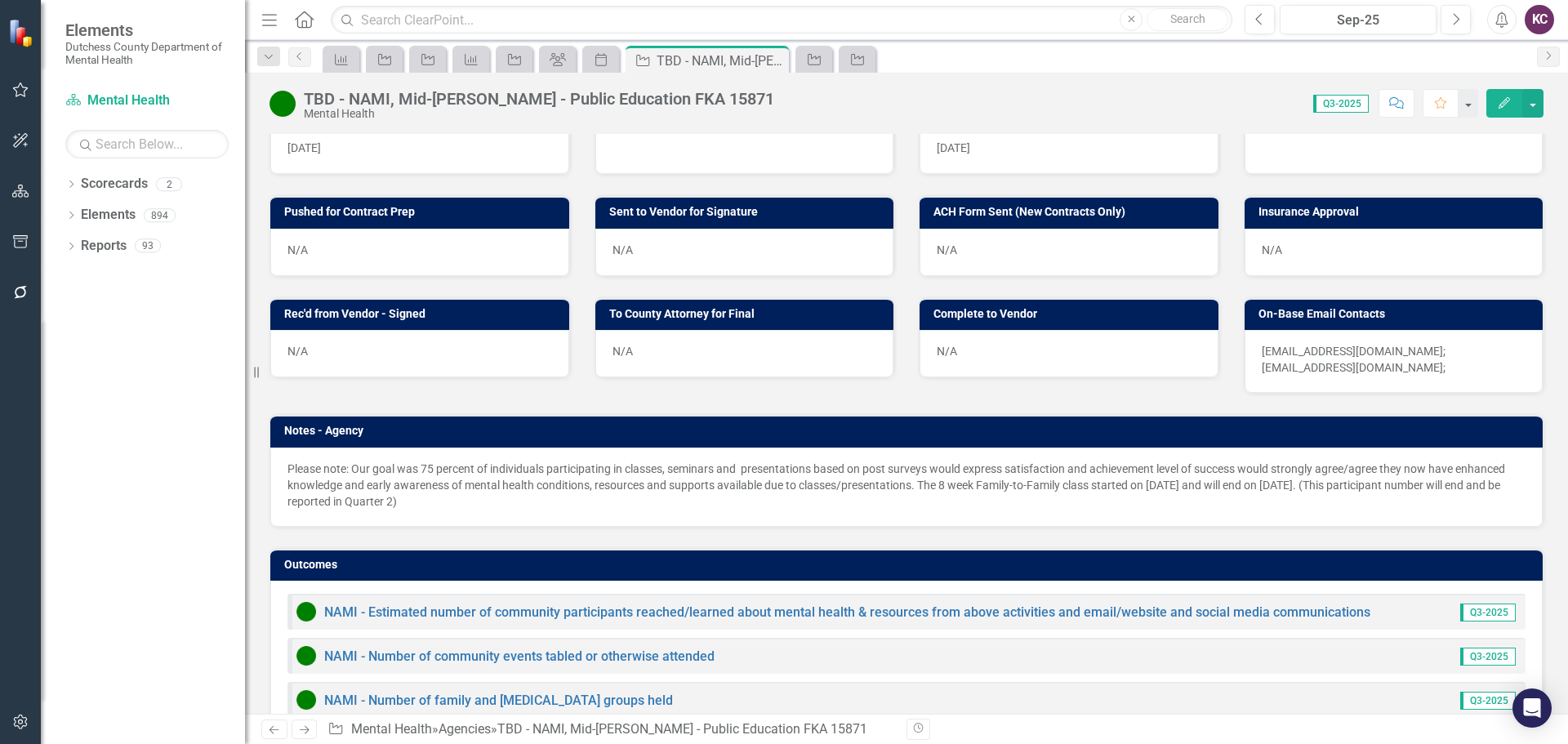
scroll to position [853, 0]
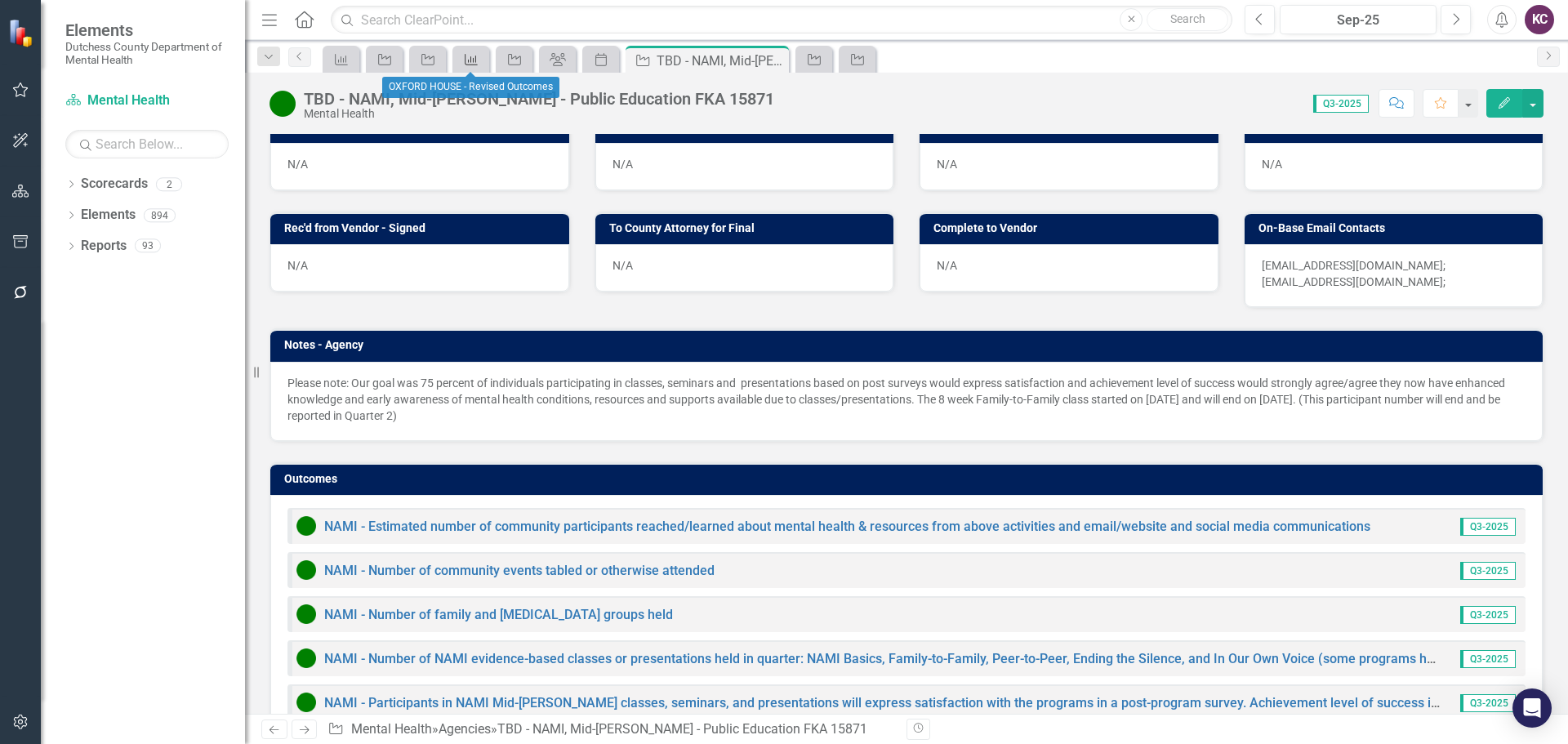
click at [477, 67] on div "Outcome" at bounding box center [468, 59] width 23 height 20
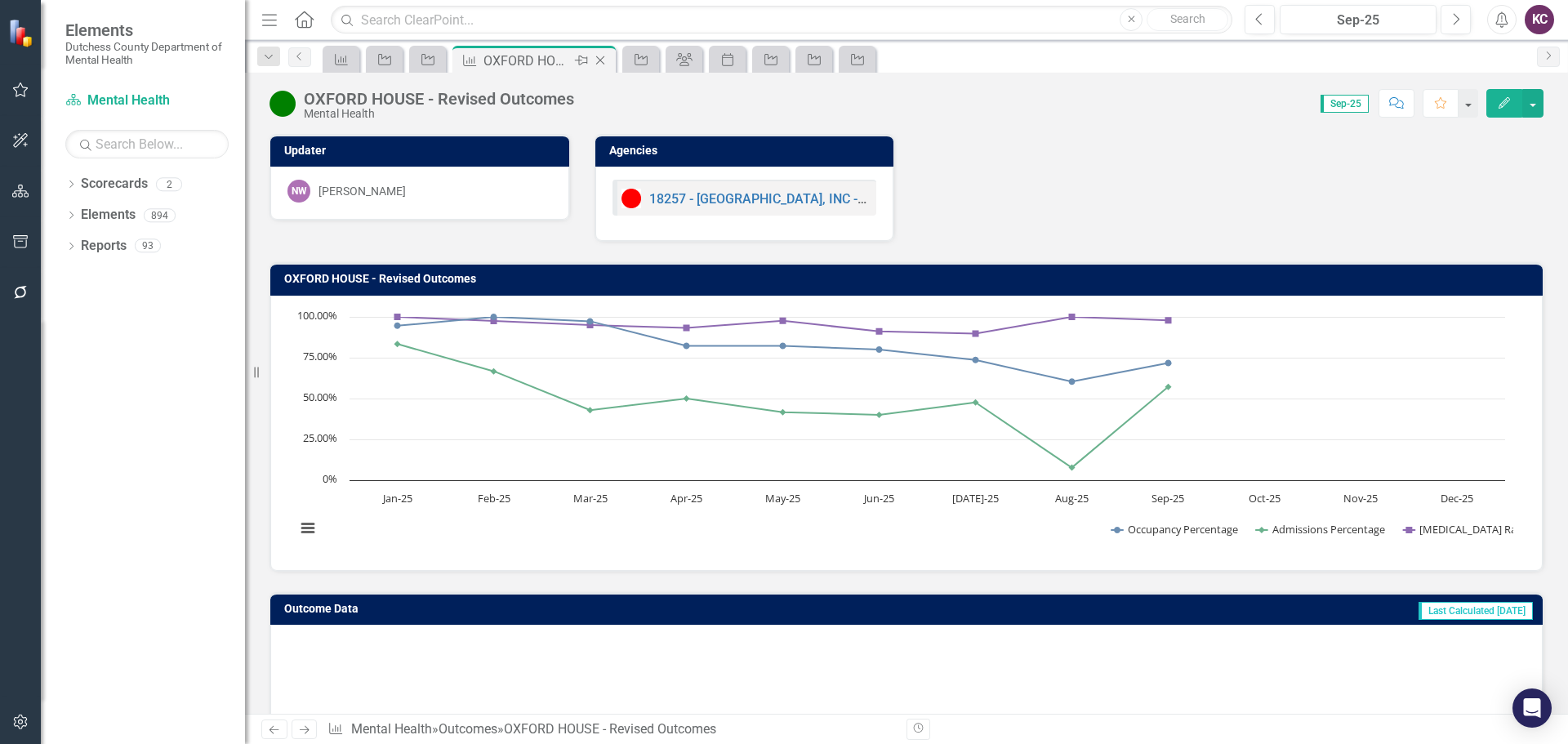
click at [604, 64] on icon "Close" at bounding box center [600, 60] width 16 height 13
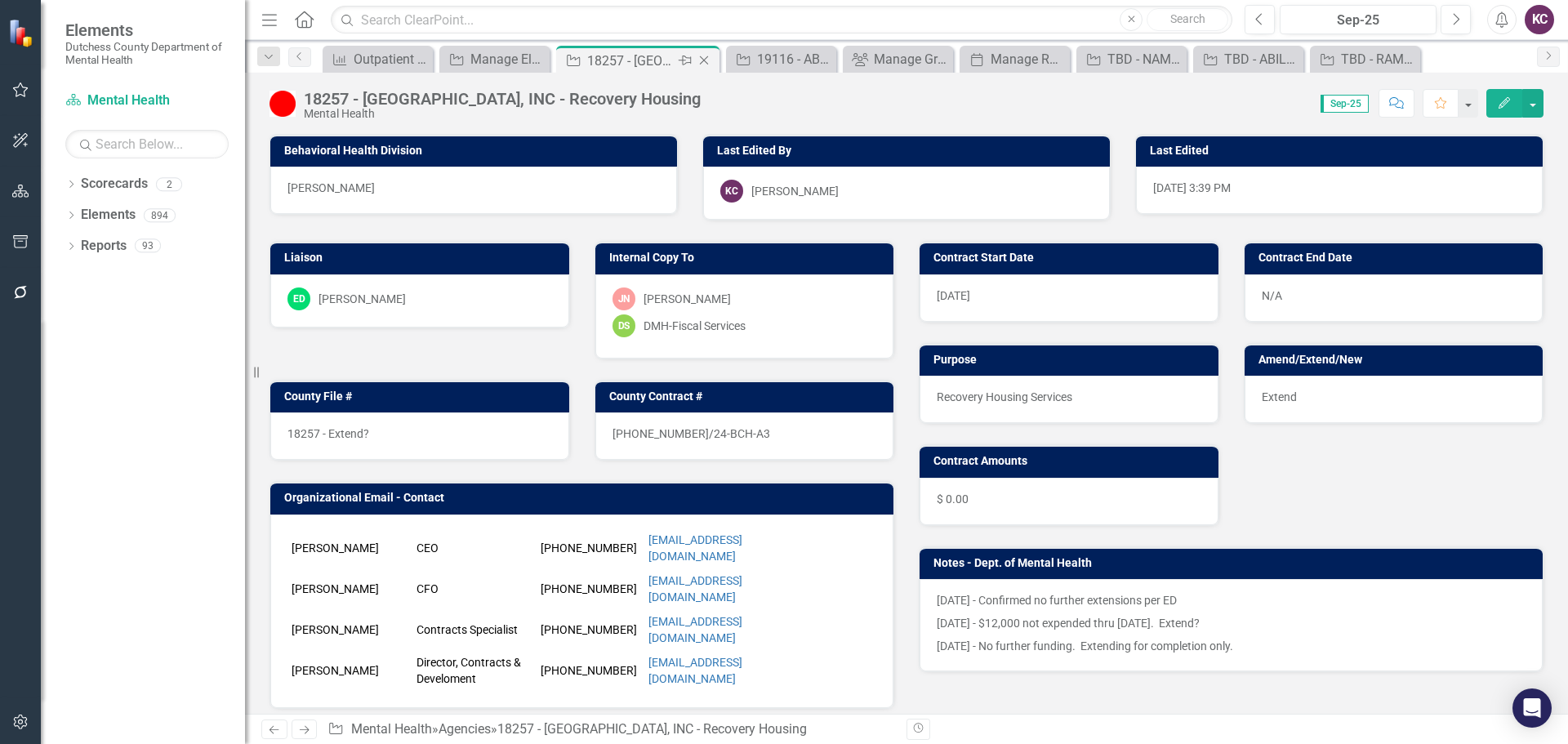
click at [702, 58] on icon "Close" at bounding box center [704, 60] width 16 height 13
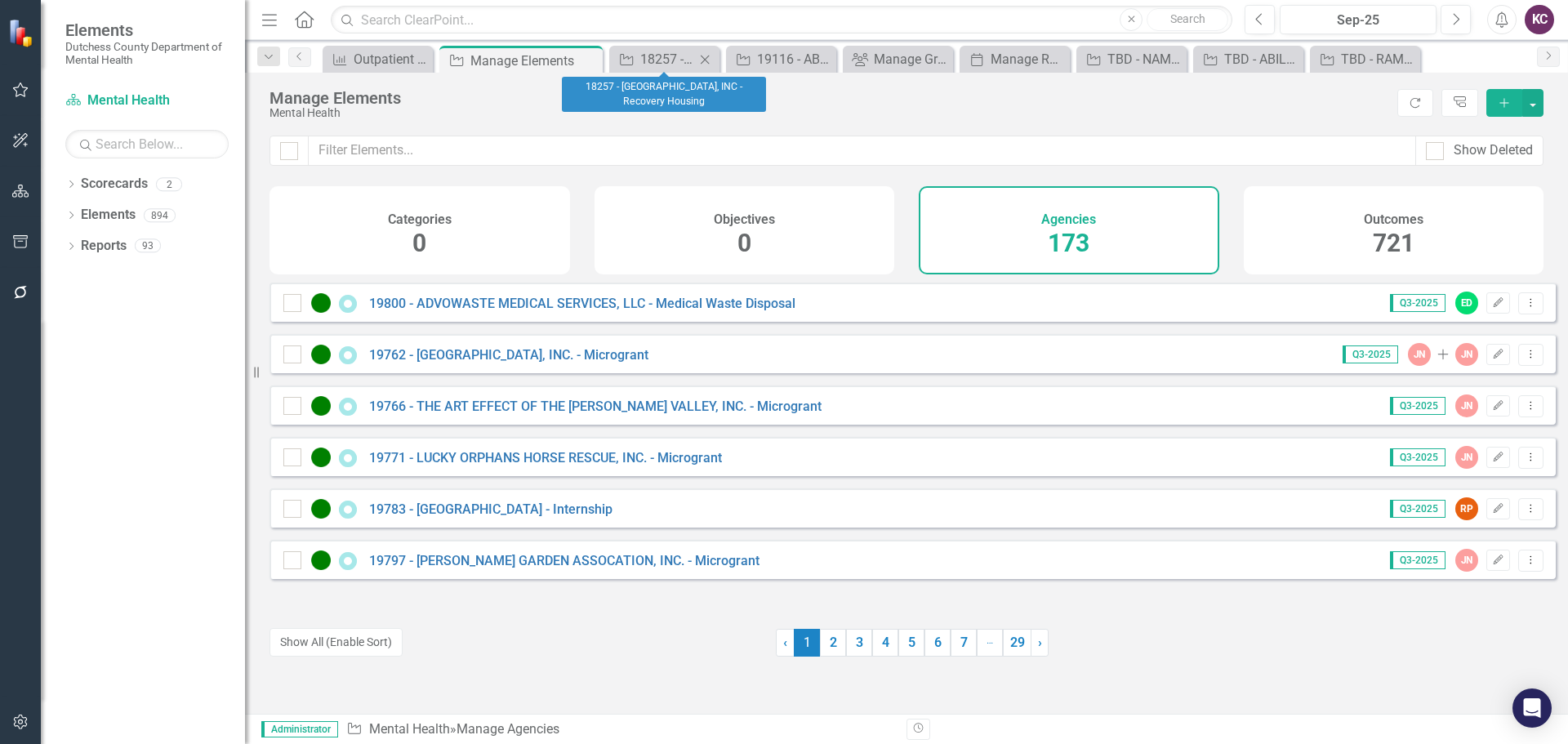
click at [705, 59] on icon at bounding box center [705, 59] width 9 height 9
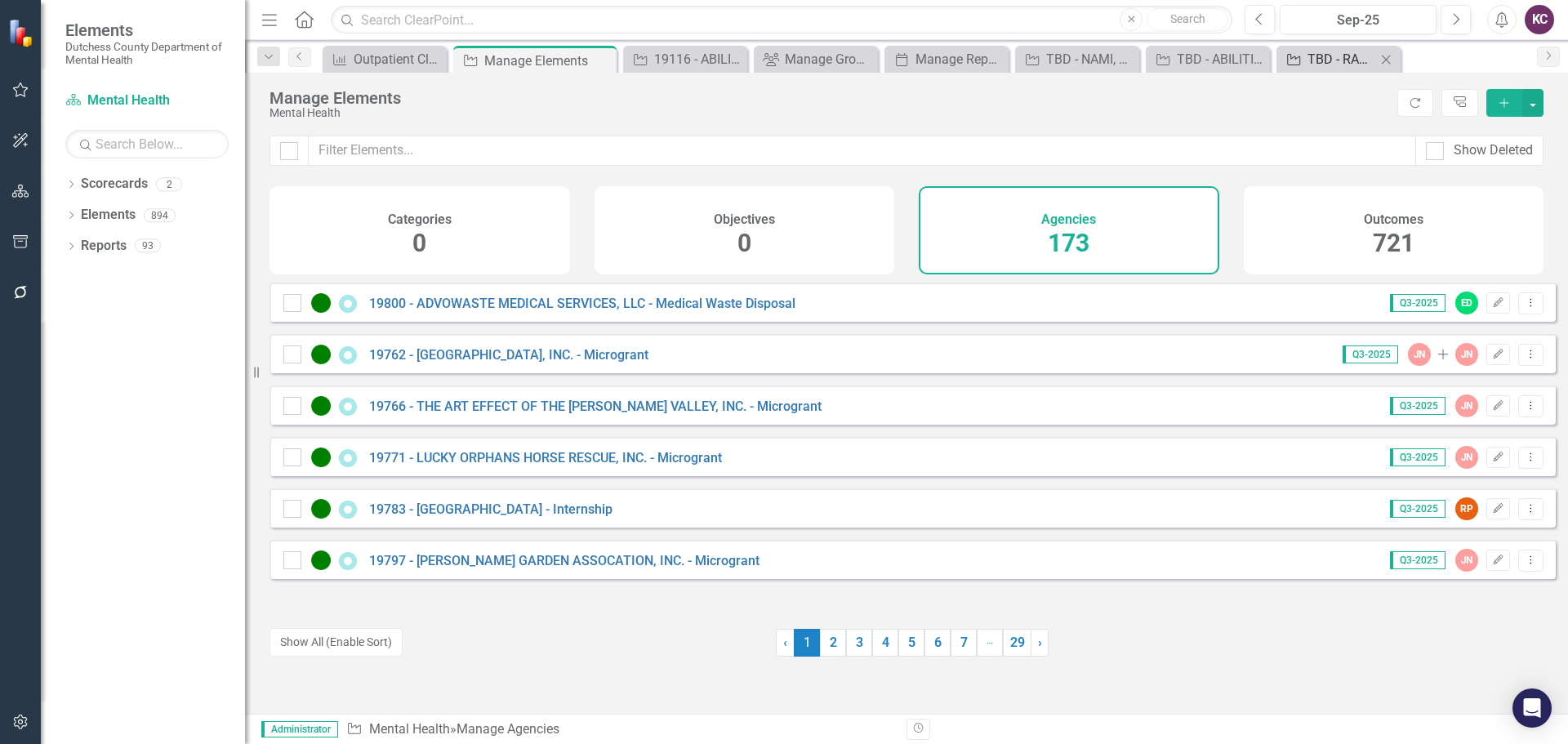
click at [1332, 67] on div "TBD - RAMAPO FOR CHILDREN, INC. - APG Funds FKA 19912" at bounding box center [1341, 59] width 68 height 20
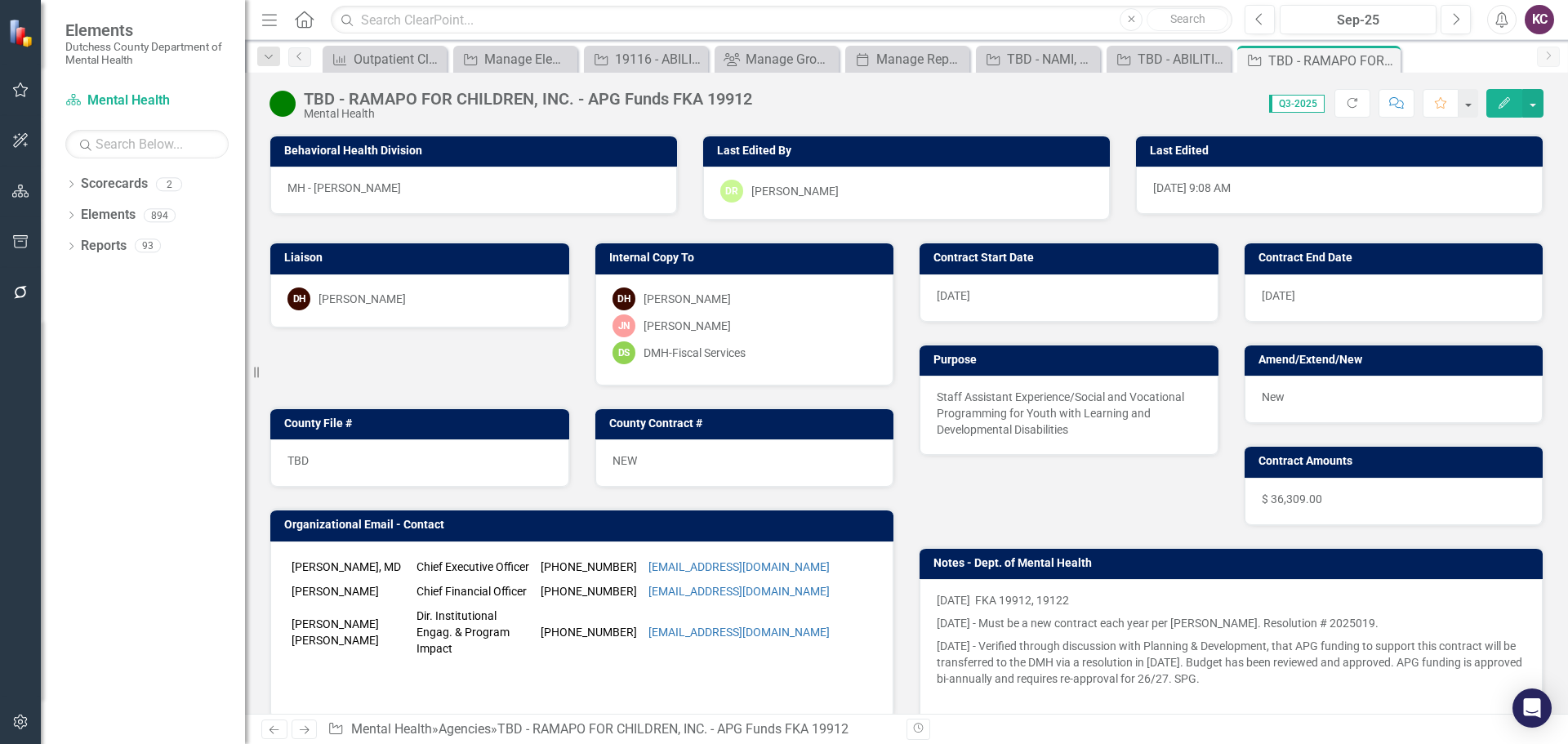
click at [179, 478] on div "Dropdown Scorecards 2 Dutchess County Mental Health Dropdown Elements 894 Dropd…" at bounding box center [143, 457] width 204 height 574
